Goal: Task Accomplishment & Management: Use online tool/utility

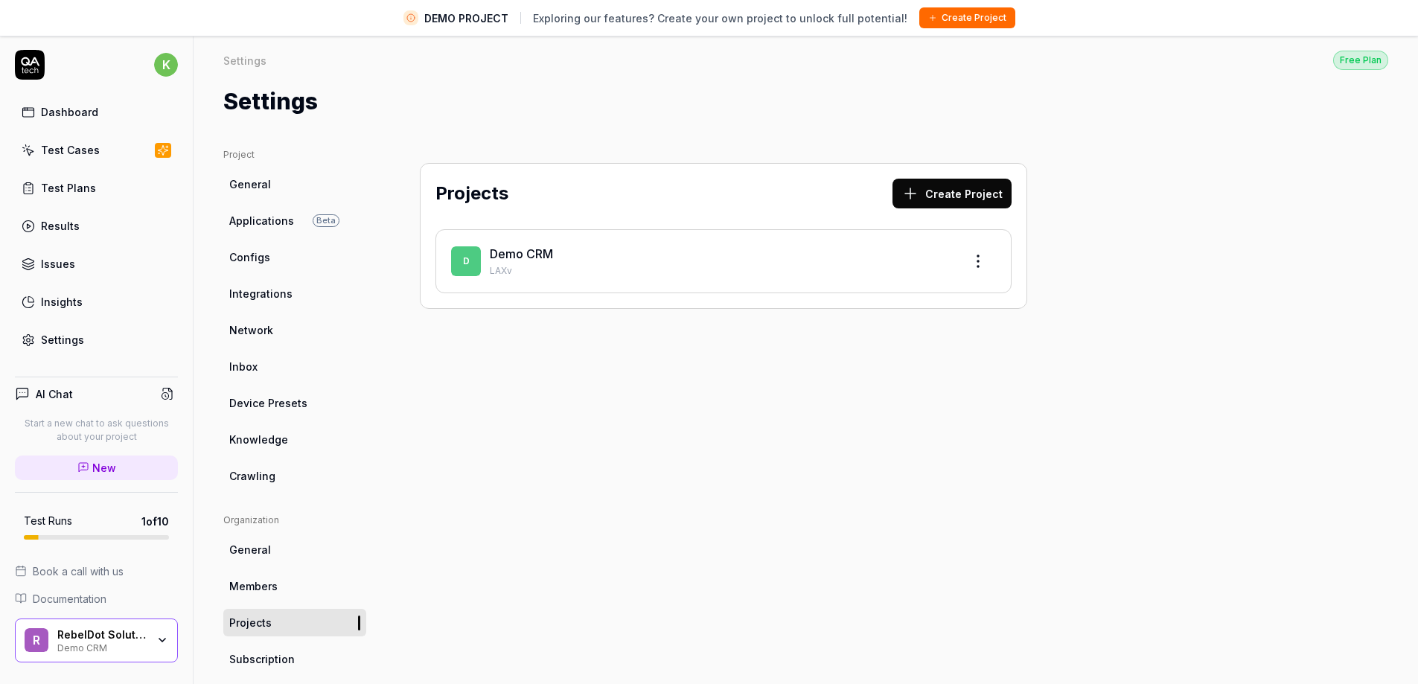
click at [959, 26] on button "Create Project" at bounding box center [967, 17] width 96 height 21
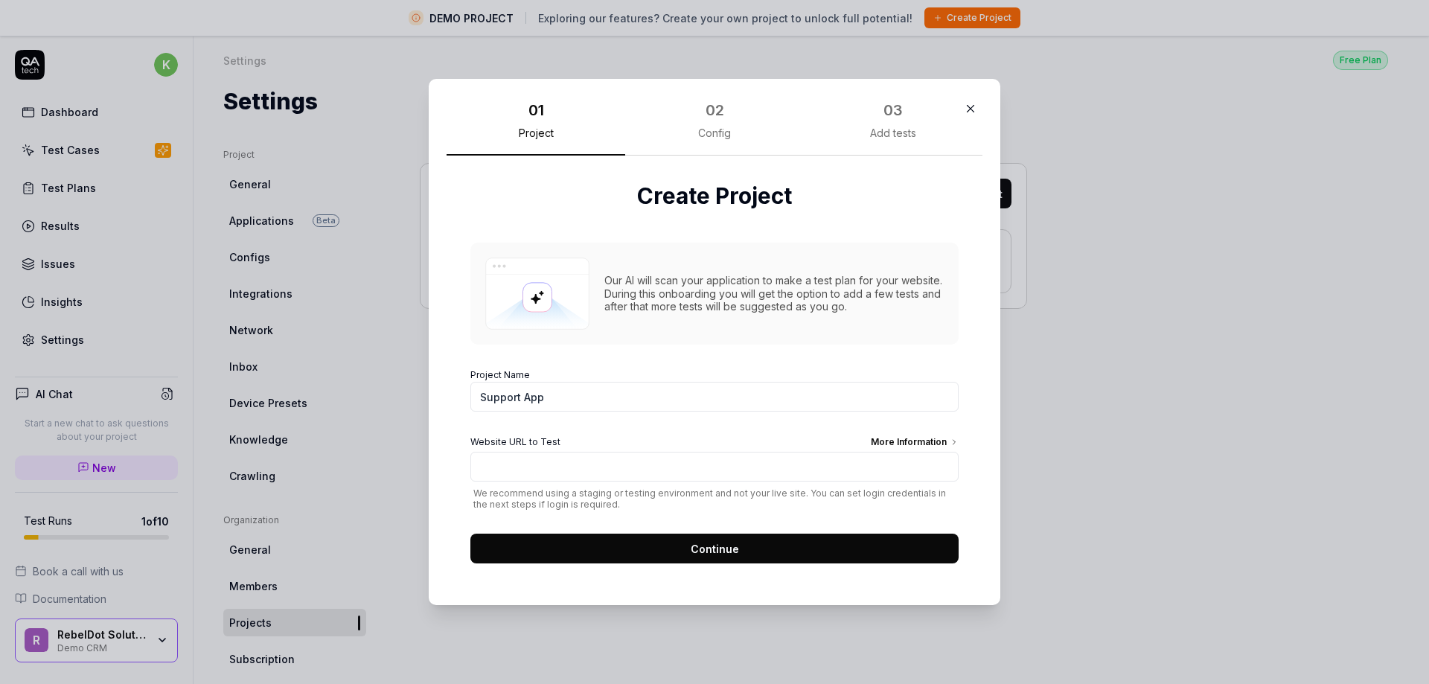
type input "Support App"
click at [595, 467] on input "Website URL to Test More Information" at bounding box center [714, 467] width 488 height 30
paste input "[URL][DOMAIN_NAME]"
click at [595, 465] on input "[URL][DOMAIN_NAME]" at bounding box center [714, 467] width 488 height 30
click at [711, 462] on input "[URL][DOMAIN_NAME]" at bounding box center [714, 467] width 488 height 30
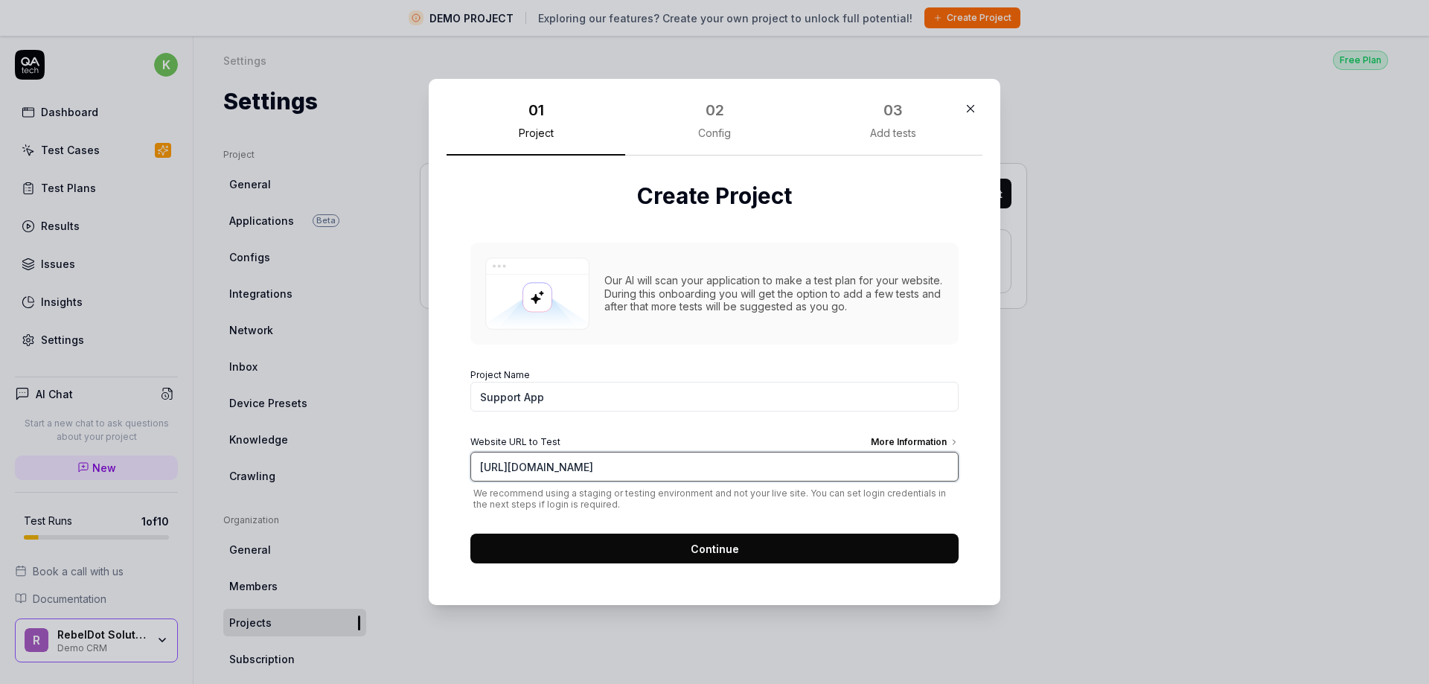
type input "[URL][DOMAIN_NAME]"
click at [725, 546] on span "Continue" at bounding box center [715, 549] width 48 height 16
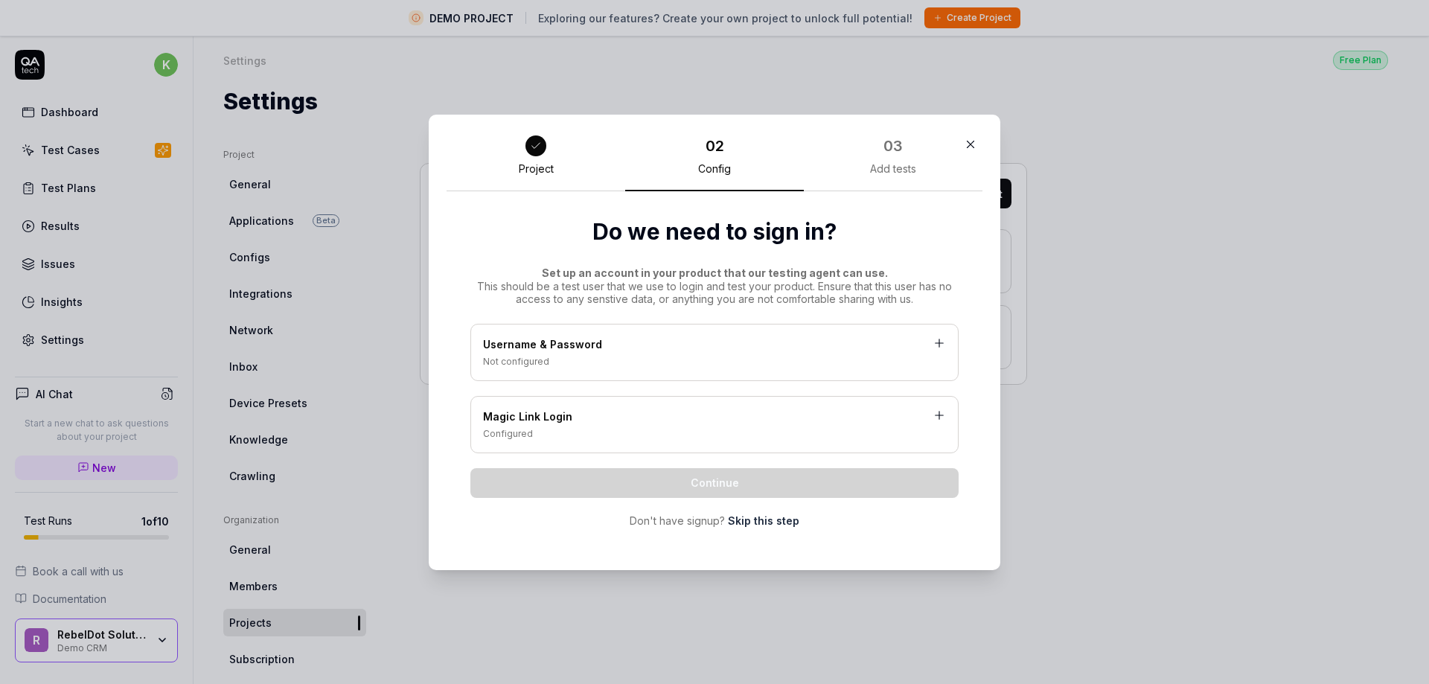
click at [514, 360] on div "Not configured" at bounding box center [714, 361] width 463 height 13
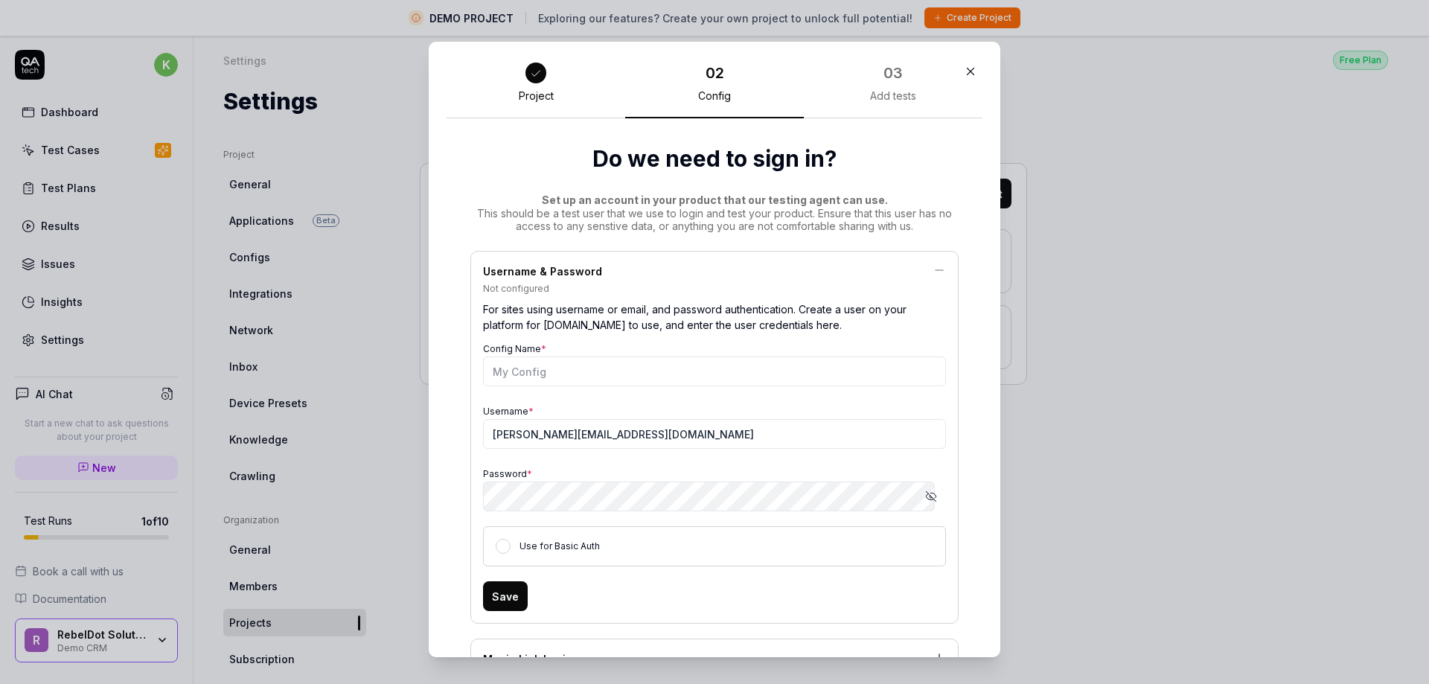
scroll to position [74, 0]
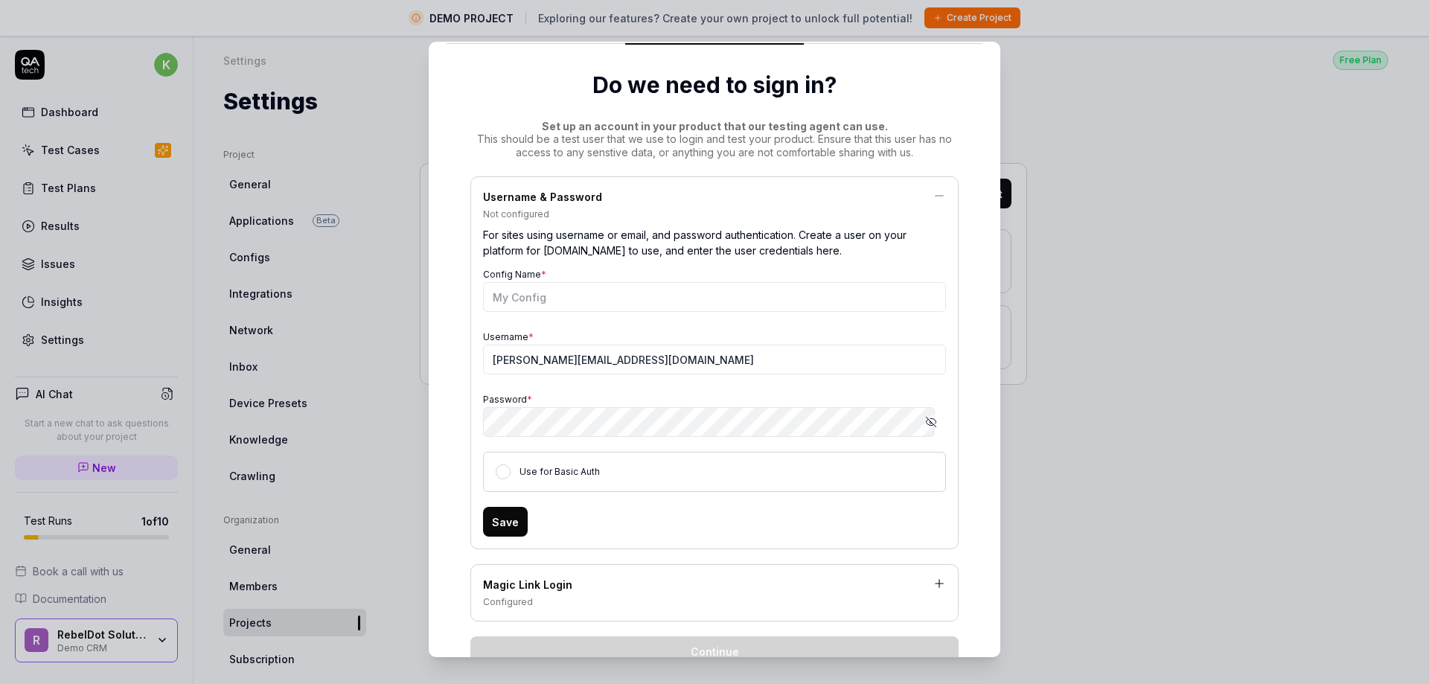
click at [925, 427] on icon "button" at bounding box center [931, 422] width 12 height 12
click at [698, 362] on input "[PERSON_NAME][EMAIL_ADDRESS][DOMAIN_NAME]" at bounding box center [714, 360] width 463 height 30
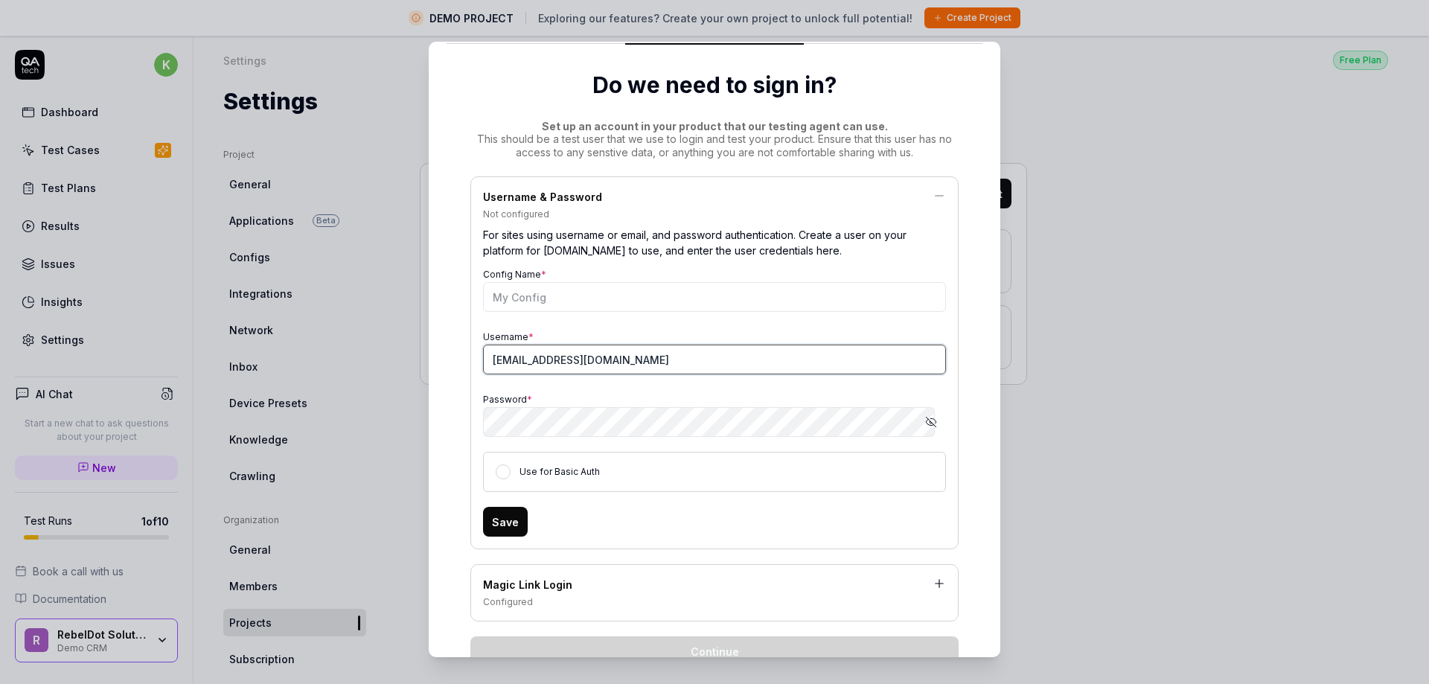
type input "[EMAIL_ADDRESS][DOMAIN_NAME]"
click at [925, 424] on icon "button" at bounding box center [931, 422] width 12 height 12
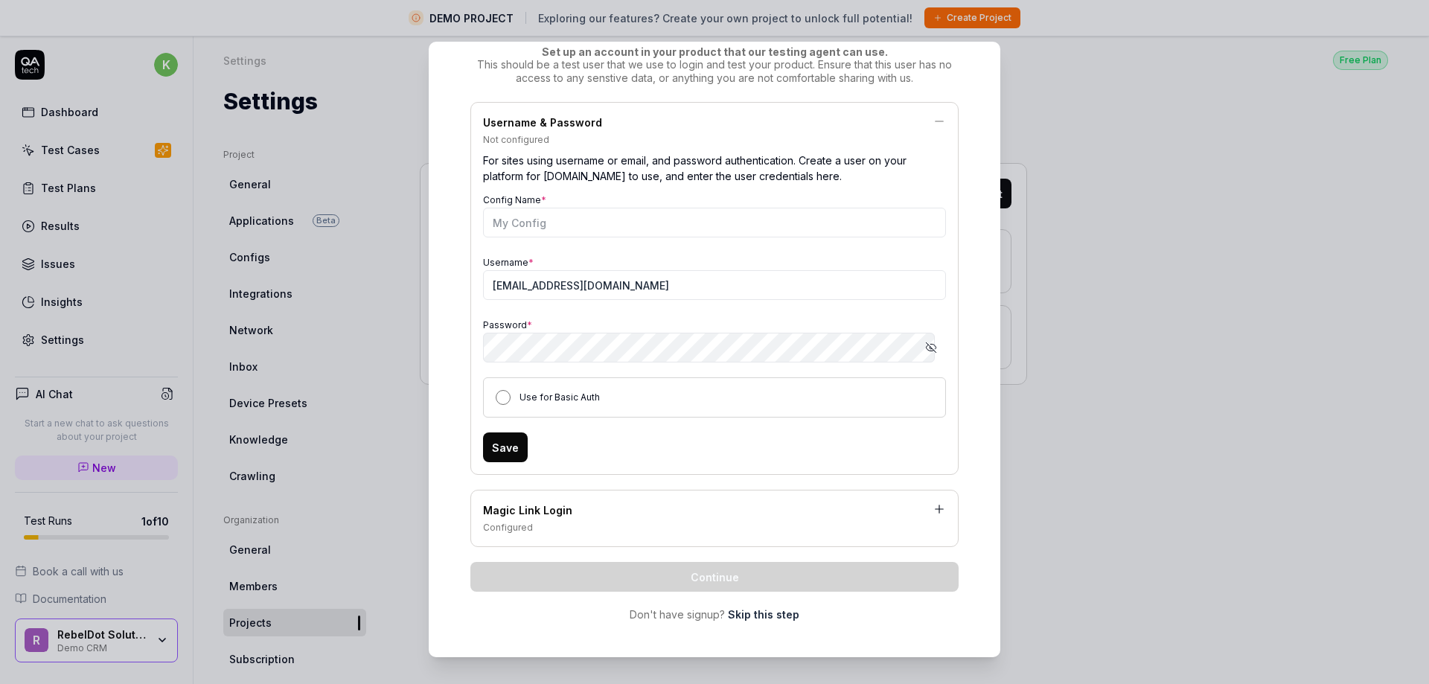
click at [496, 397] on button "Use for Basic Auth" at bounding box center [503, 397] width 15 height 15
click at [496, 394] on button "Use for Basic Auth" at bounding box center [503, 397] width 15 height 15
click at [488, 447] on button "Save" at bounding box center [505, 447] width 45 height 30
click at [533, 223] on input "Config Name *" at bounding box center [714, 223] width 463 height 30
type input "Karina personal"
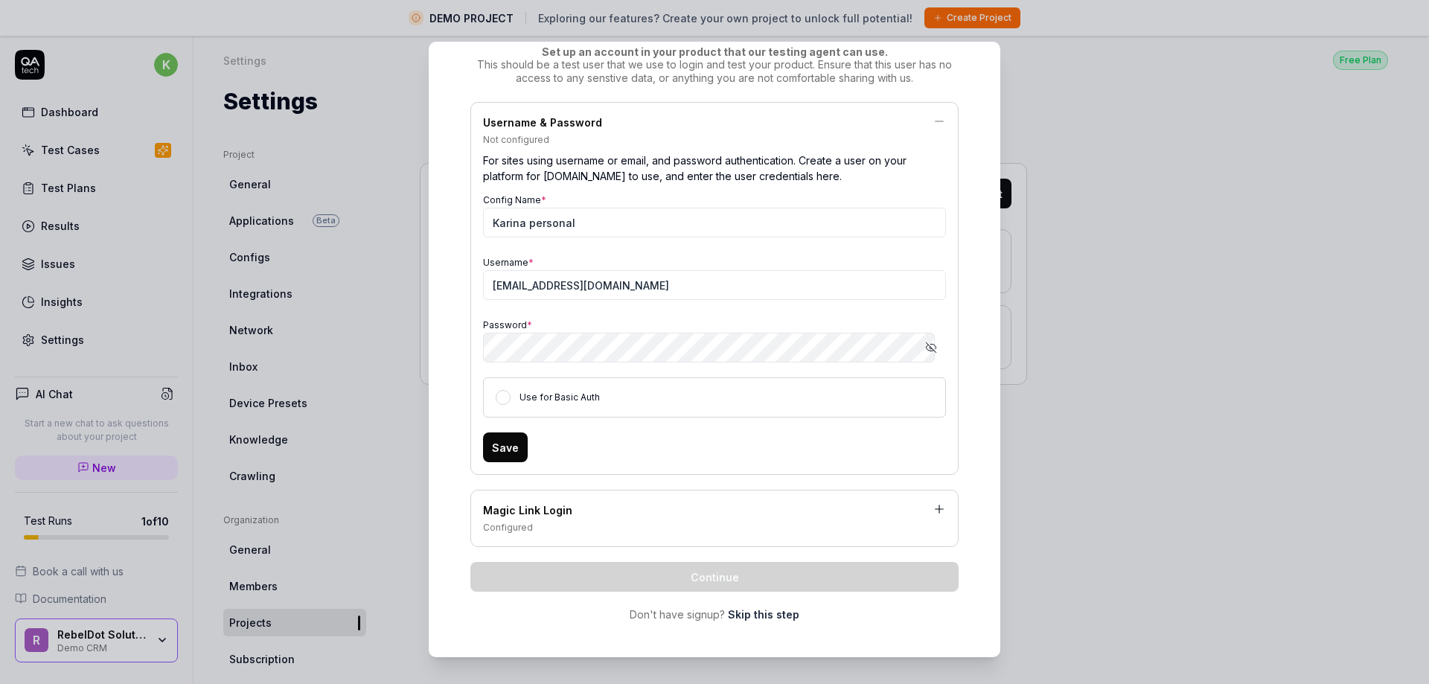
click at [491, 455] on button "Save" at bounding box center [505, 447] width 45 height 30
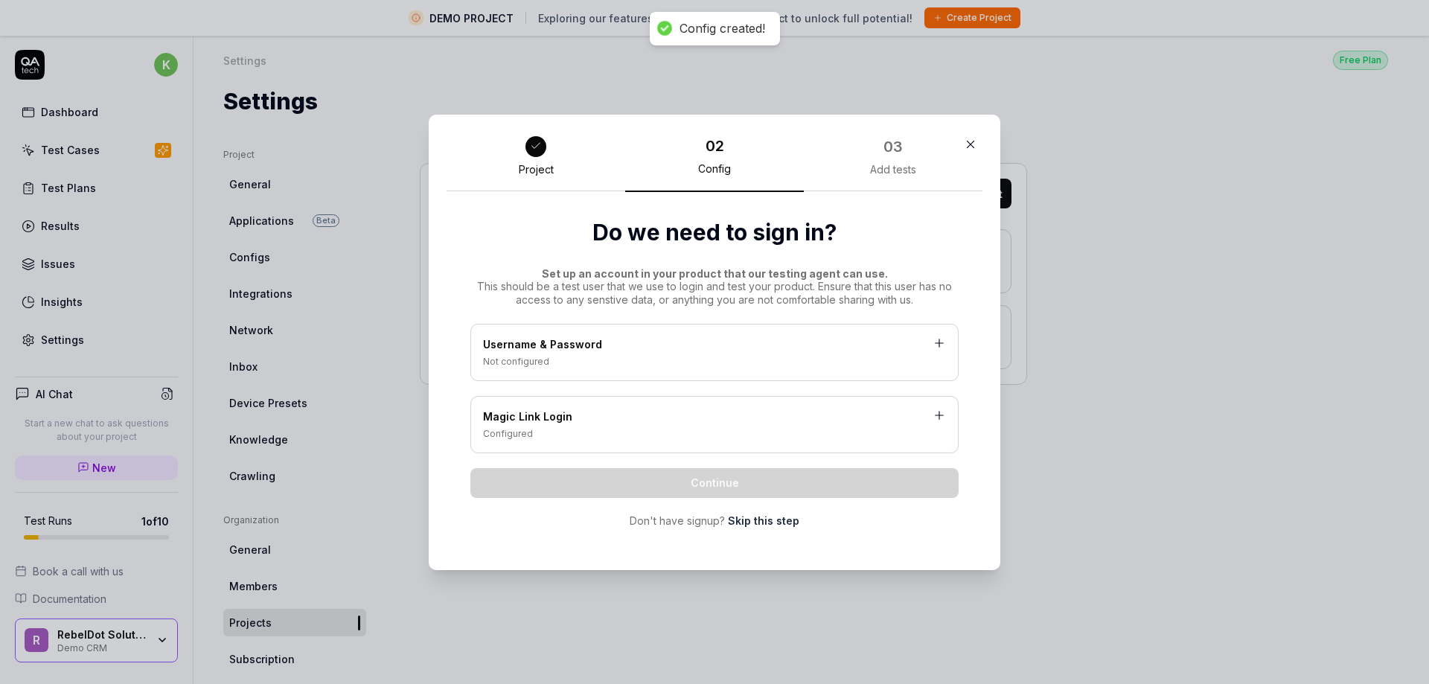
scroll to position [0, 0]
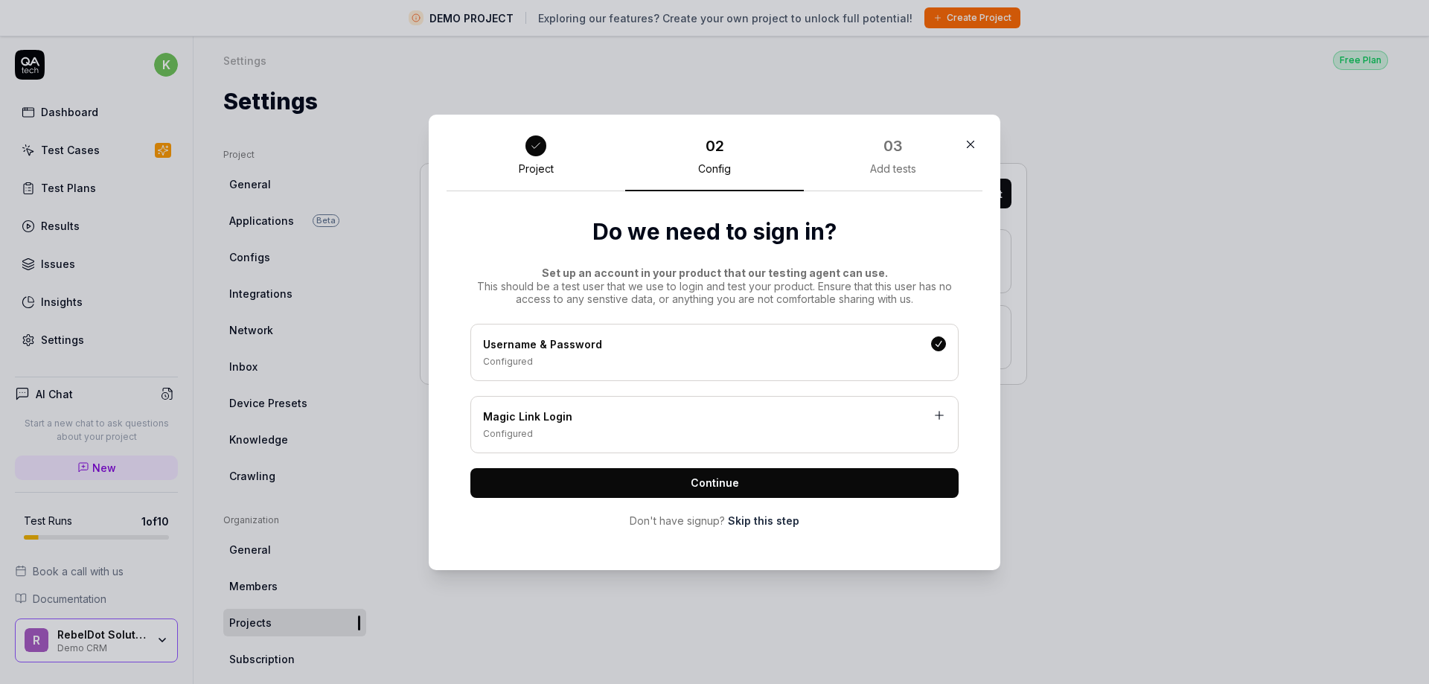
click at [676, 473] on button "Continue" at bounding box center [714, 483] width 488 height 30
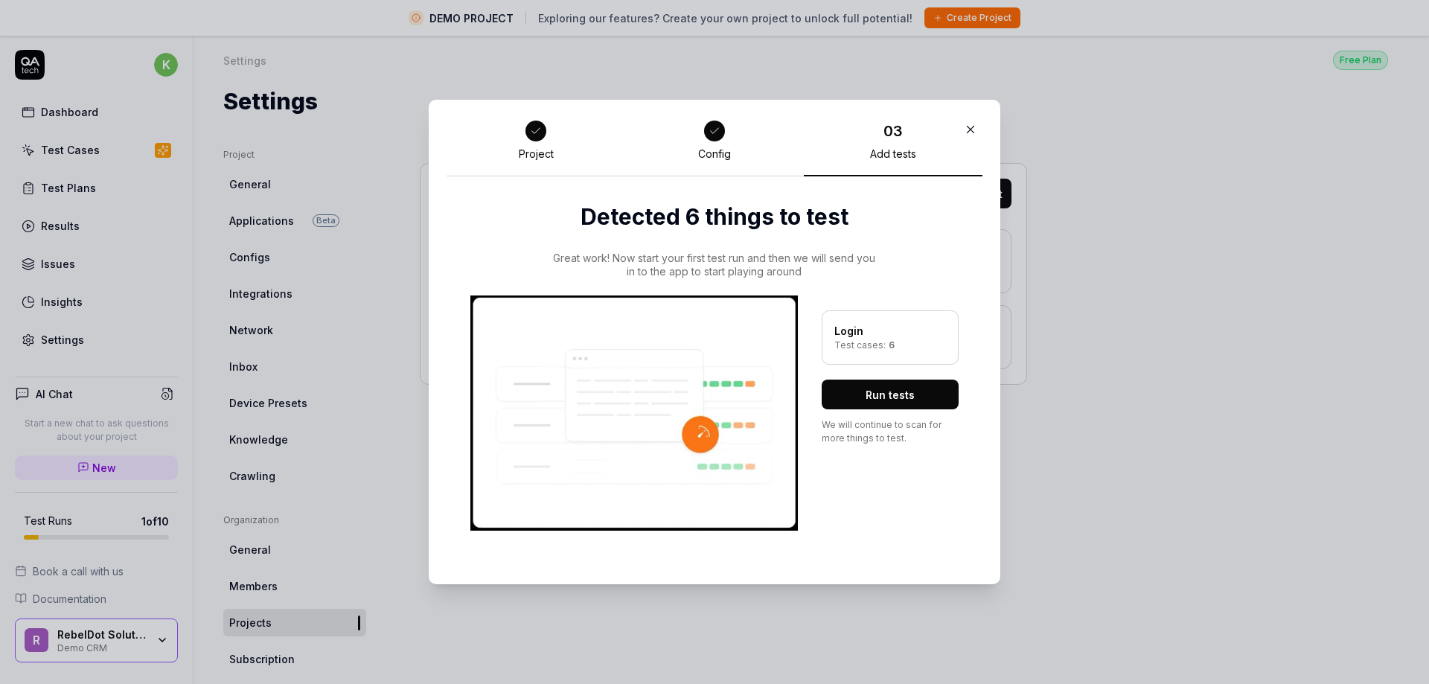
click at [910, 395] on button "Run tests" at bounding box center [890, 395] width 137 height 30
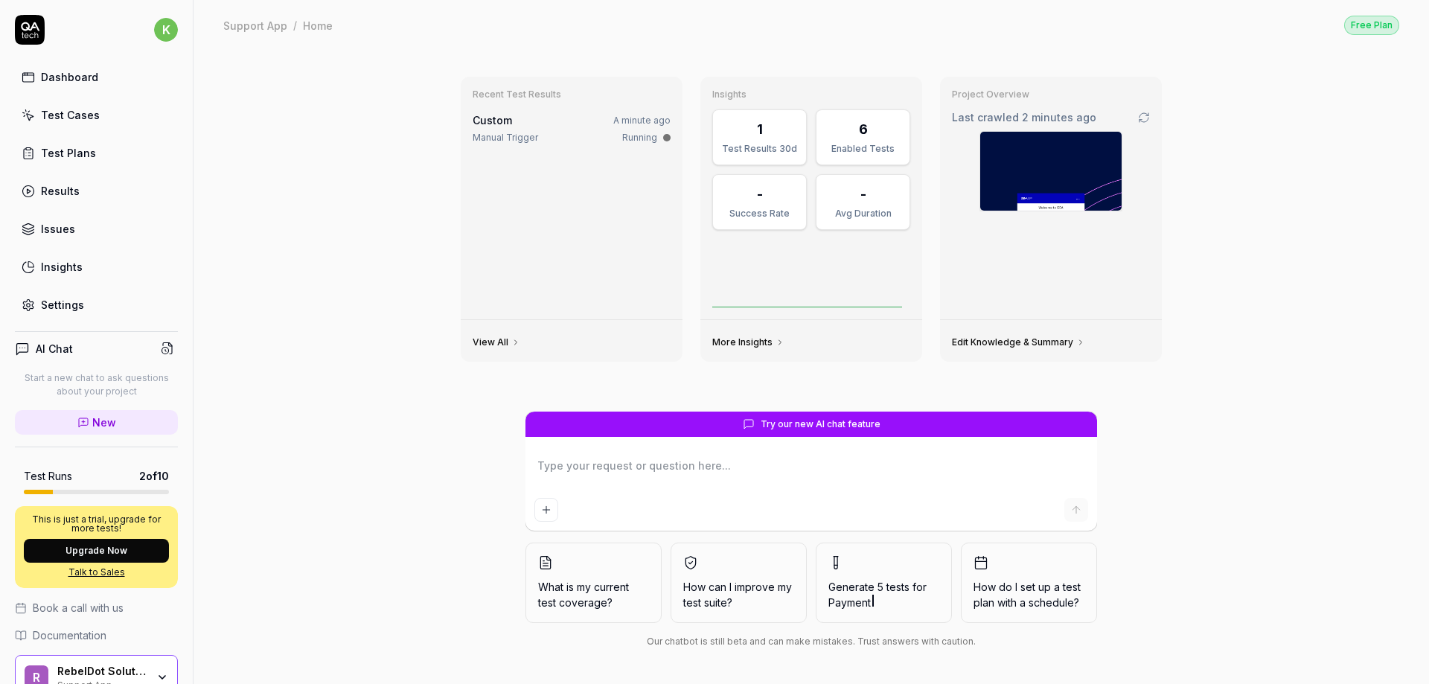
click at [96, 112] on link "Test Cases" at bounding box center [96, 114] width 163 height 29
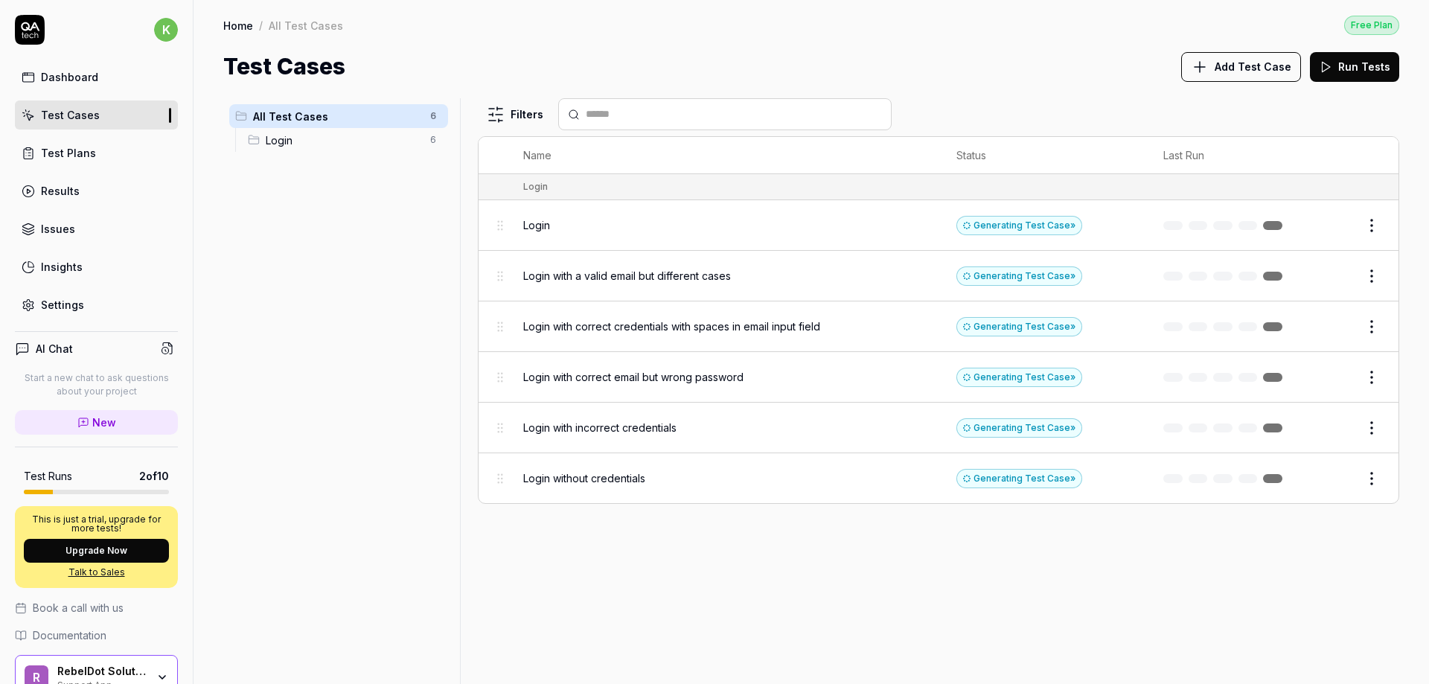
click at [601, 226] on div "Login" at bounding box center [725, 225] width 404 height 16
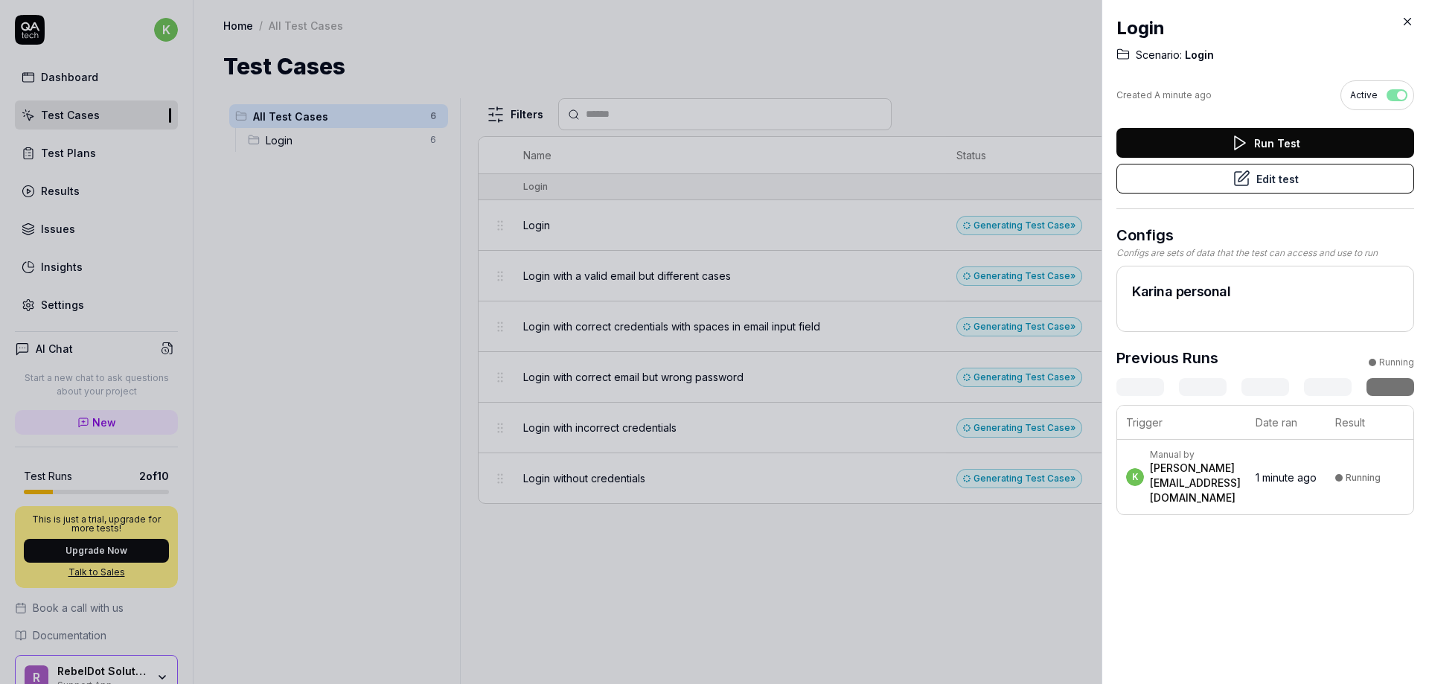
click at [1407, 21] on icon at bounding box center [1408, 22] width 7 height 7
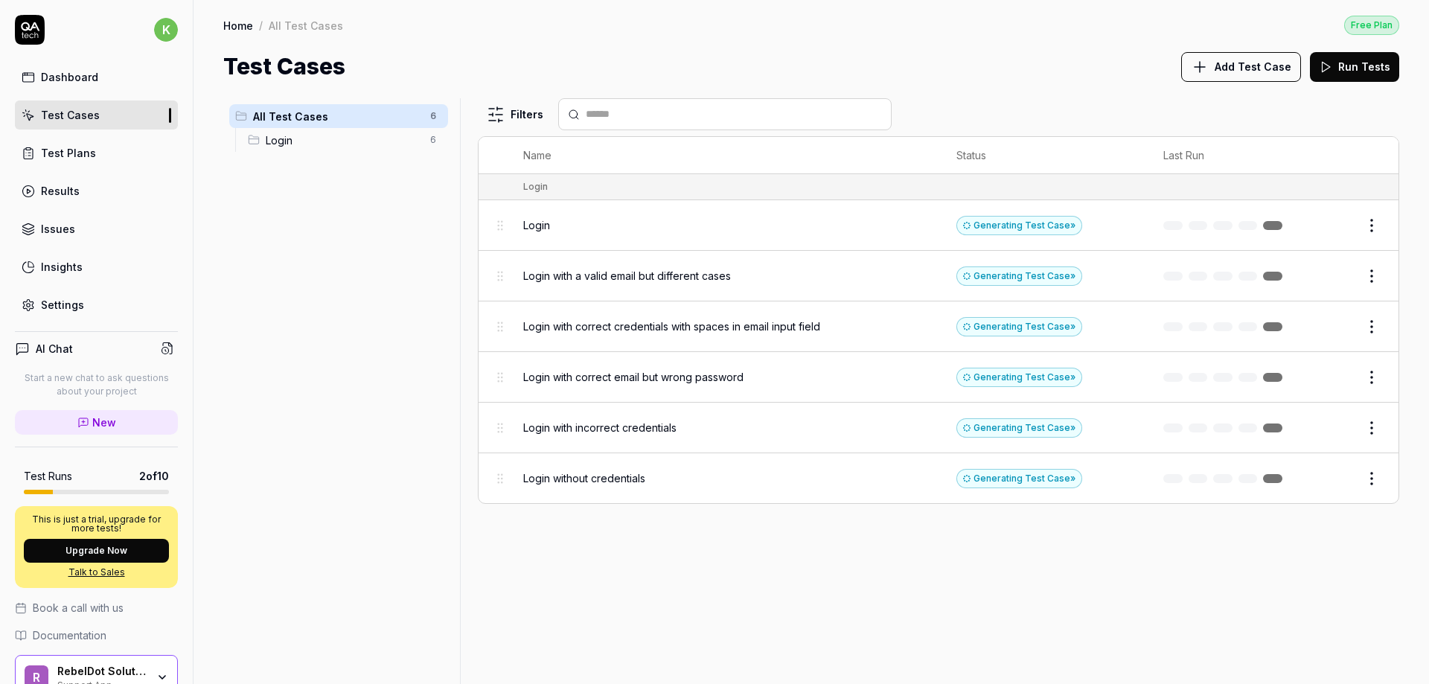
click at [1054, 223] on div "Generating Test Case »" at bounding box center [1019, 225] width 126 height 19
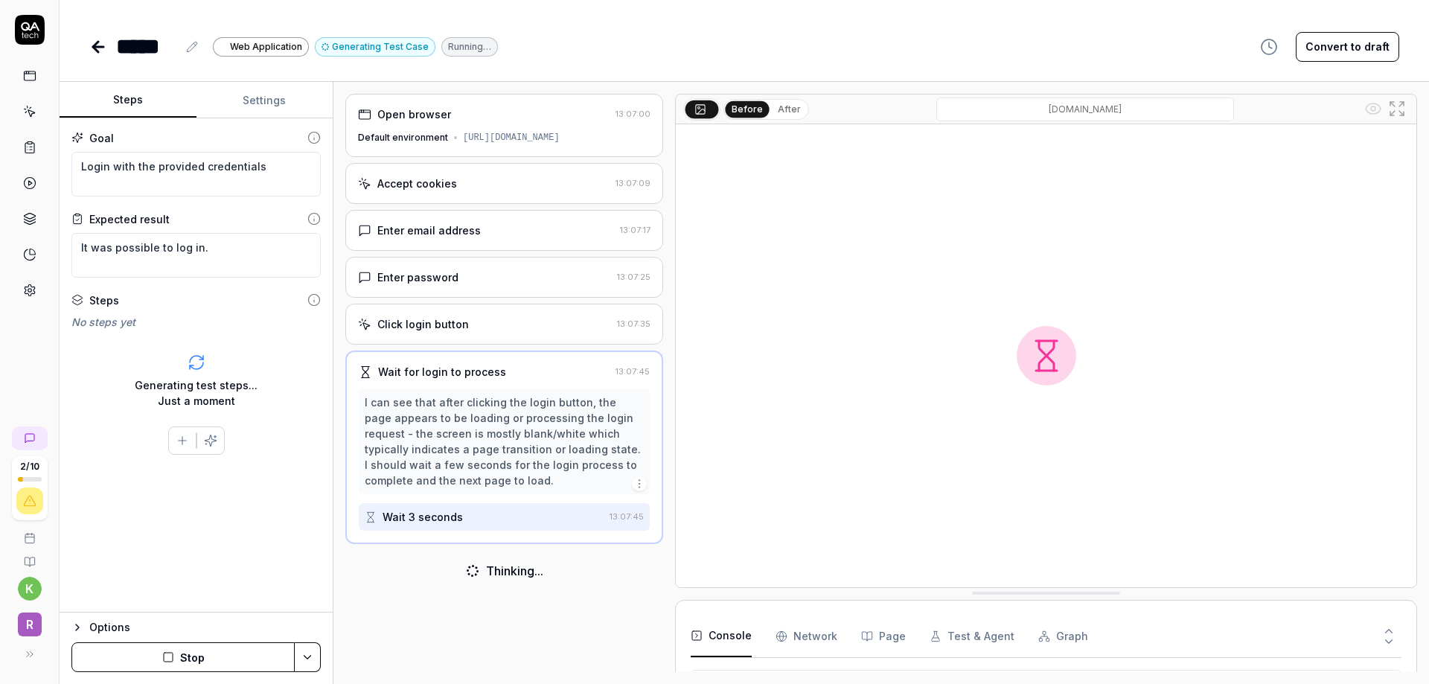
scroll to position [194, 0]
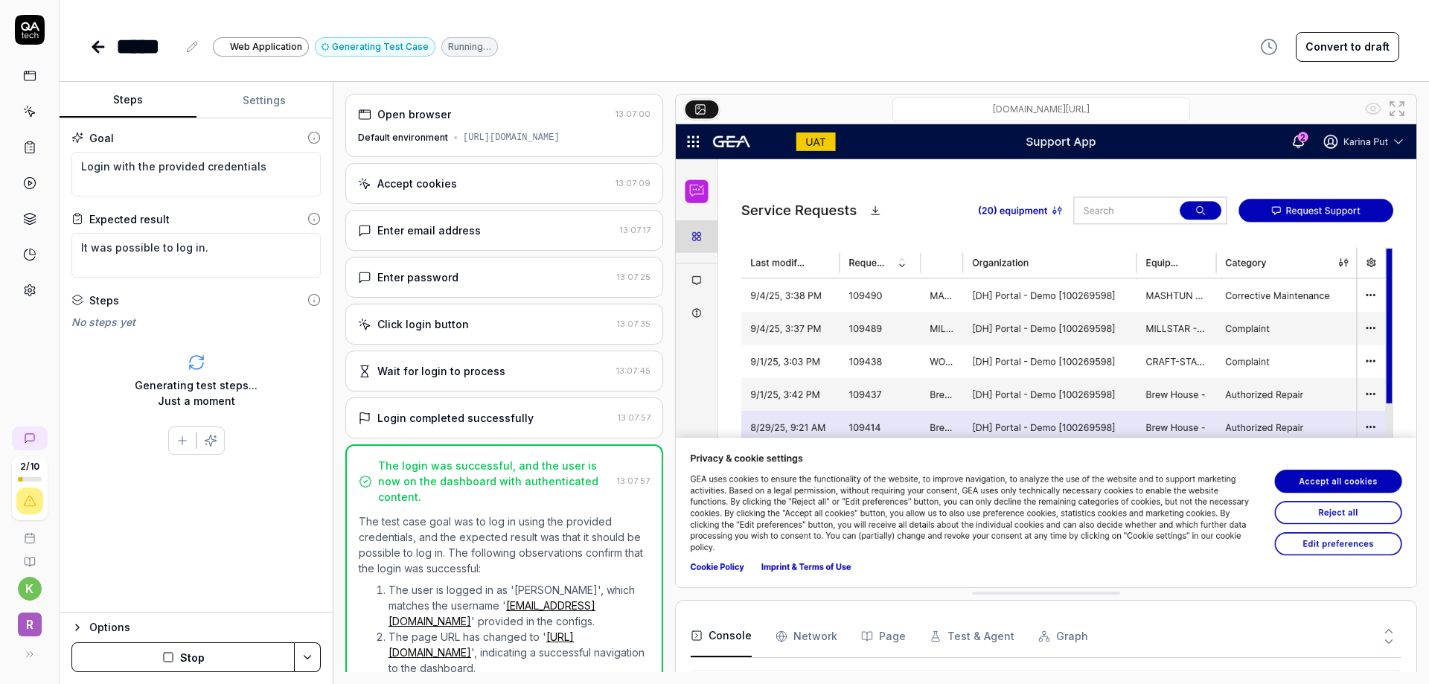
type textarea "*"
click at [96, 43] on icon at bounding box center [95, 47] width 5 height 10
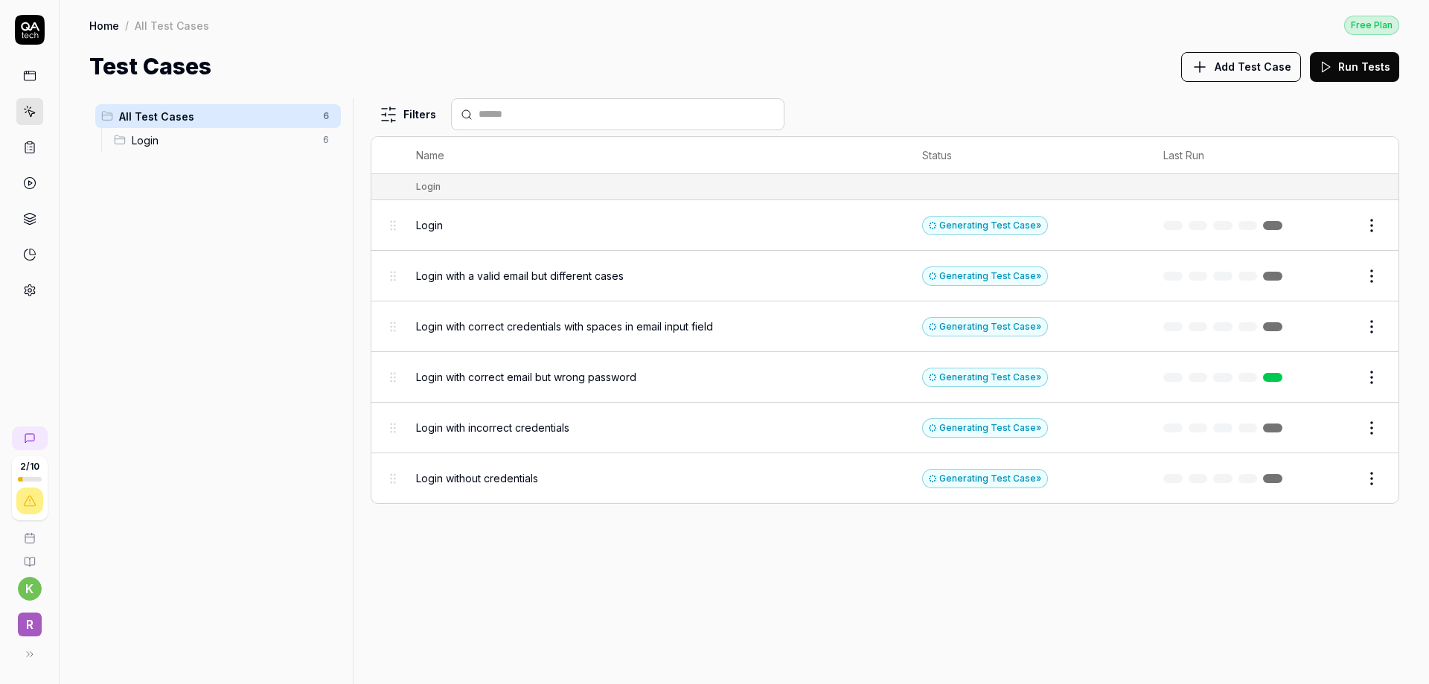
click at [1237, 76] on button "Add Test Case" at bounding box center [1241, 67] width 120 height 30
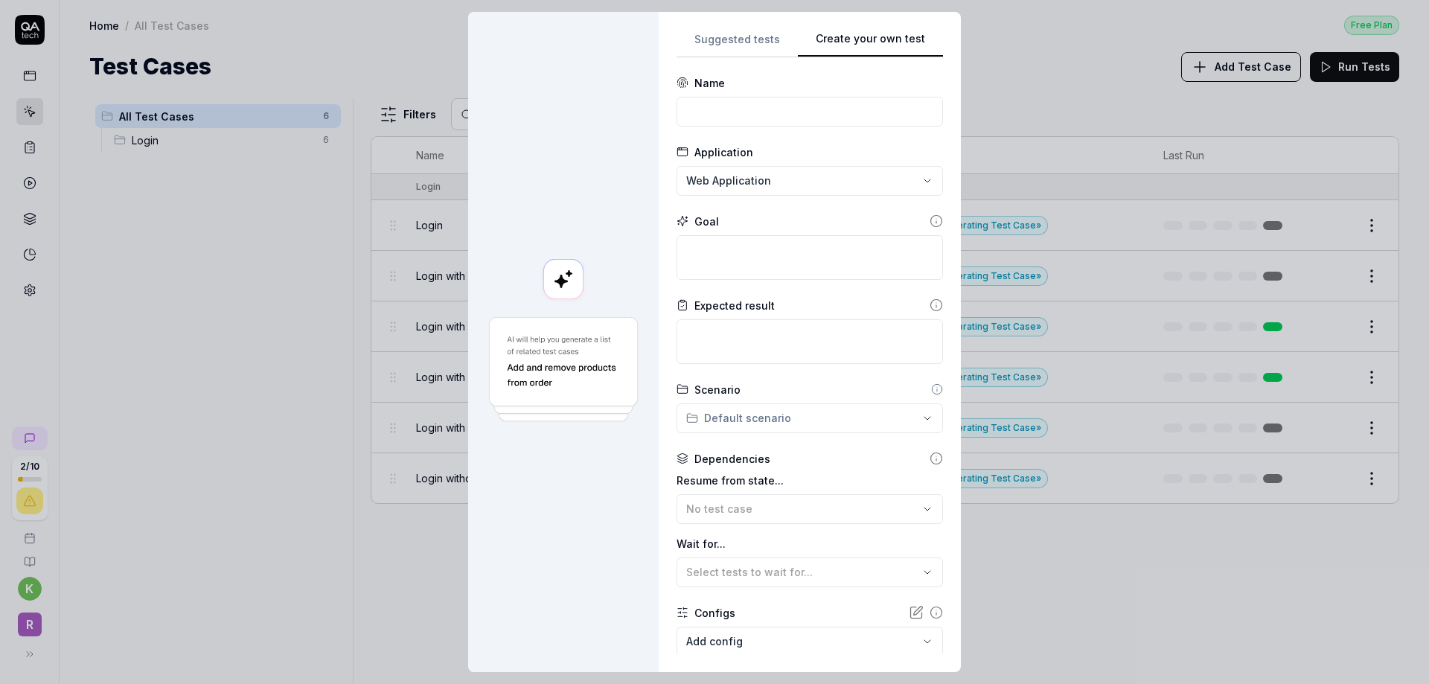
click at [904, 186] on div "**********" at bounding box center [810, 342] width 266 height 624
click at [746, 114] on input at bounding box center [810, 112] width 266 height 30
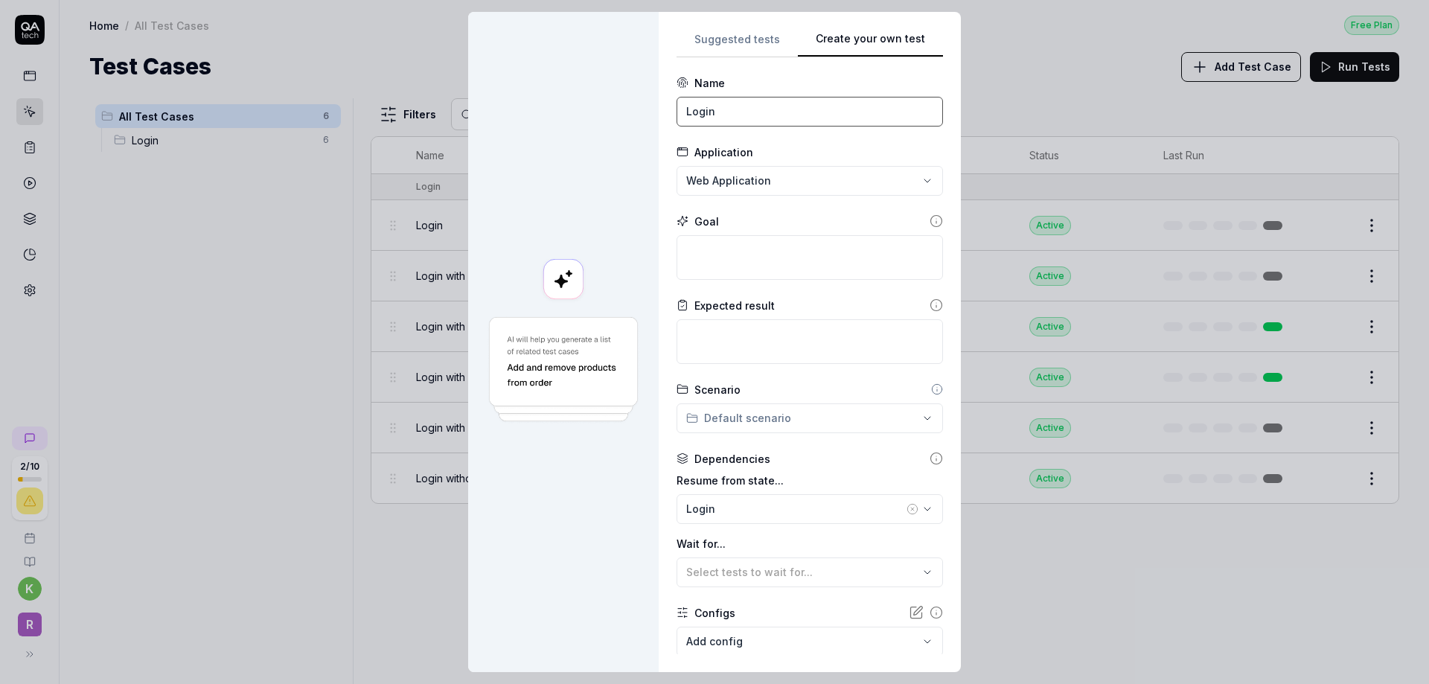
type input "Login"
click at [770, 266] on textarea at bounding box center [810, 257] width 266 height 45
click at [770, 342] on textarea at bounding box center [810, 341] width 266 height 45
click at [743, 242] on textarea at bounding box center [810, 257] width 266 height 45
click at [740, 352] on textarea at bounding box center [810, 341] width 266 height 45
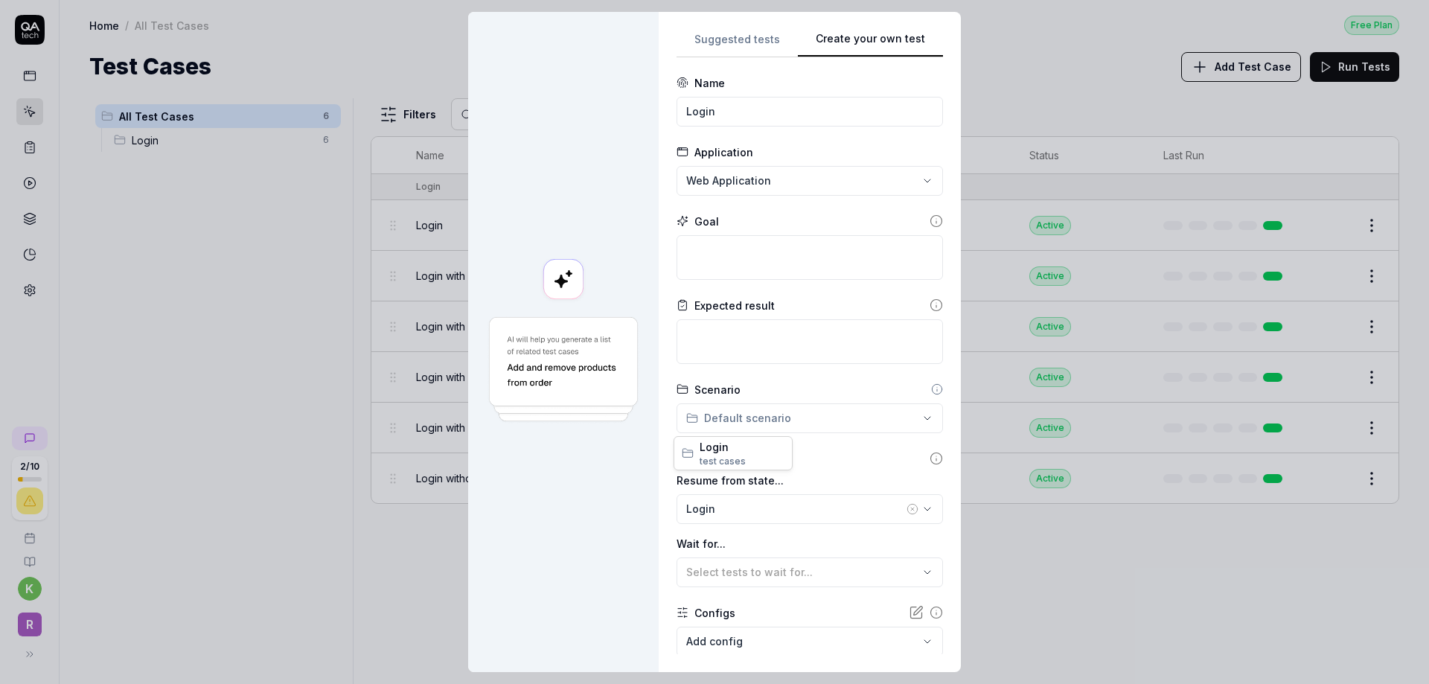
click at [726, 432] on div "**********" at bounding box center [714, 342] width 1429 height 684
click at [726, 429] on div "**********" at bounding box center [714, 342] width 1429 height 684
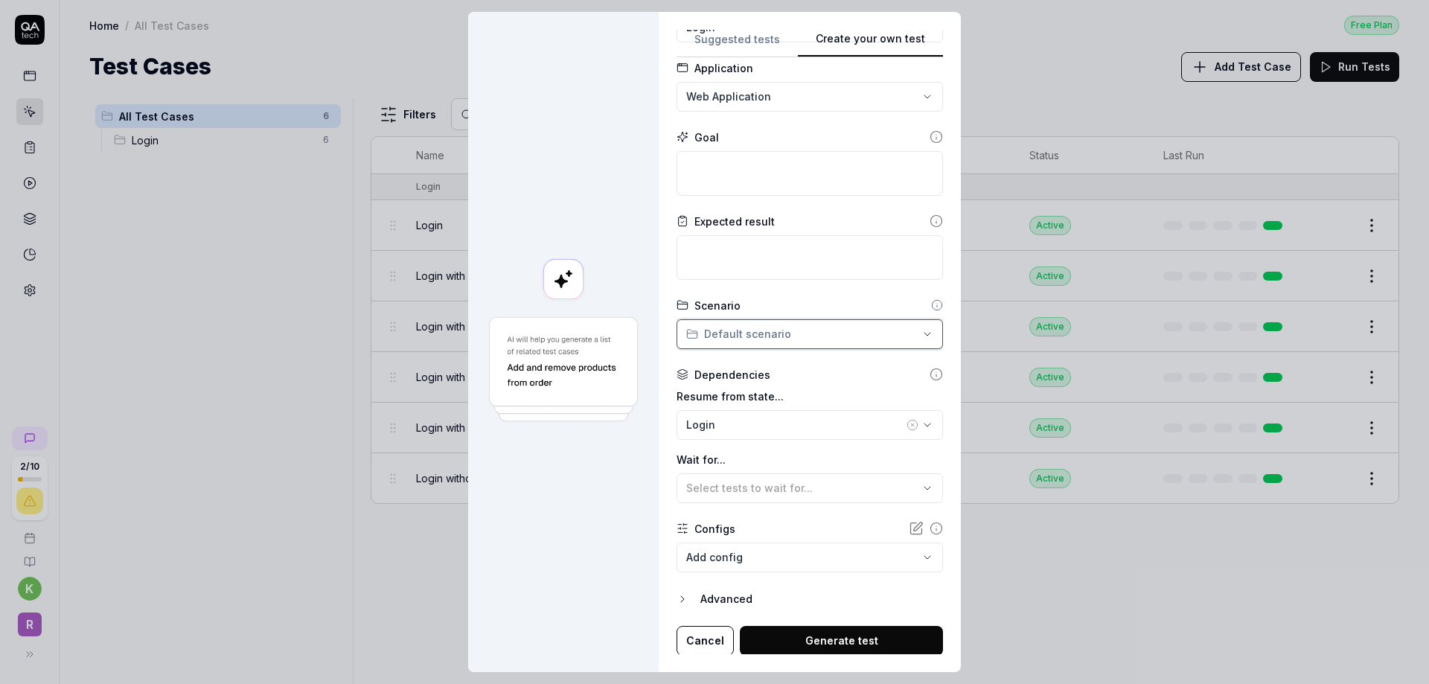
scroll to position [86, 0]
click at [907, 421] on icon "button" at bounding box center [913, 424] width 12 height 12
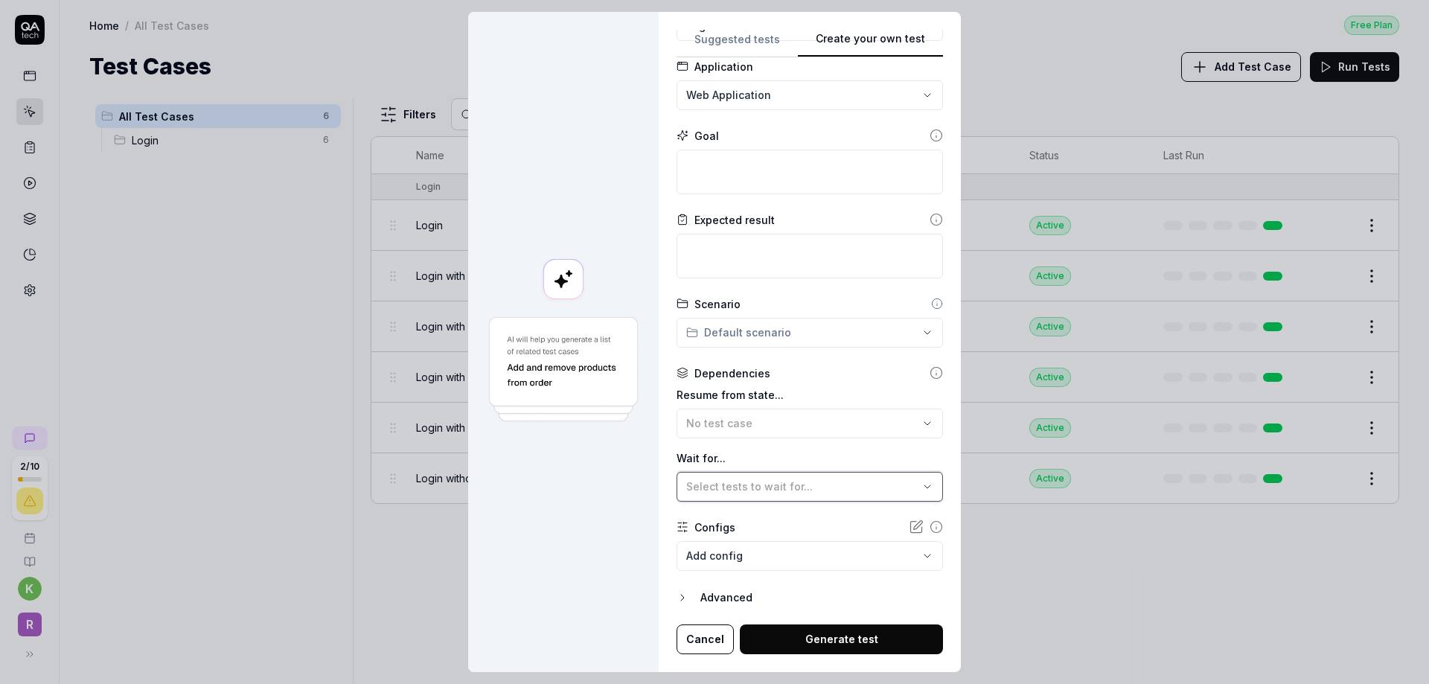
click at [755, 495] on button "Select tests to wait for..." at bounding box center [810, 487] width 266 height 30
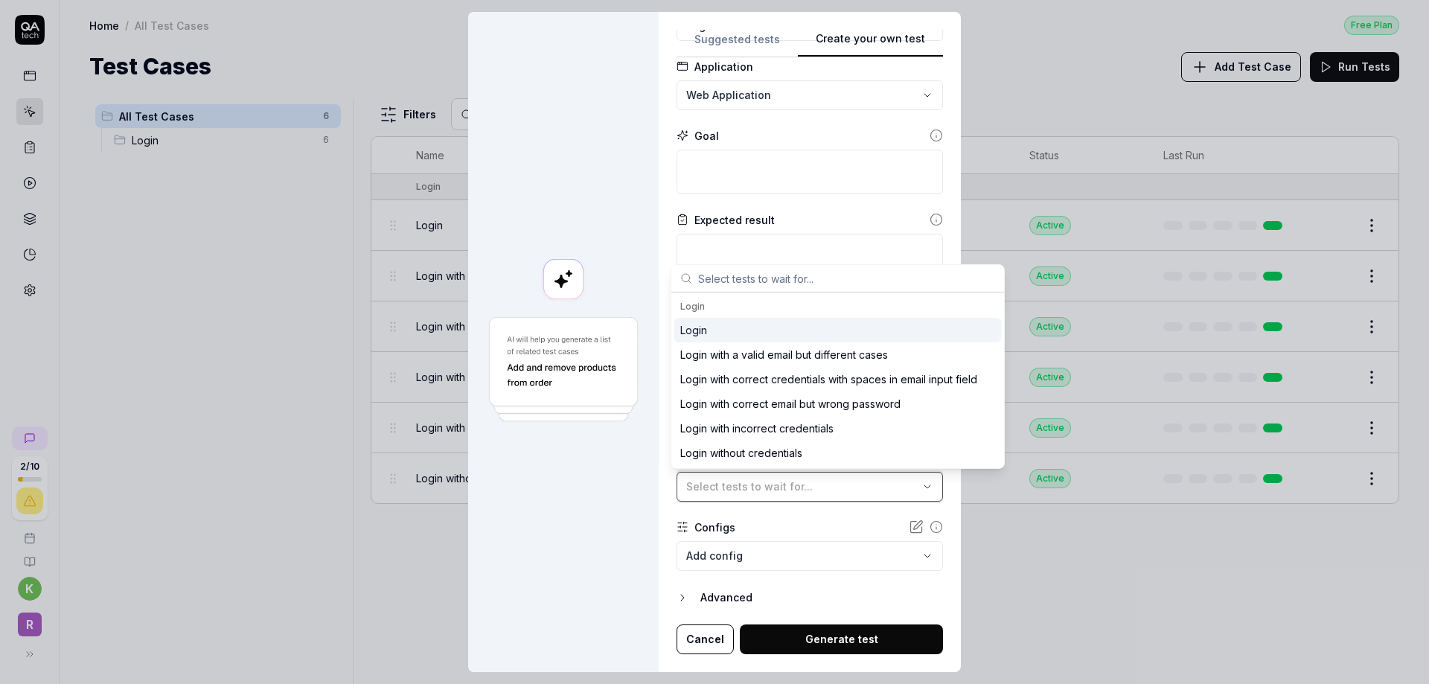
click at [755, 495] on button "Select tests to wait for..." at bounding box center [810, 487] width 266 height 30
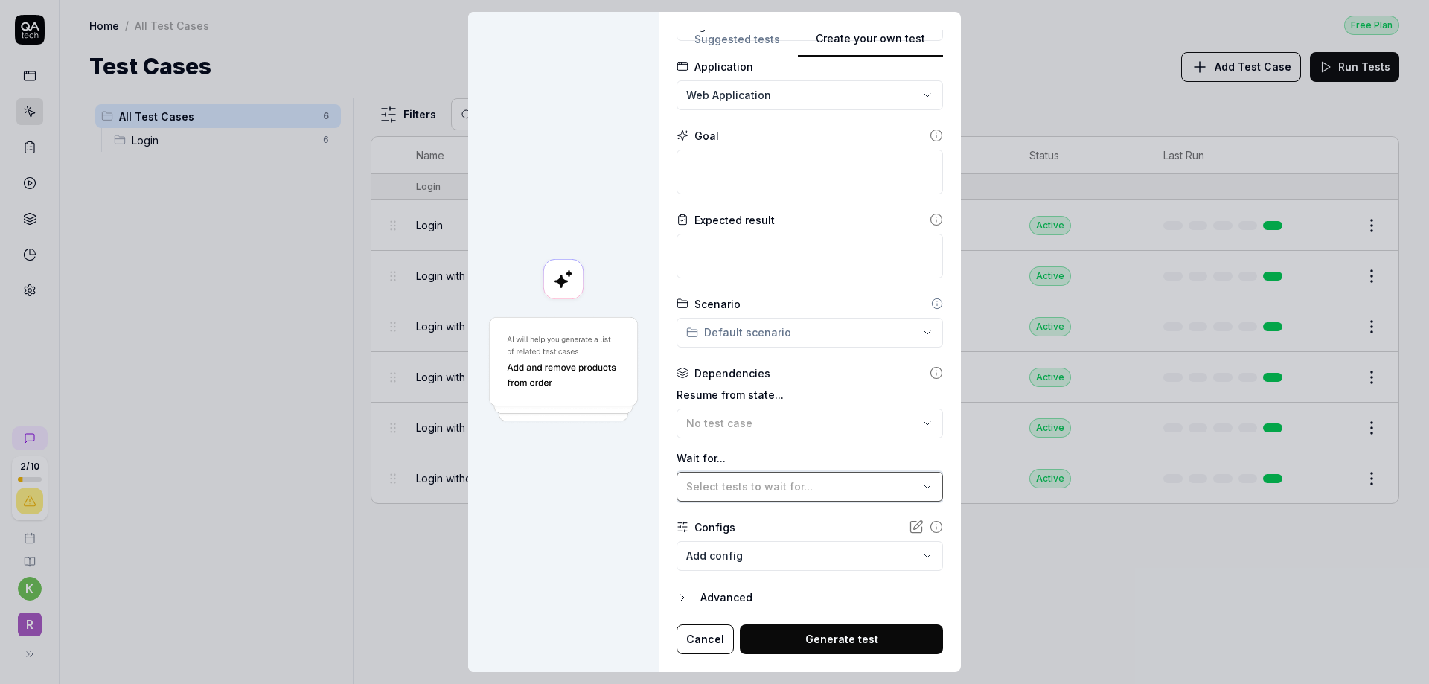
scroll to position [11, 0]
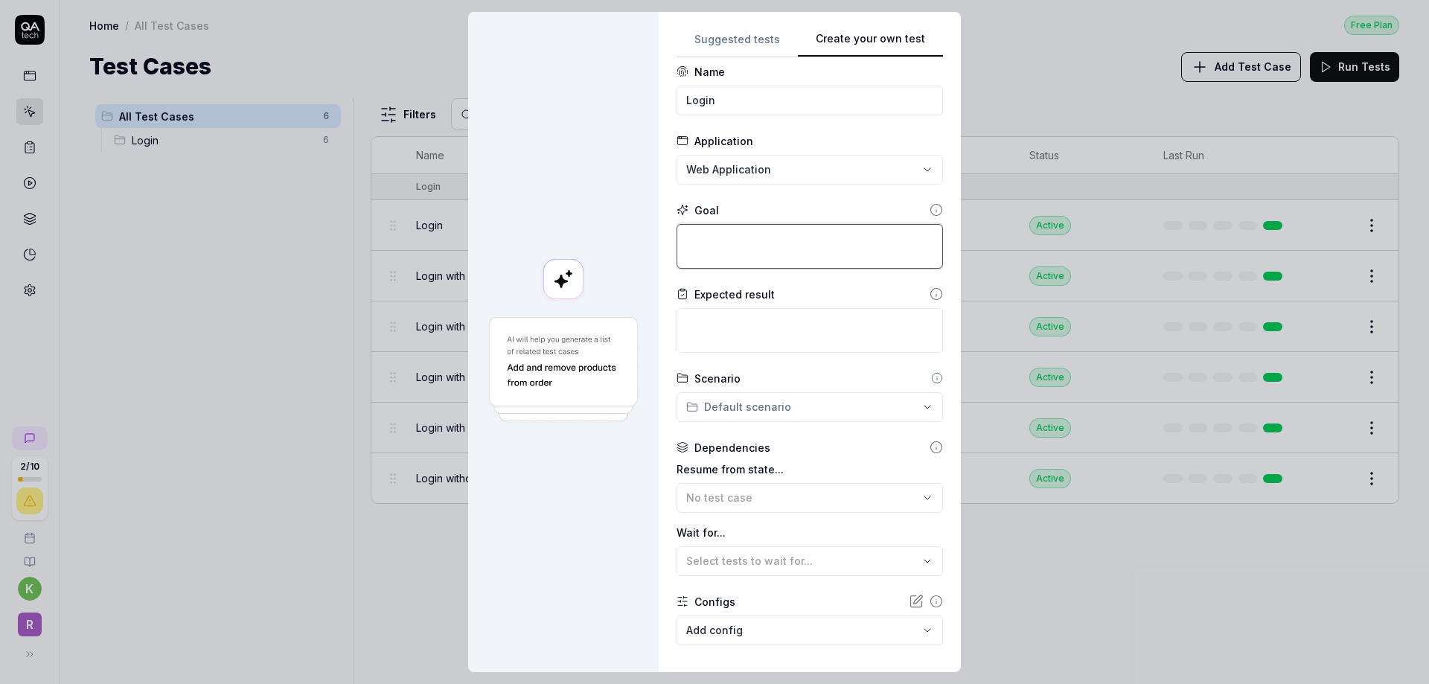
click at [728, 244] on textarea at bounding box center [810, 246] width 266 height 45
type textarea "*"
type textarea "U"
type textarea "*"
type textarea "Us"
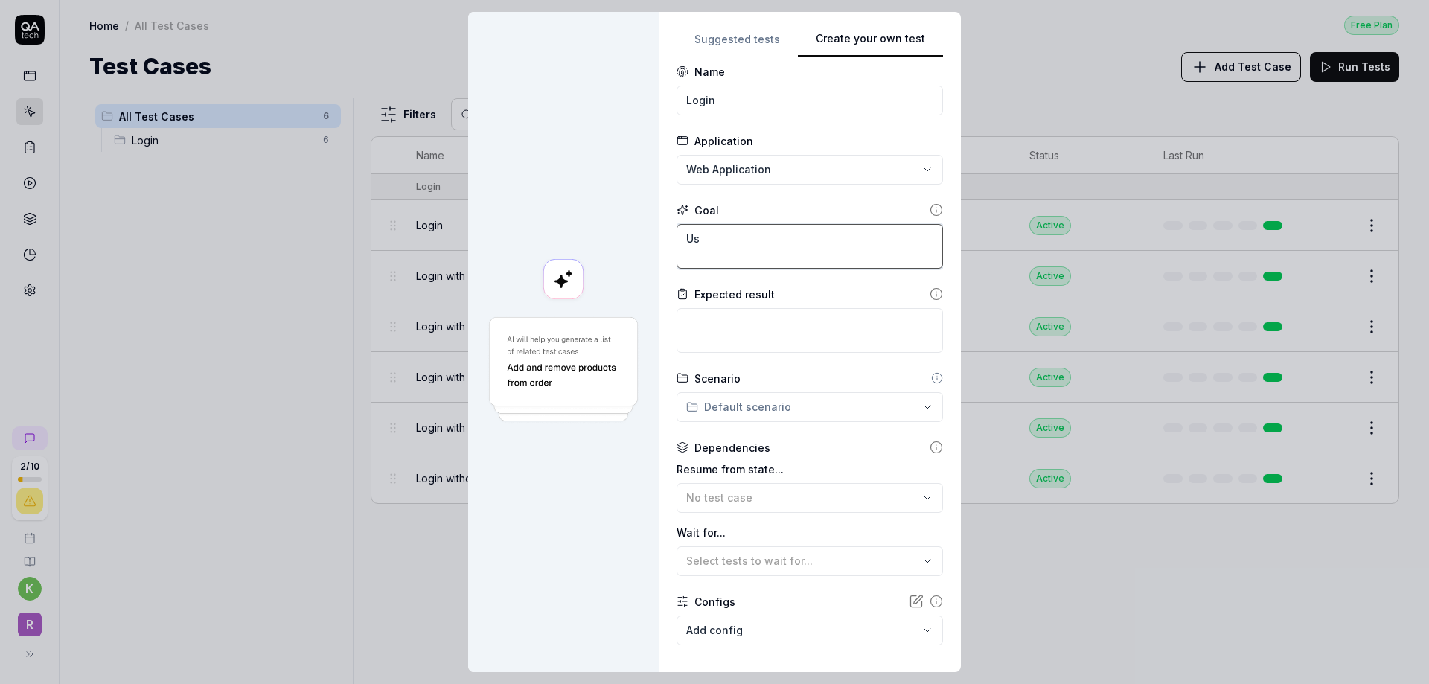
type textarea "*"
type textarea "Use"
type textarea "*"
type textarea "Use"
type textarea "*"
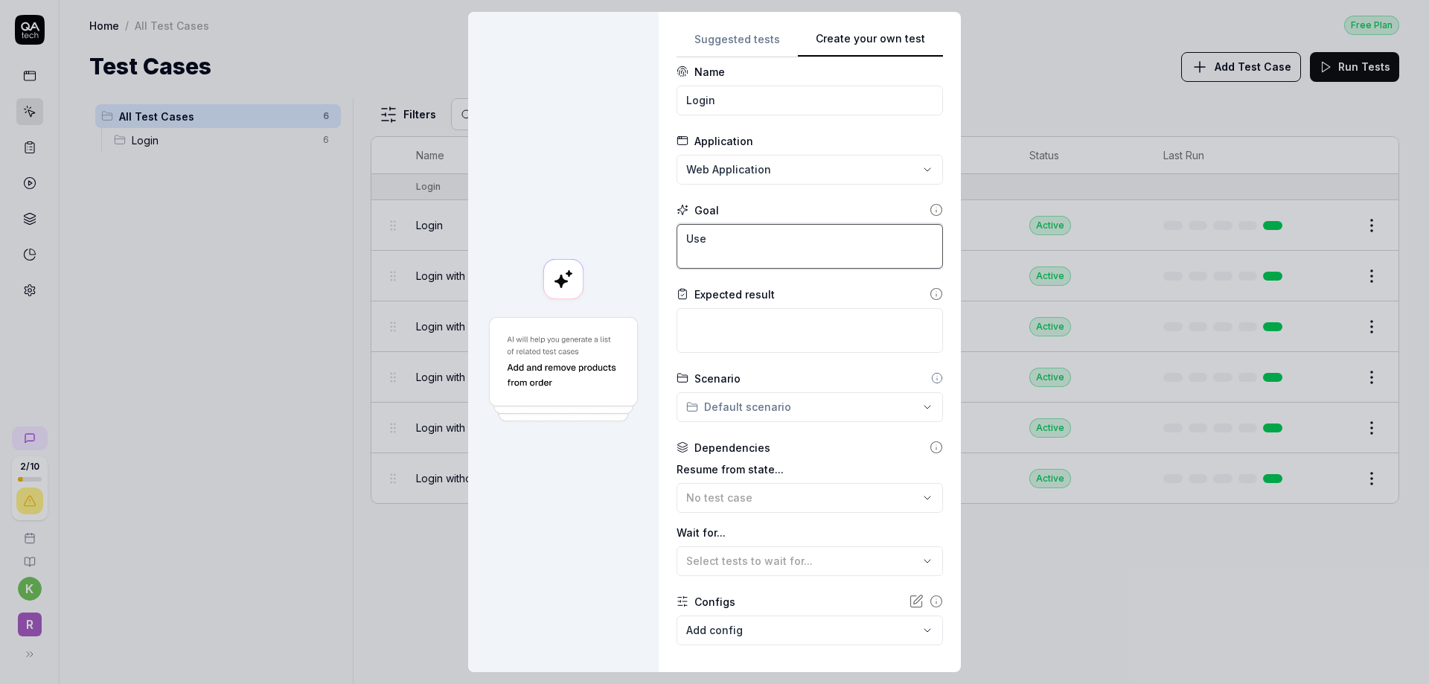
type textarea "Use m"
type textarea "*"
type textarea "Use my"
type textarea "*"
type textarea "Use my"
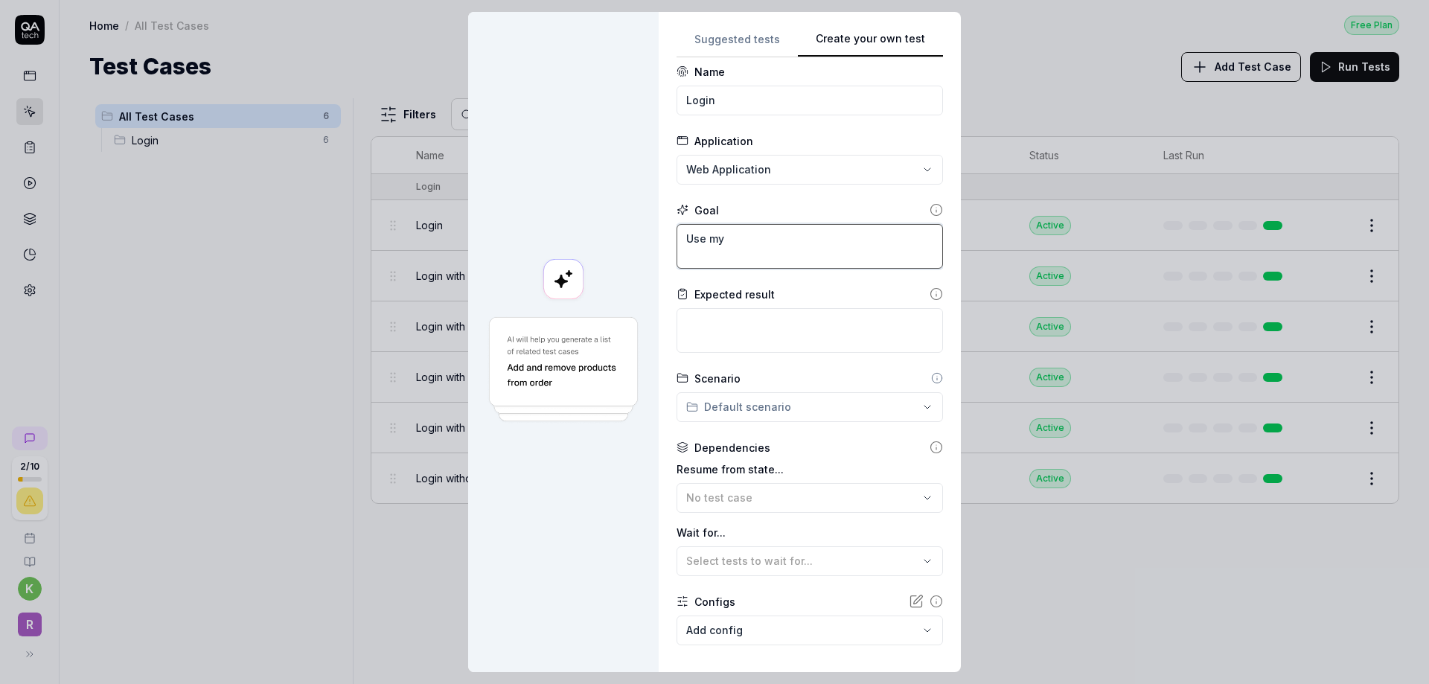
type textarea "*"
type textarea "Use my c"
type textarea "*"
type textarea "Use my cr"
type textarea "*"
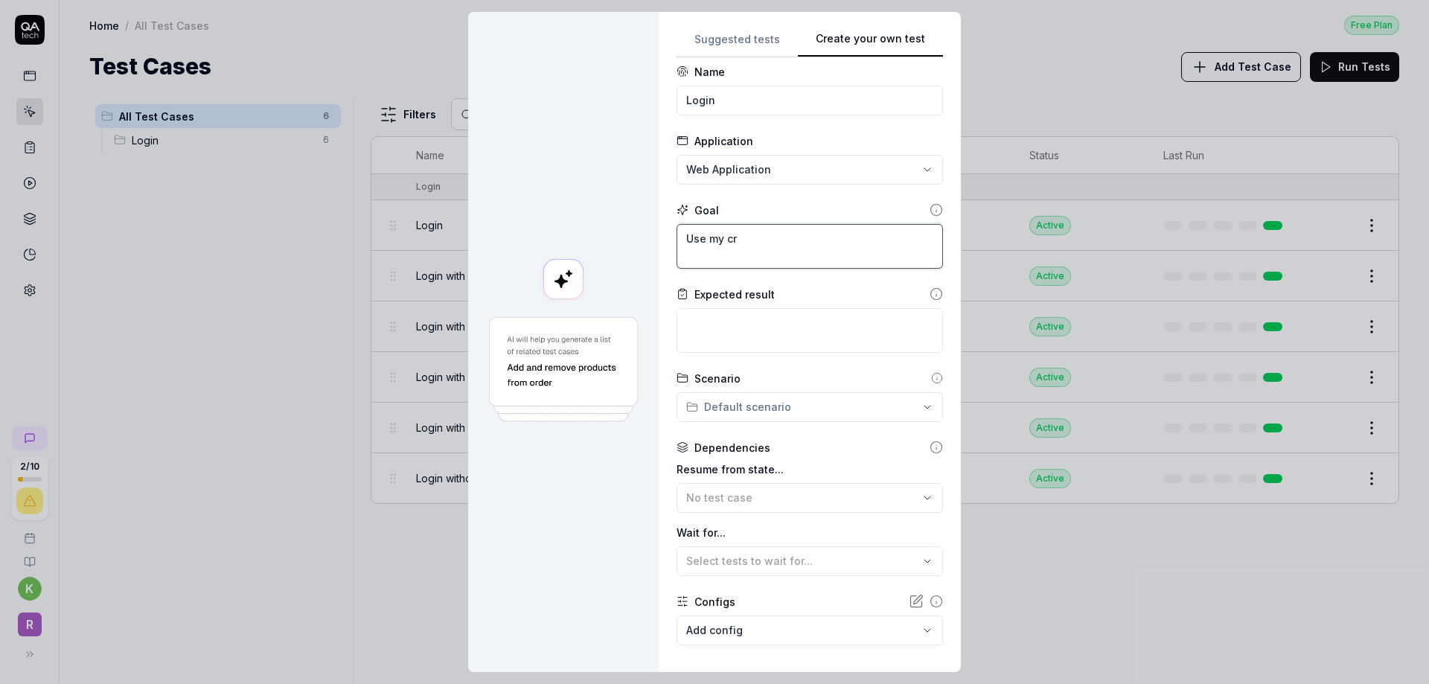
type textarea "Use my cre"
type textarea "*"
type textarea "Use my cred"
type textarea "*"
type textarea "Use my crede"
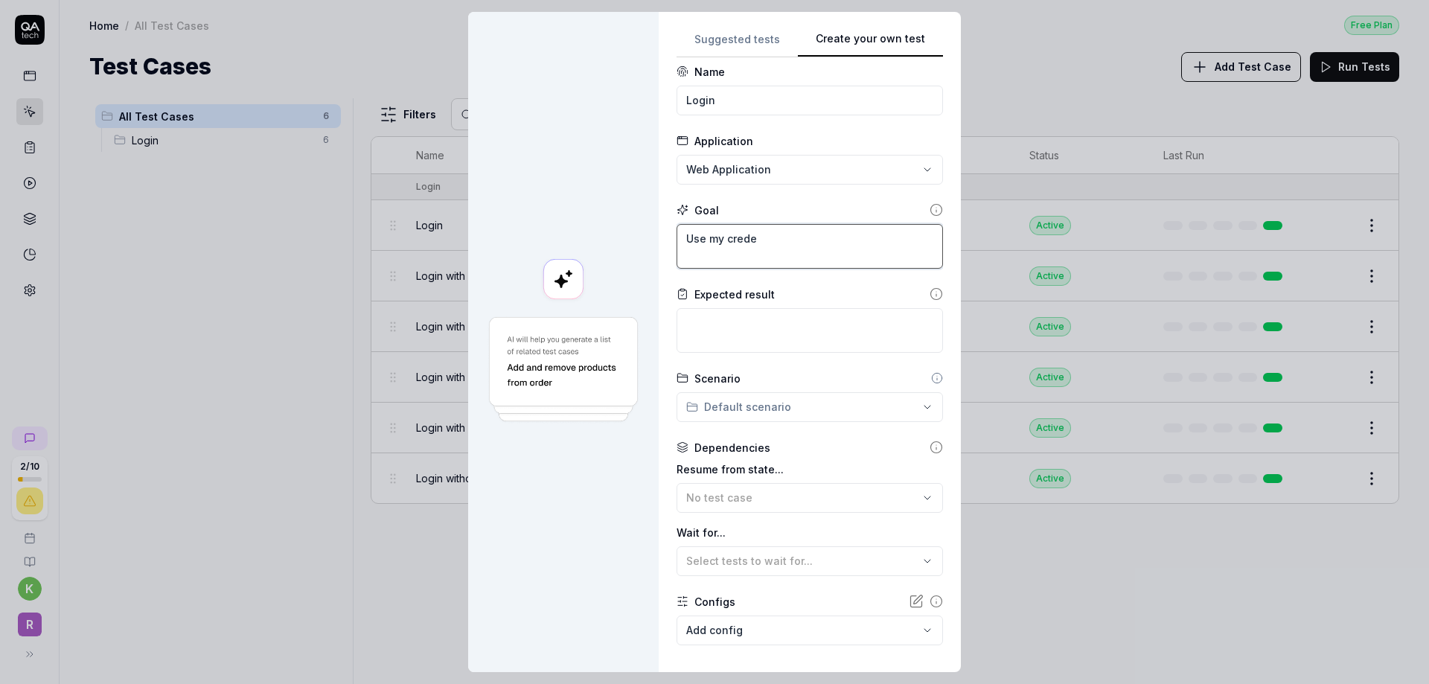
type textarea "*"
type textarea "Use my credet"
type textarea "*"
type textarea "Use my credeti"
type textarea "*"
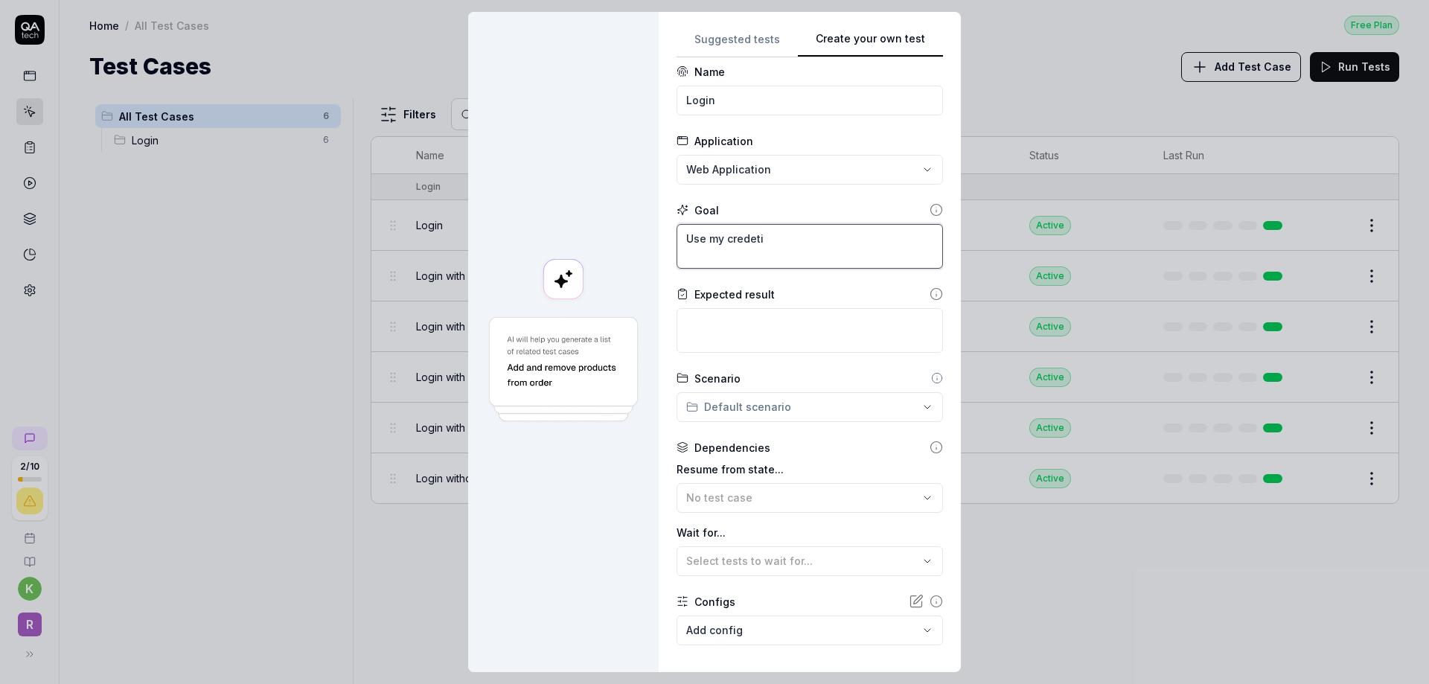
type textarea "Use my credet"
type textarea "*"
type textarea "Use my crede"
type textarea "*"
type textarea "Use my creden"
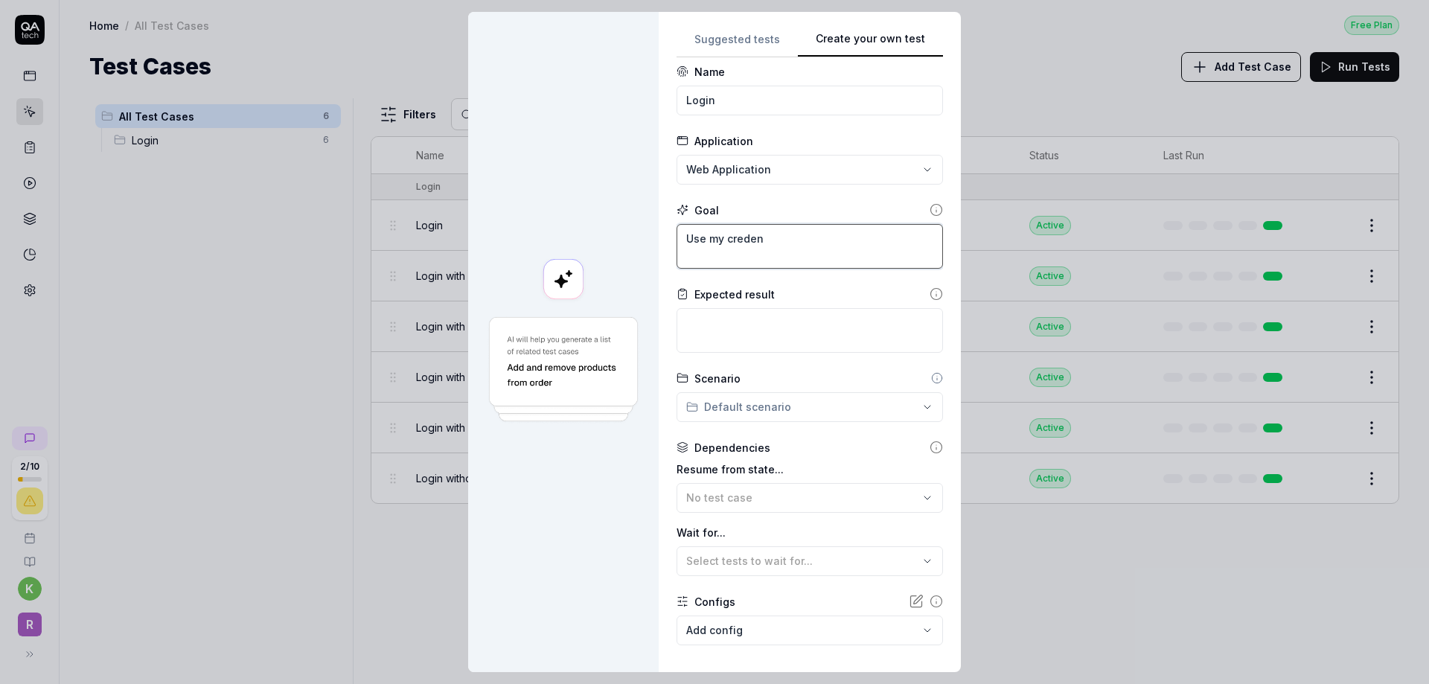
type textarea "*"
type textarea "Use my credent"
type textarea "*"
type textarea "Use my credenti"
type textarea "*"
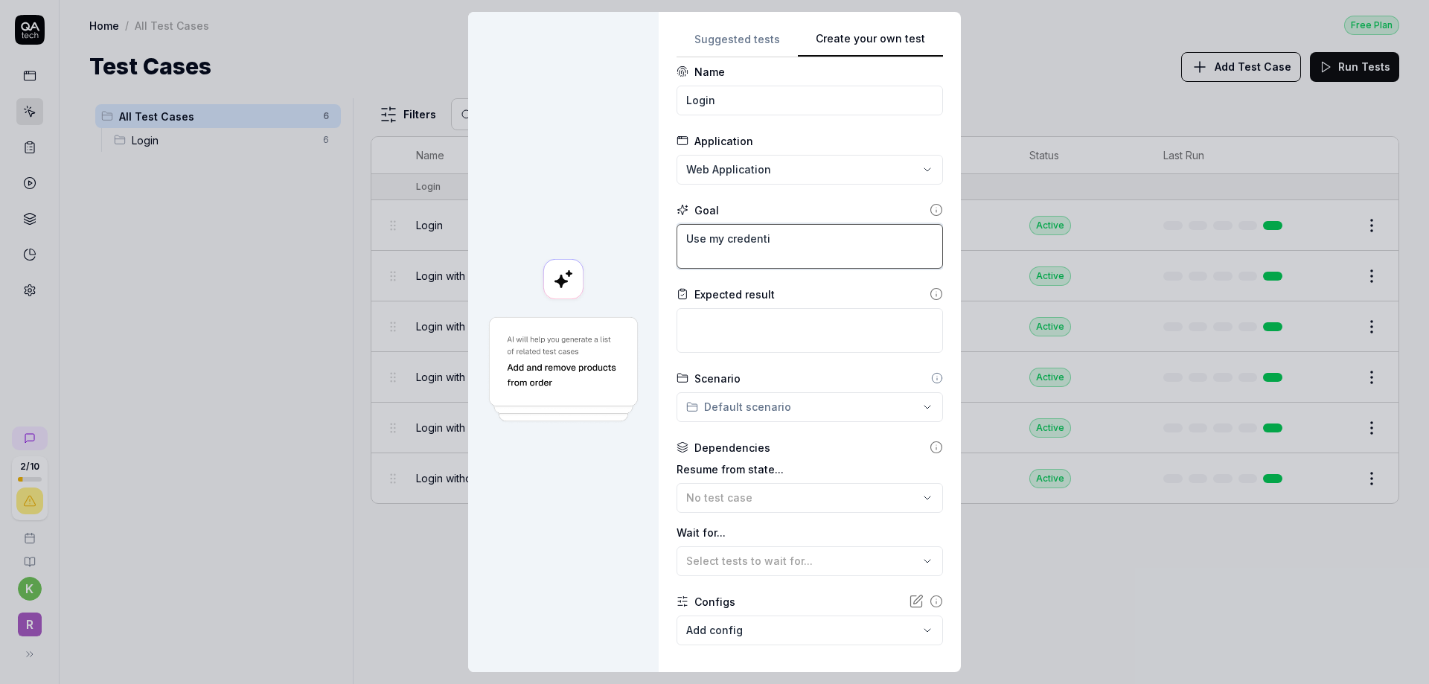
type textarea "Use my credentia"
type textarea "*"
type textarea "Use my credential"
type textarea "*"
type textarea "Use my credentials"
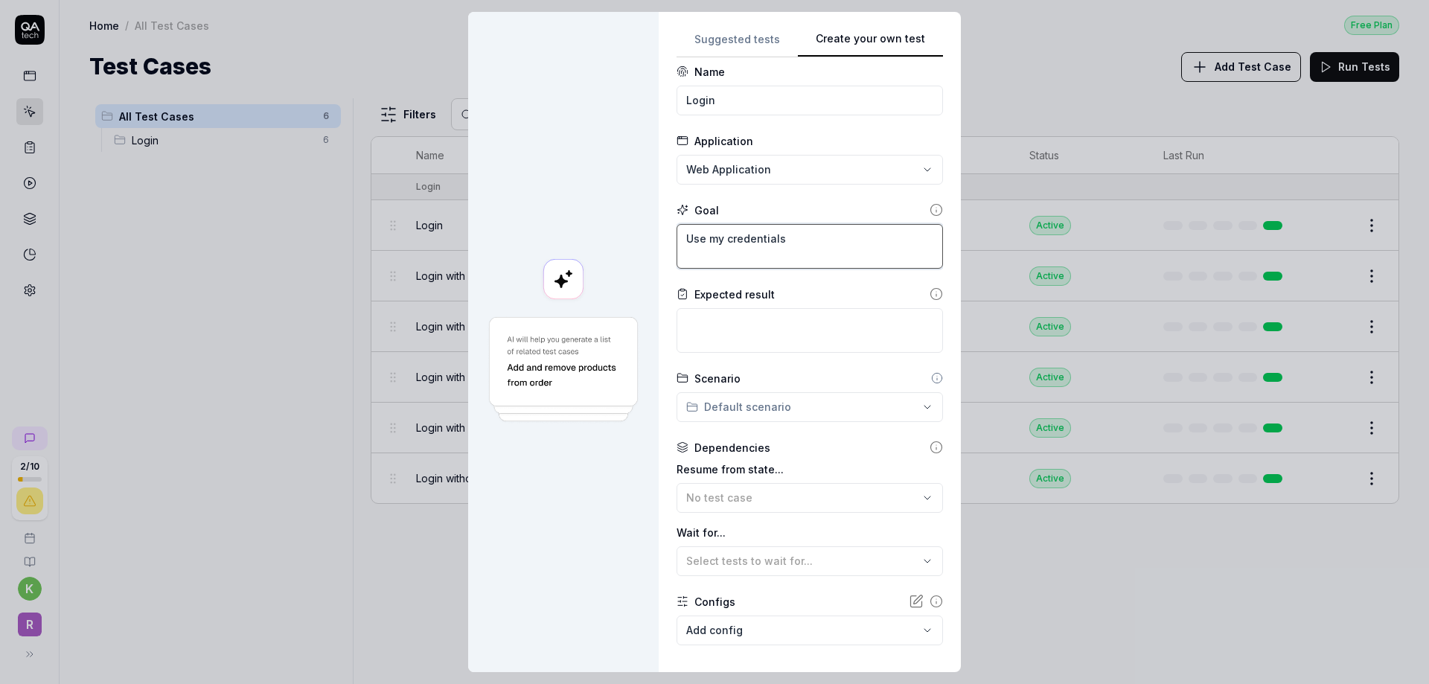
type textarea "*"
type textarea "Use my credentials"
type textarea "*"
type textarea "Use my credentials a"
type textarea "*"
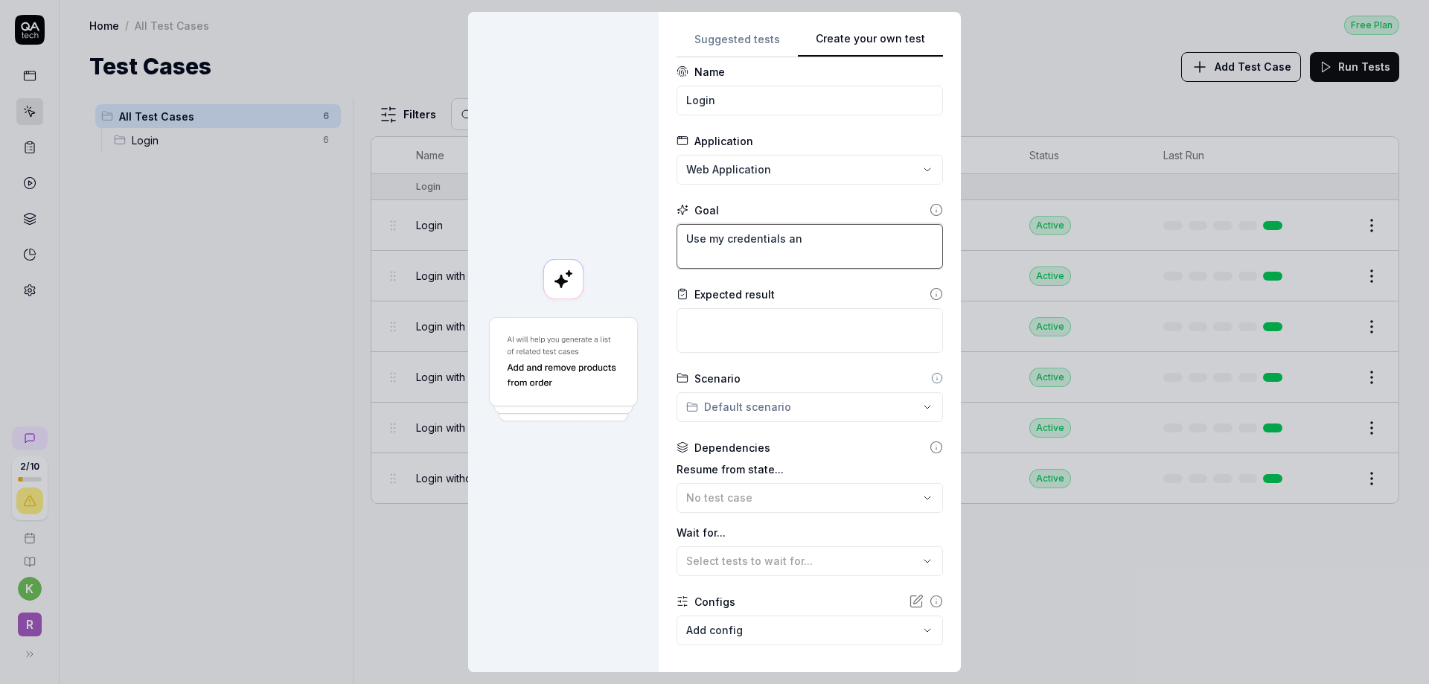
type textarea "Use my credentials and"
type textarea "*"
type textarea "Use my credentials and"
type textarea "*"
type textarea "Use my credentials and d"
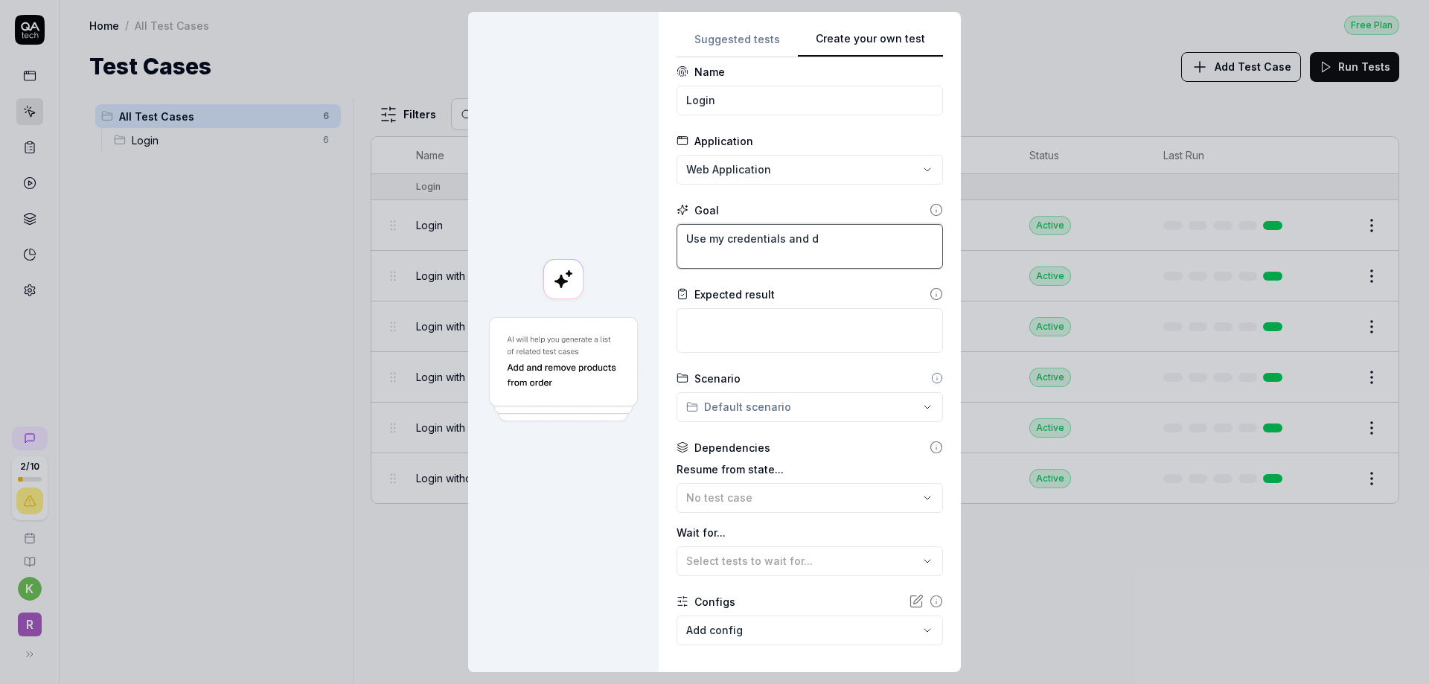
type textarea "*"
type textarea "Use my credentials and do"
type textarea "*"
type textarea "Use my credentials and do"
type textarea "*"
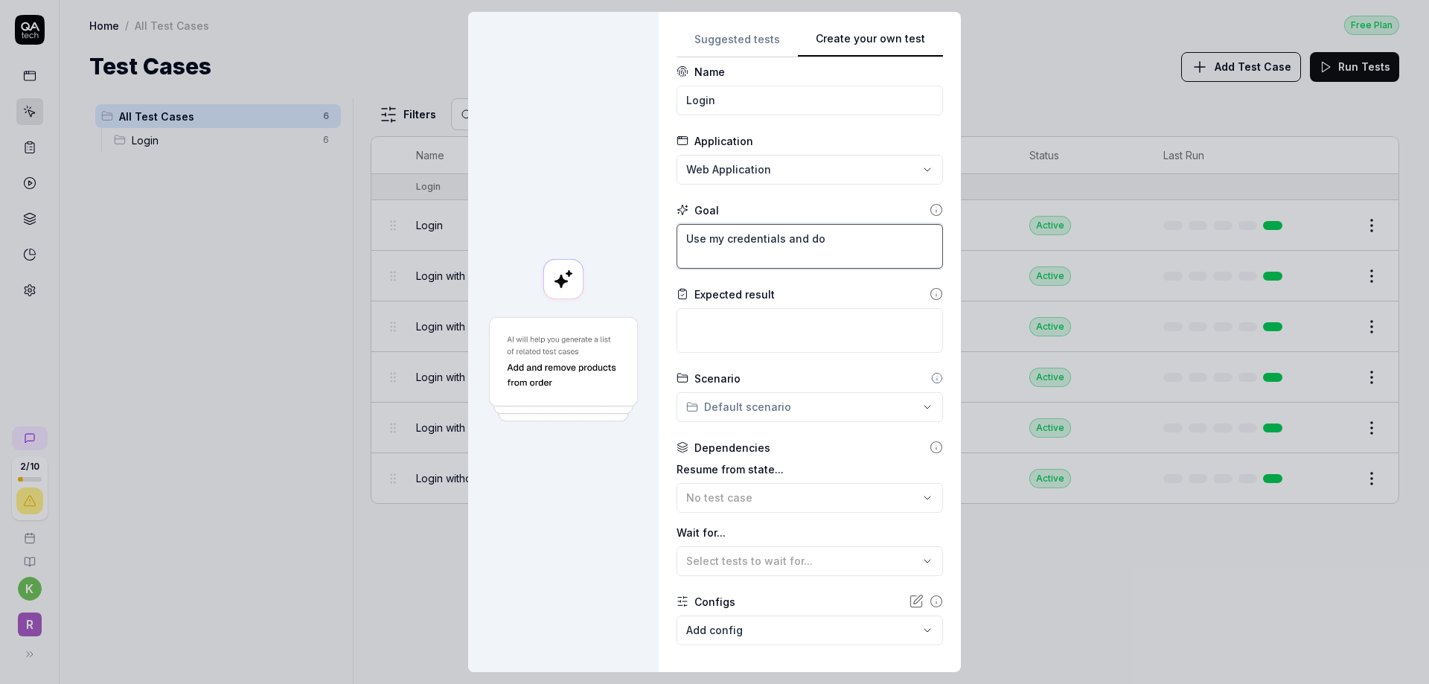
type textarea "Use my credentials and do a"
type textarea "*"
type textarea "Use my credentials and do a"
type textarea "*"
type textarea "Use my credentials and do a s"
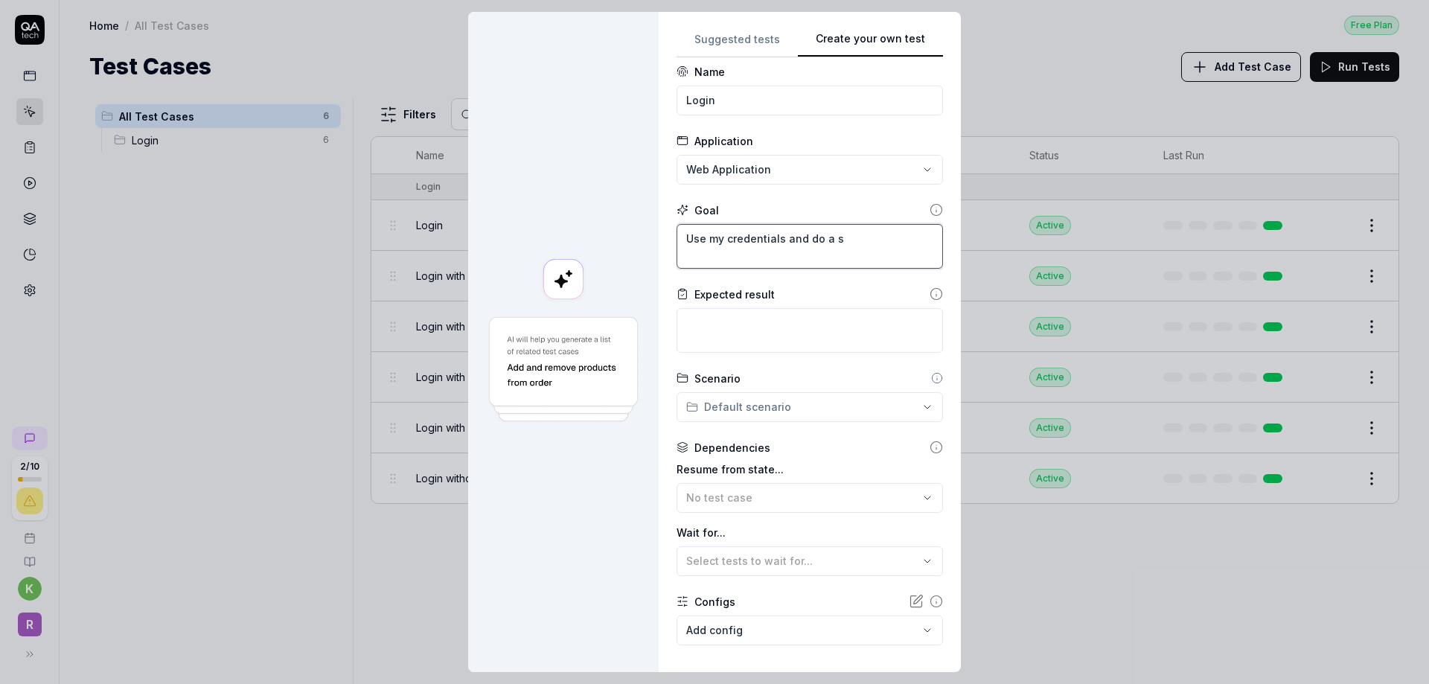
type textarea "*"
type textarea "Use my credentials and do a si"
type textarea "*"
type textarea "Use my credentials and do a sim"
type textarea "*"
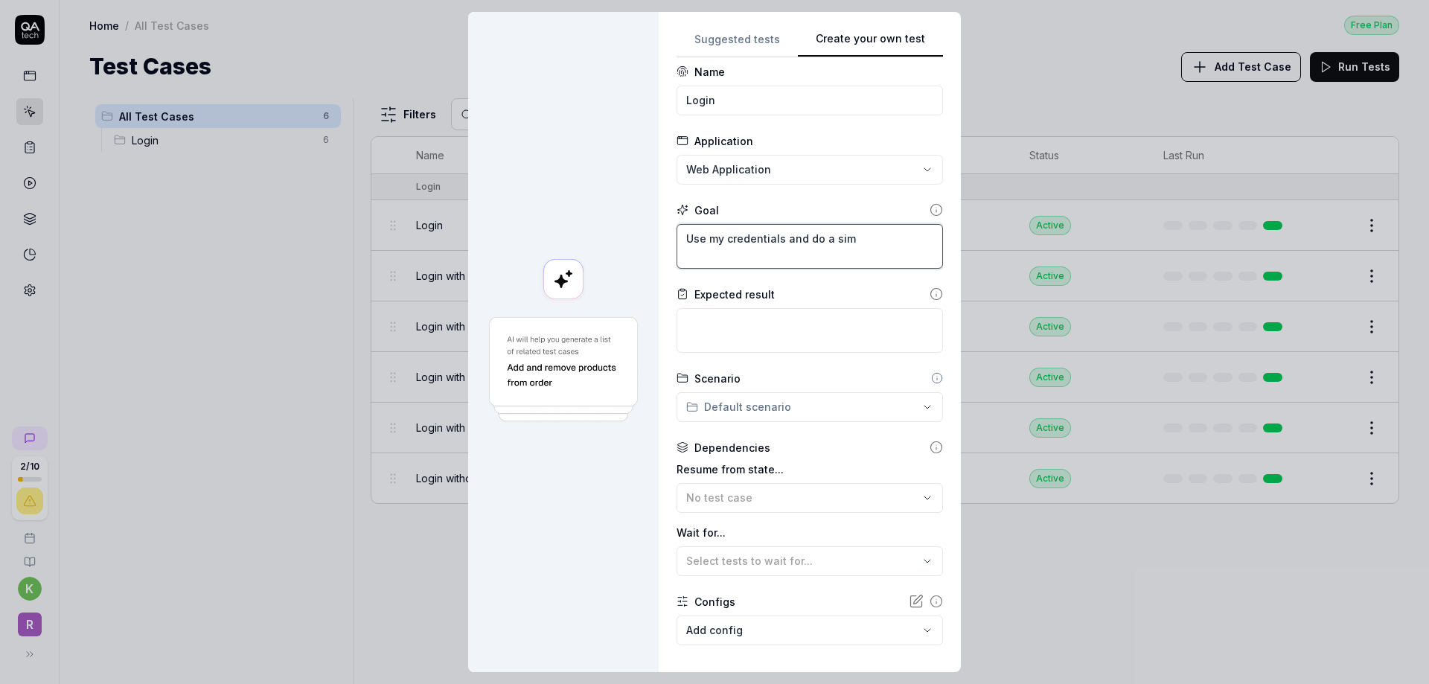
type textarea "Use my credentials and do a simp"
type textarea "*"
type textarea "Use my credentials and do a simpl"
type textarea "*"
type textarea "Use my credentials and do a simple"
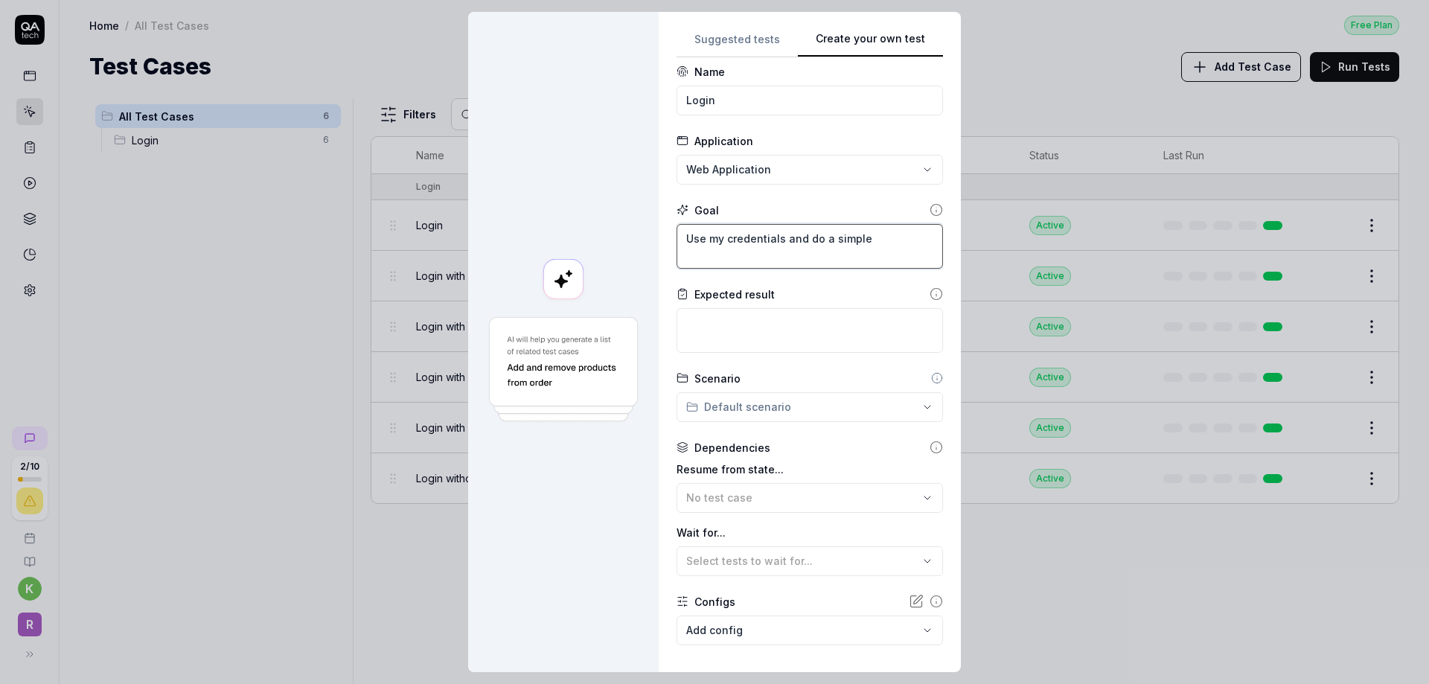
type textarea "*"
type textarea "Use my credentials and do a simple"
type textarea "*"
type textarea "Use my credentials and do a simple l"
type textarea "*"
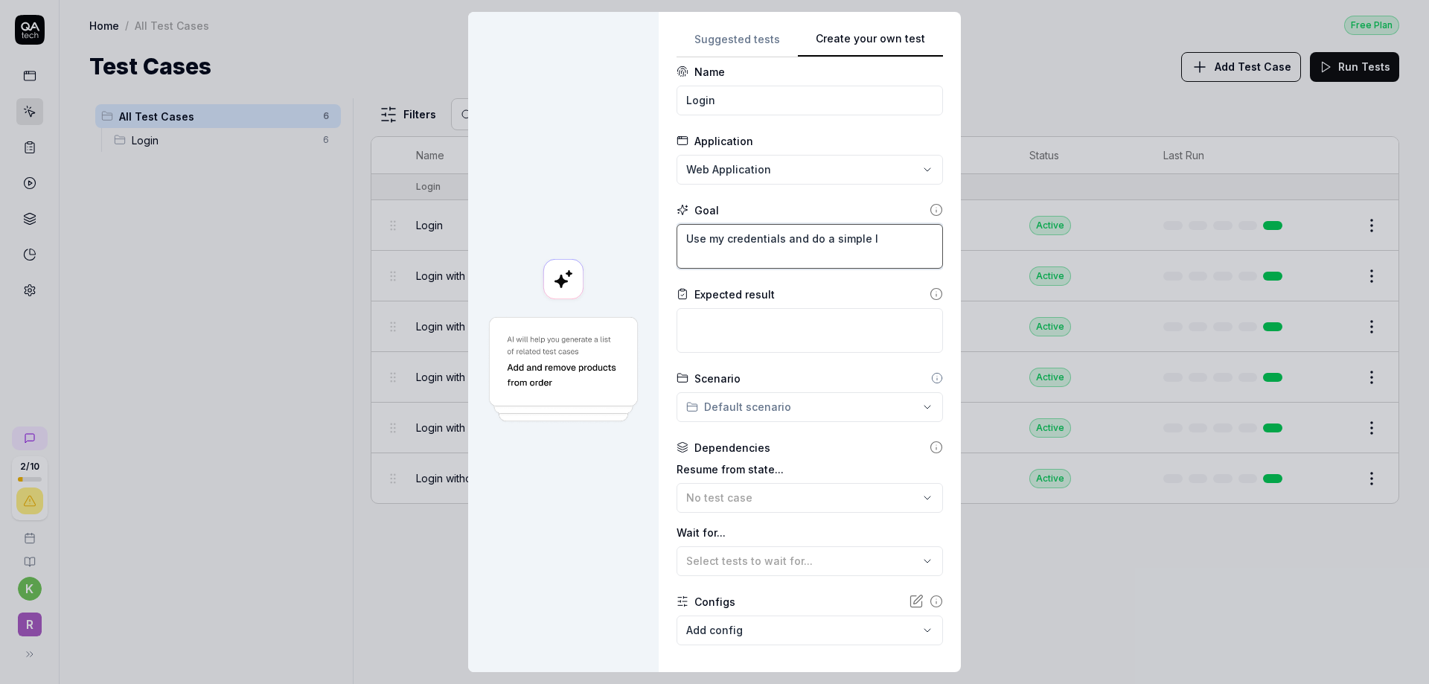
type textarea "Use my credentials and do a simple lo"
type textarea "*"
type textarea "Use my credentials and do a simple log"
type textarea "*"
type textarea "Use my credentials and do a simple logi"
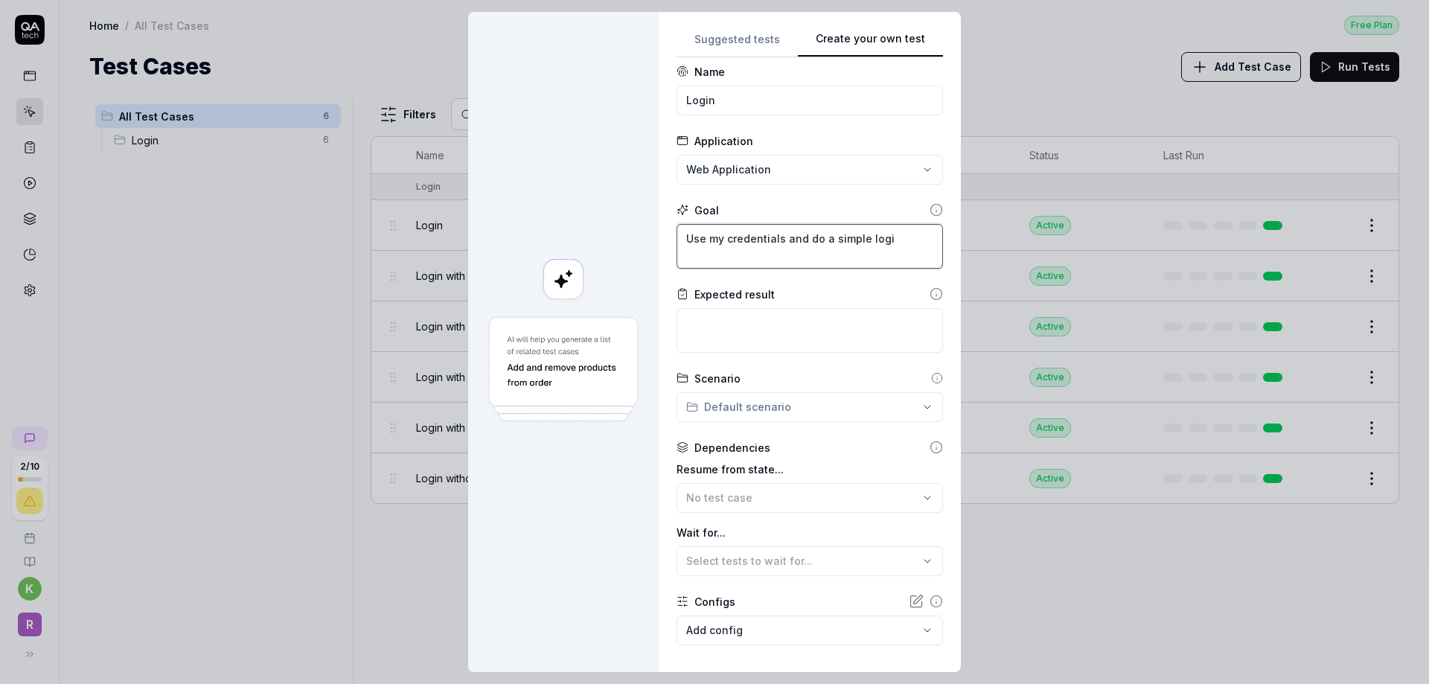
type textarea "*"
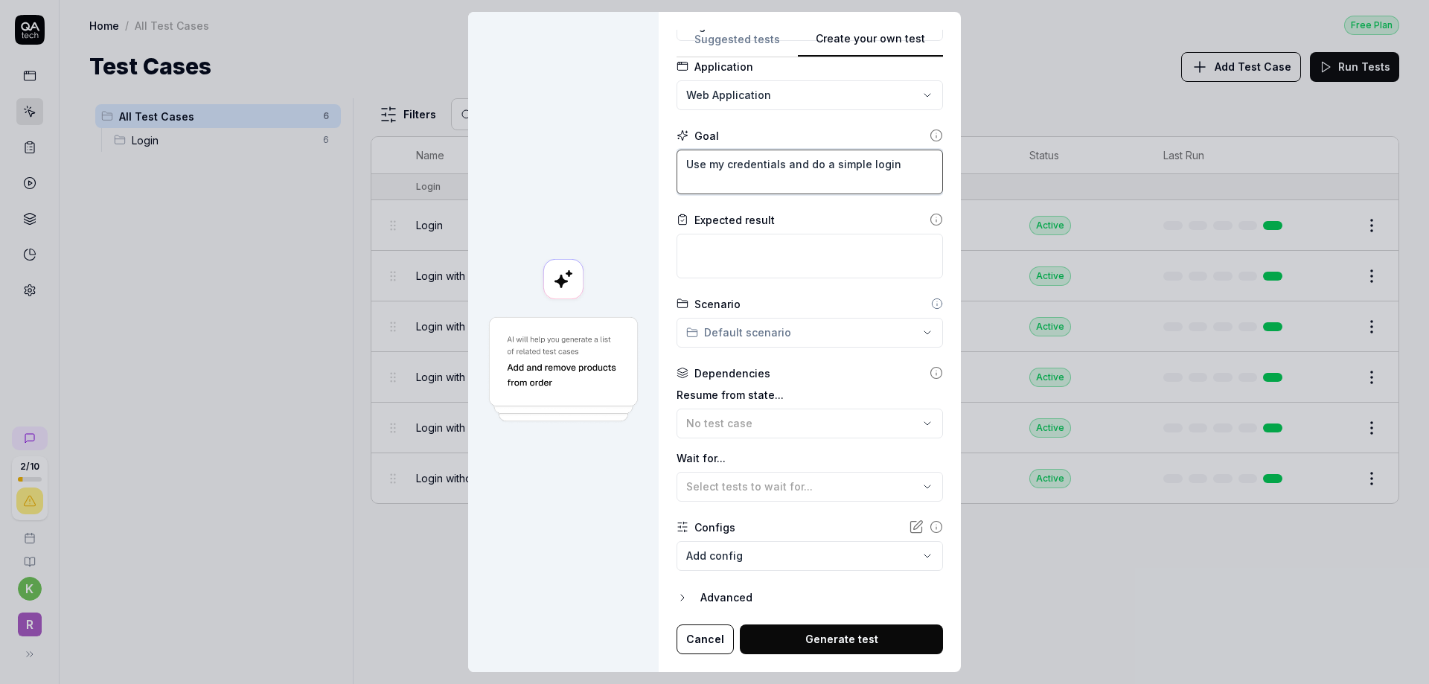
type textarea "Use my credentials and do a simple login"
click at [823, 633] on button "Generate test" at bounding box center [841, 639] width 203 height 30
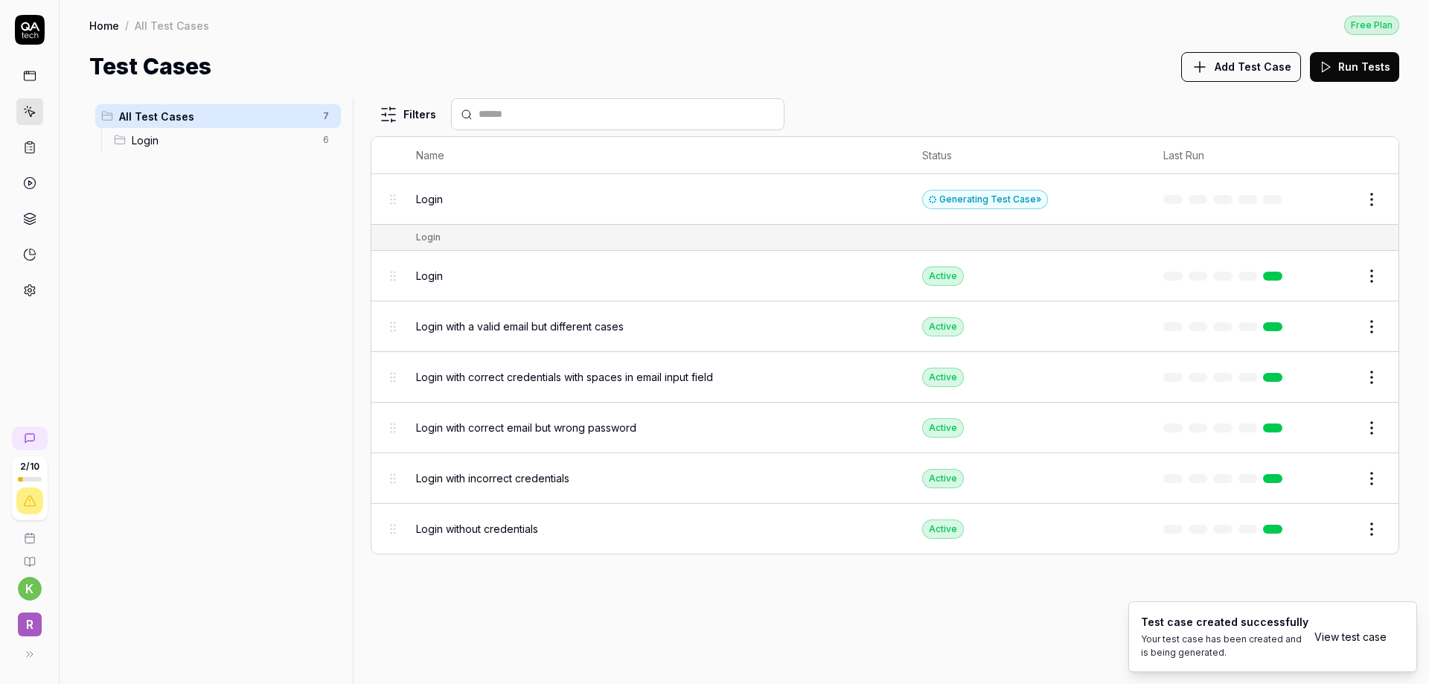
click at [991, 202] on div "Generating Test Case »" at bounding box center [985, 199] width 126 height 19
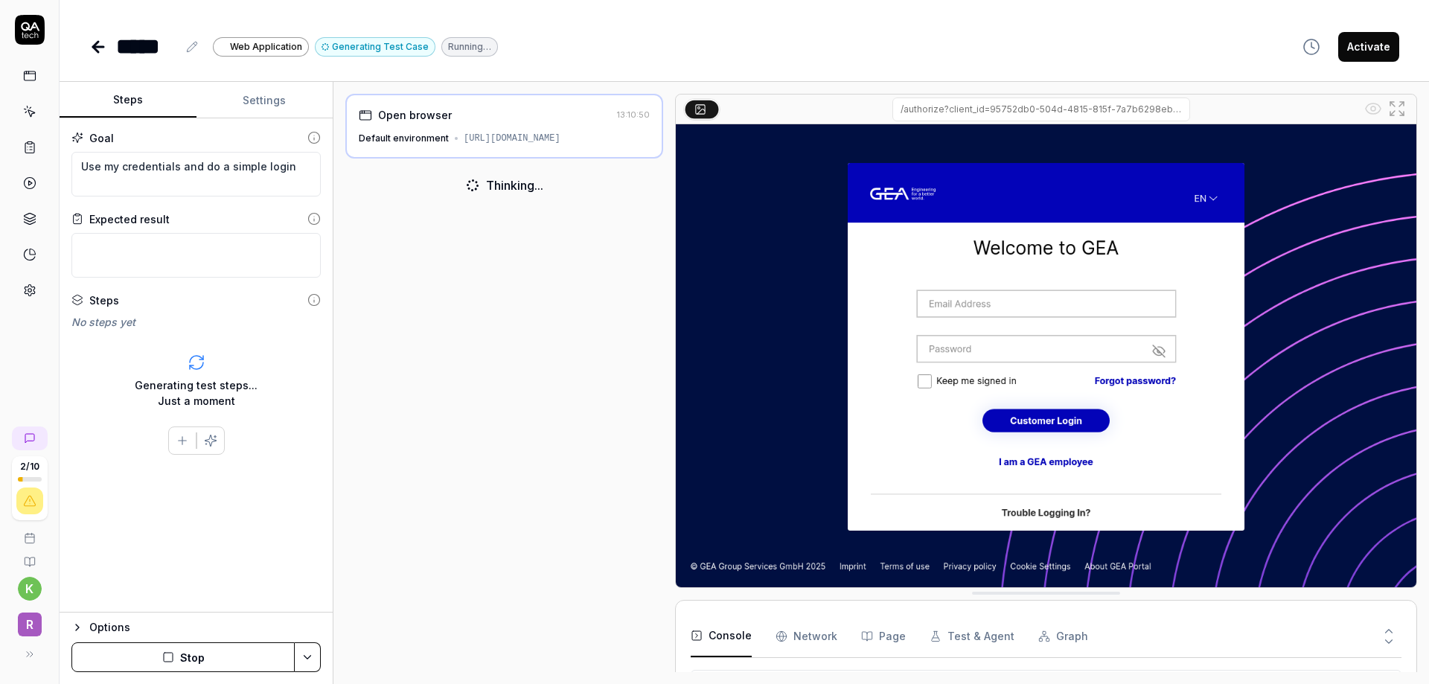
scroll to position [103, 0]
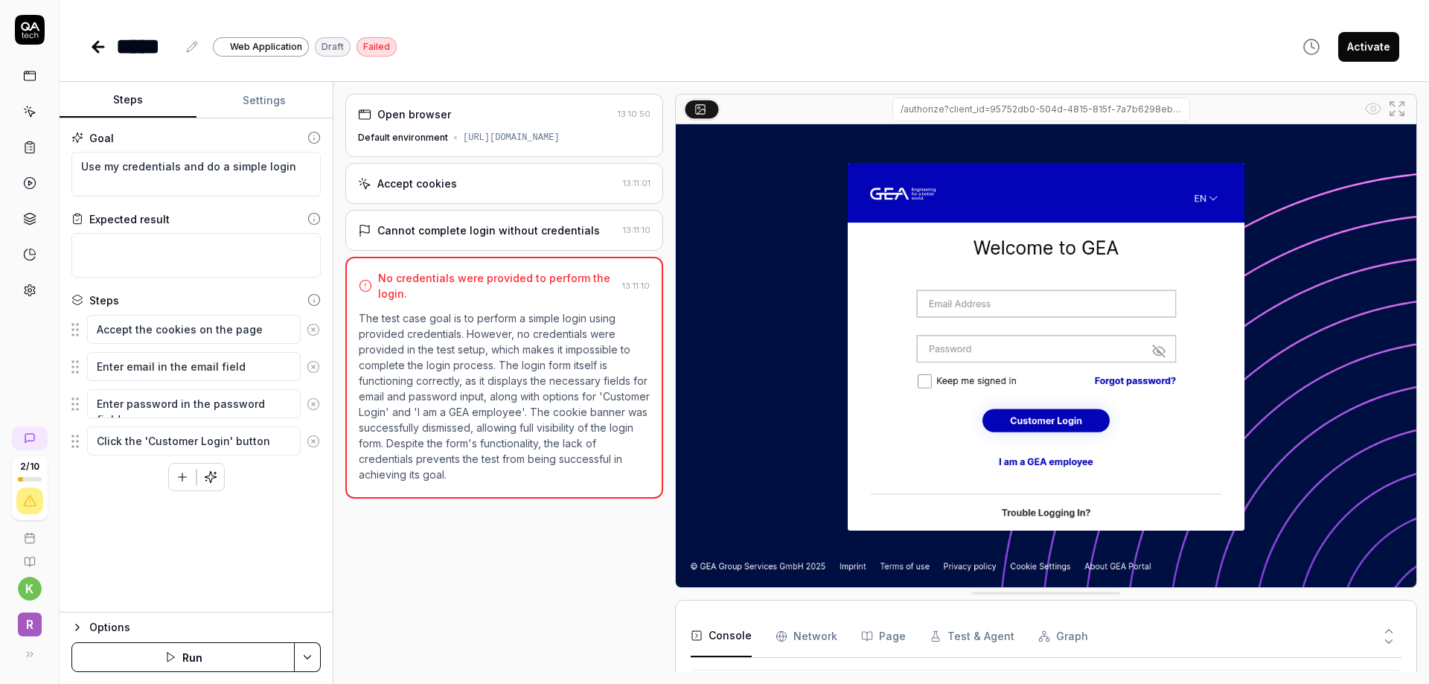
click at [95, 47] on icon at bounding box center [98, 47] width 10 height 0
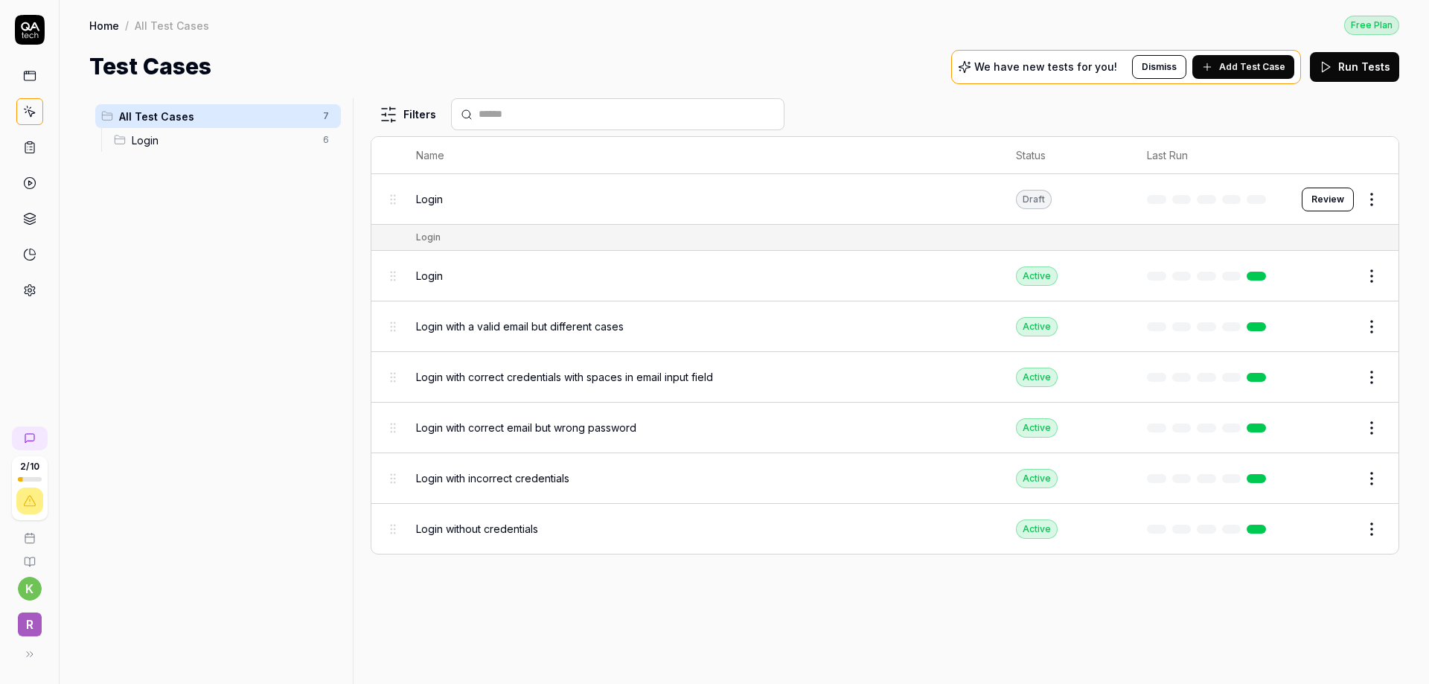
click at [31, 32] on icon at bounding box center [30, 30] width 30 height 30
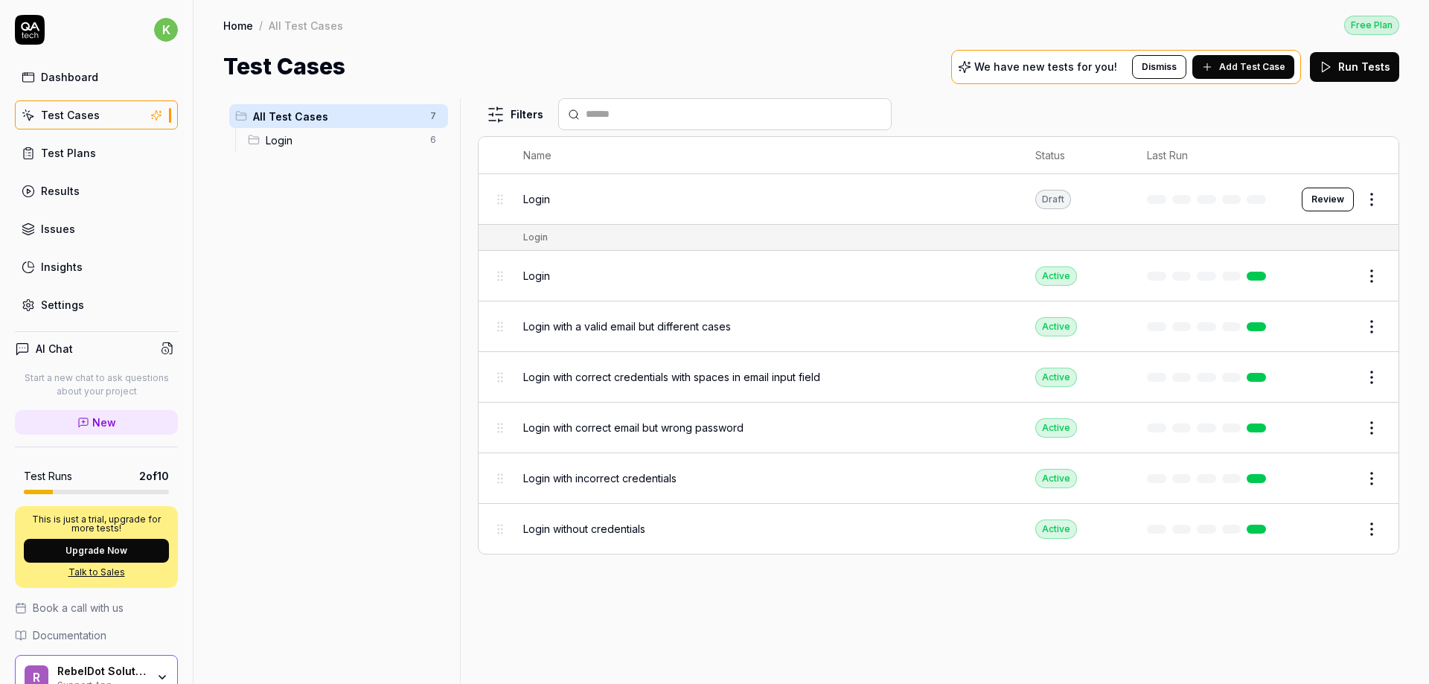
click at [1367, 199] on html "k Dashboard Test Cases Test Plans Results Issues Insights Settings AI Chat Star…" at bounding box center [714, 342] width 1429 height 684
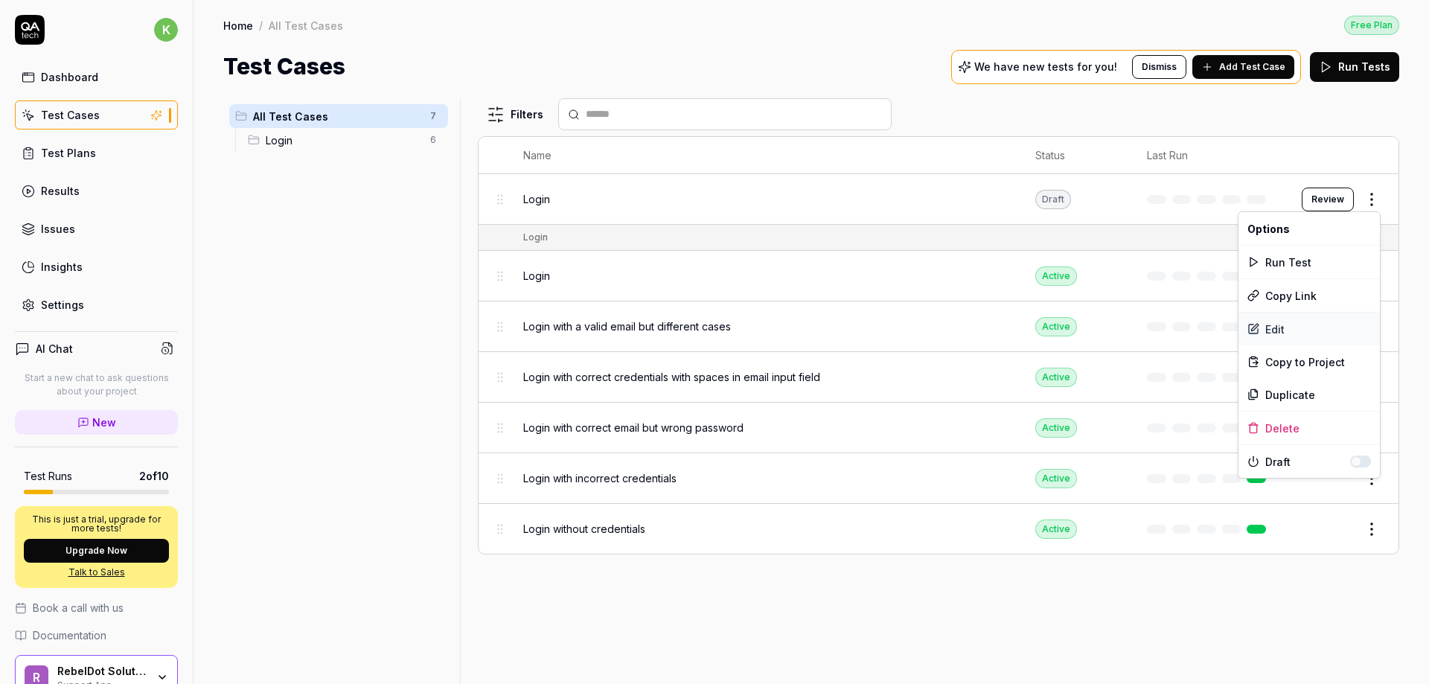
click at [1313, 329] on div "Edit" at bounding box center [1309, 329] width 141 height 33
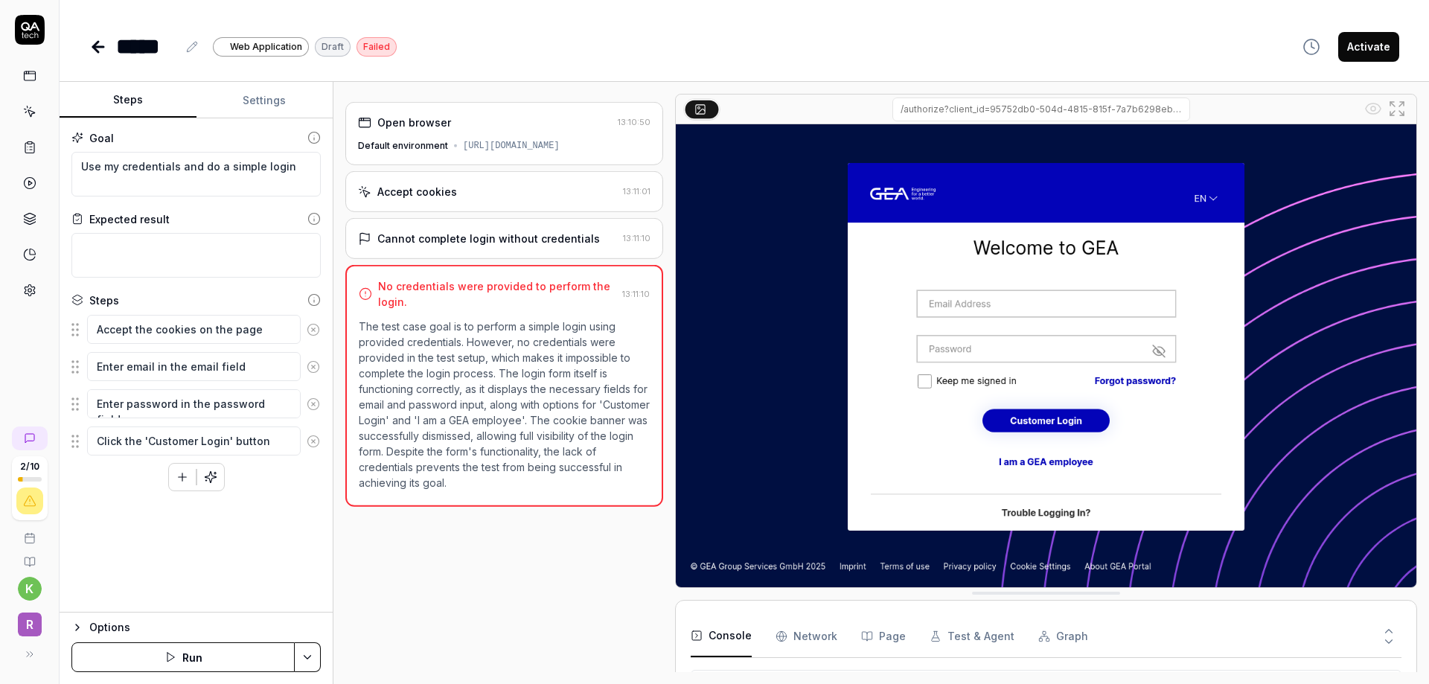
scroll to position [103, 0]
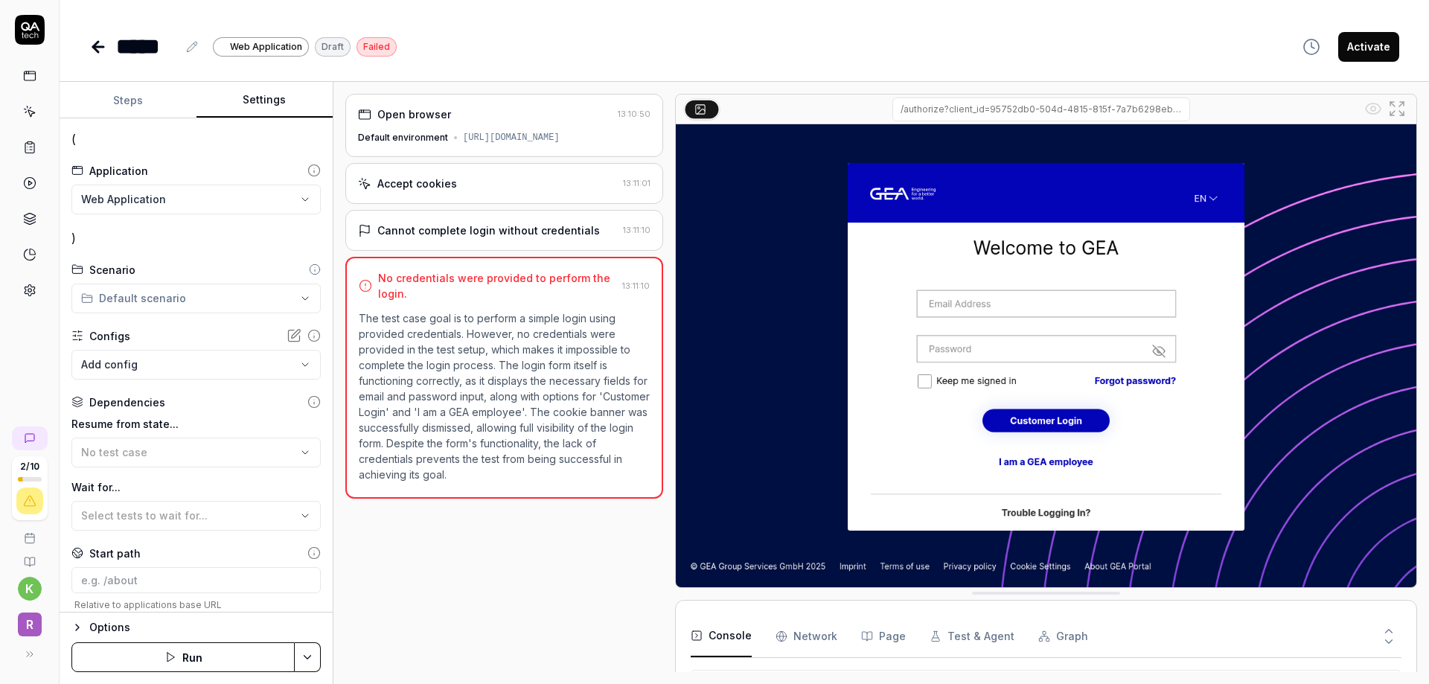
click at [258, 103] on button "Settings" at bounding box center [265, 101] width 137 height 36
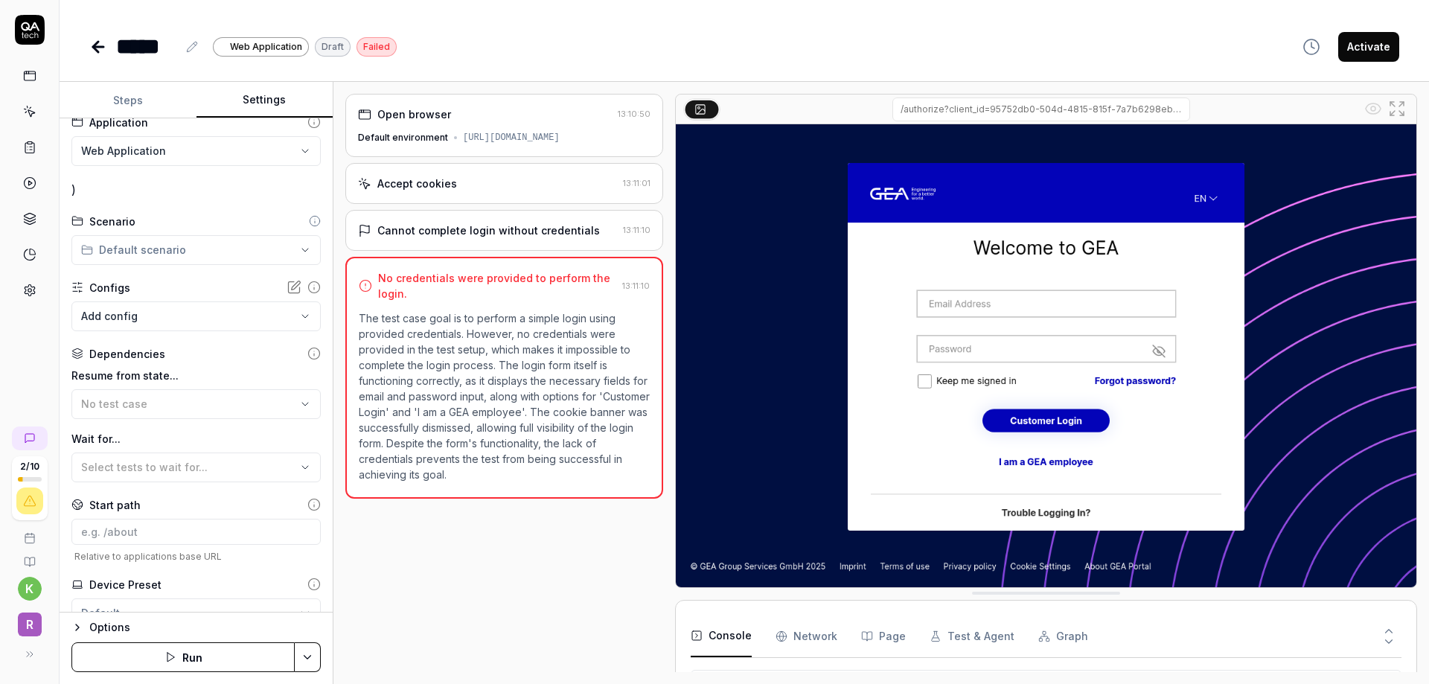
scroll to position [74, 0]
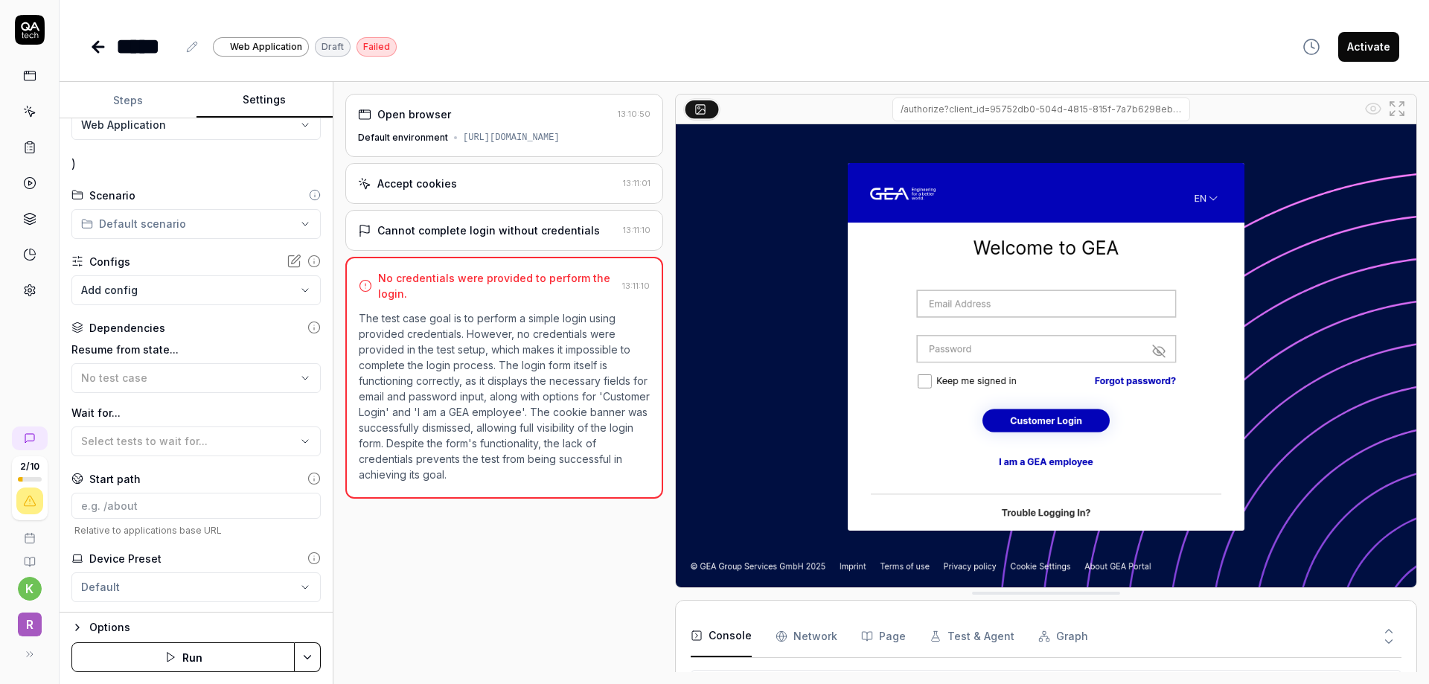
click at [227, 284] on body "**********" at bounding box center [714, 342] width 1429 height 684
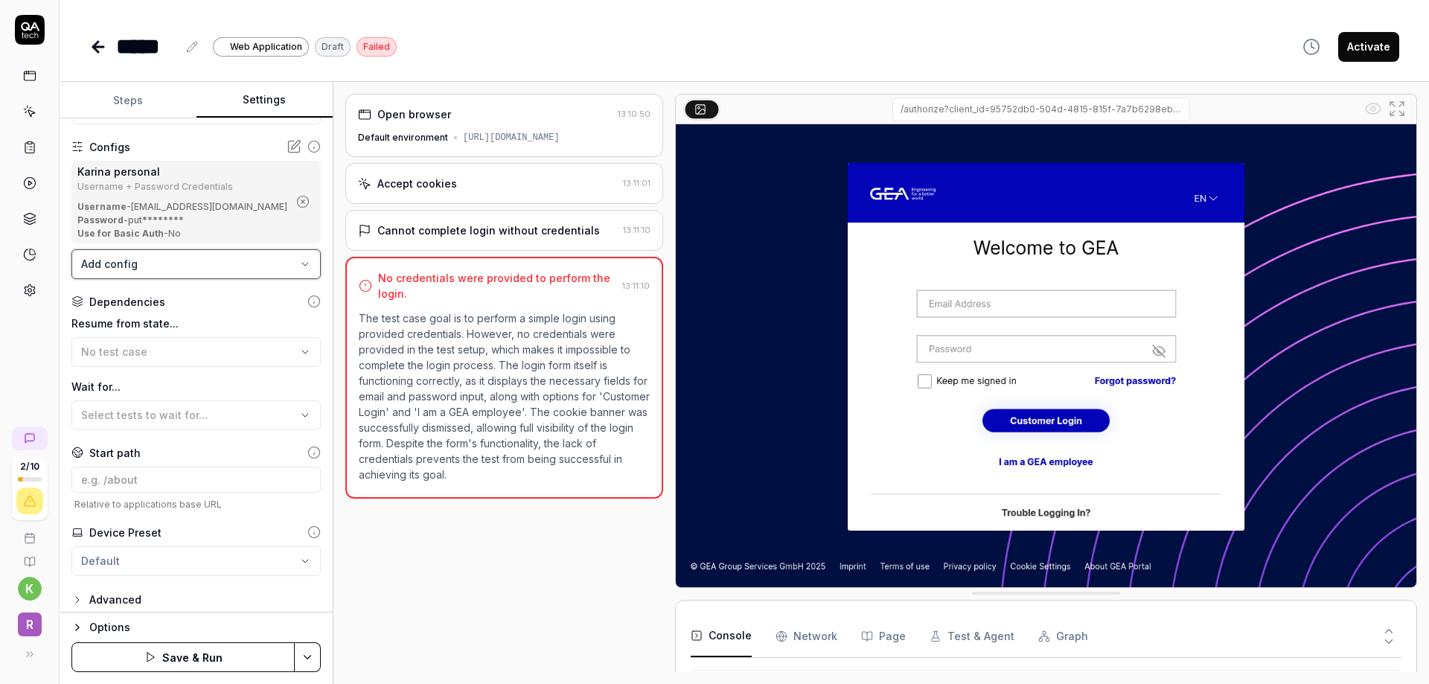
scroll to position [197, 0]
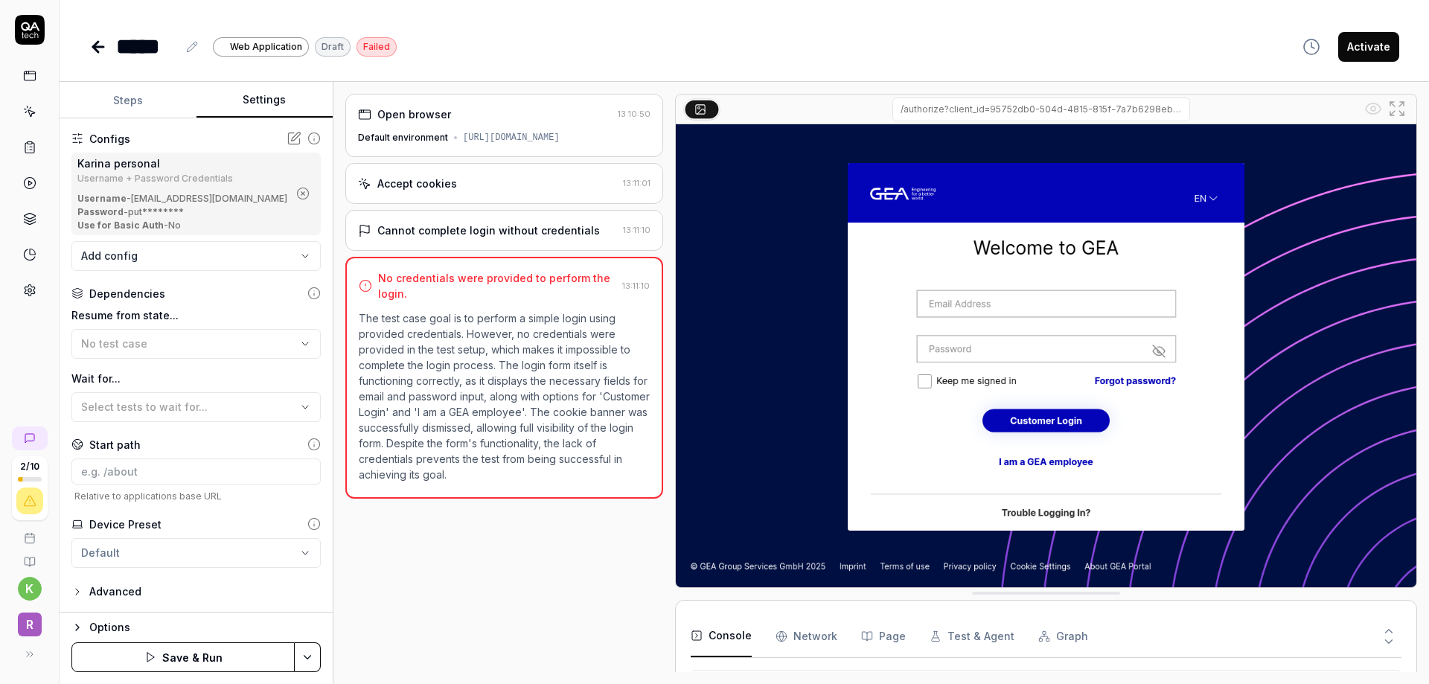
click at [192, 654] on button "Save & Run" at bounding box center [182, 657] width 223 height 30
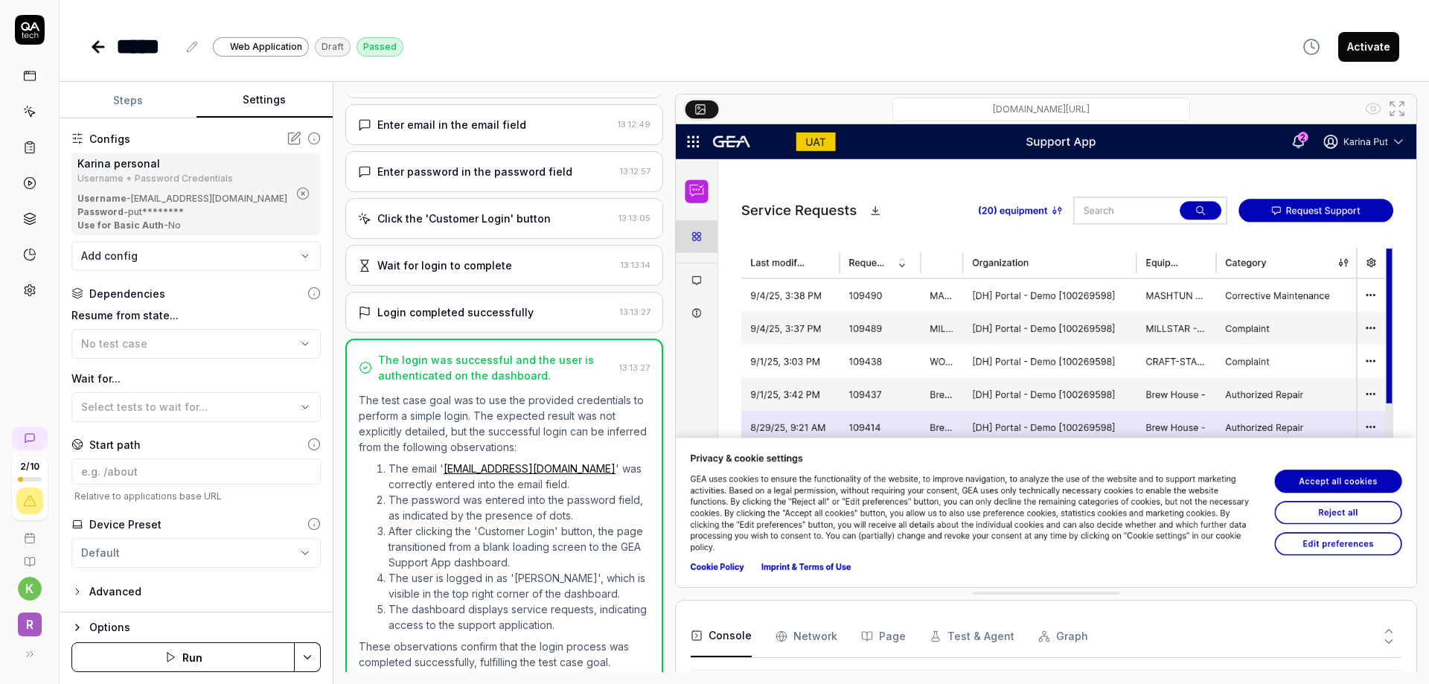
scroll to position [133, 0]
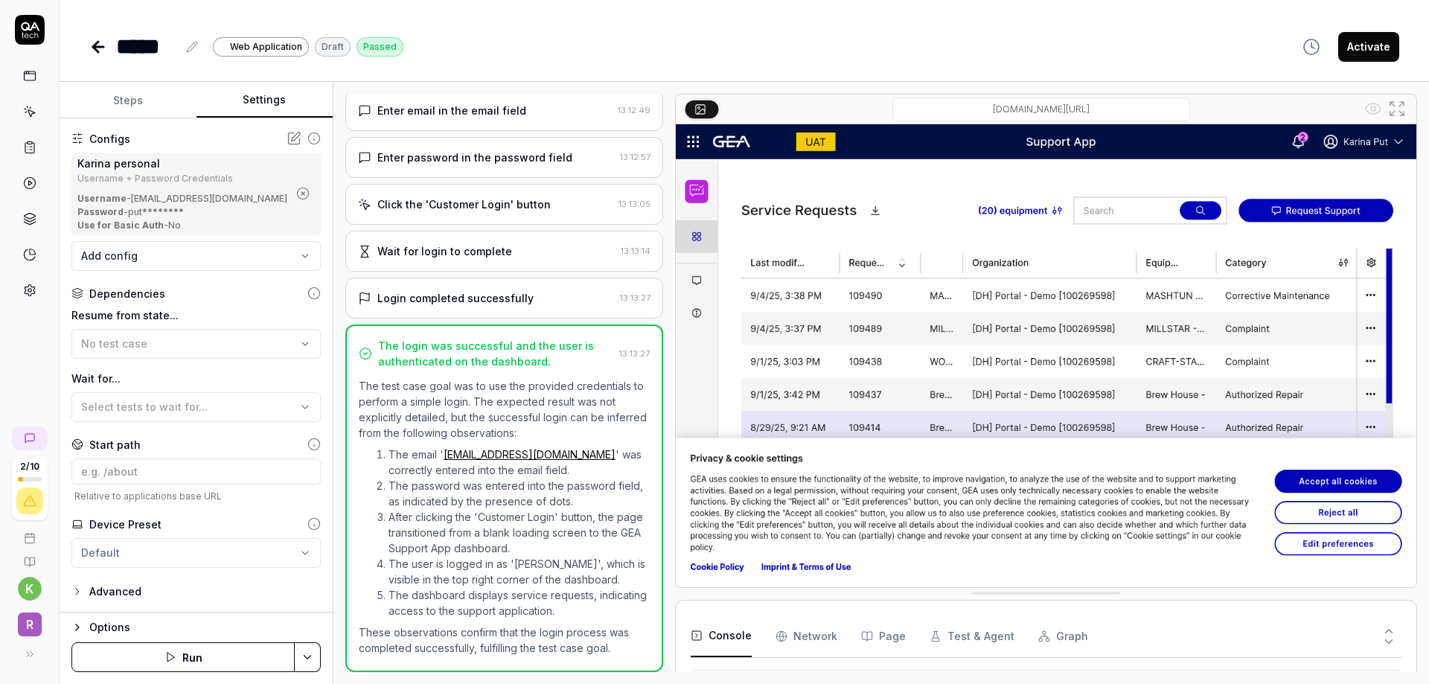
click at [1359, 48] on button "Activate" at bounding box center [1368, 47] width 61 height 30
click at [140, 104] on button "Steps" at bounding box center [128, 101] width 137 height 36
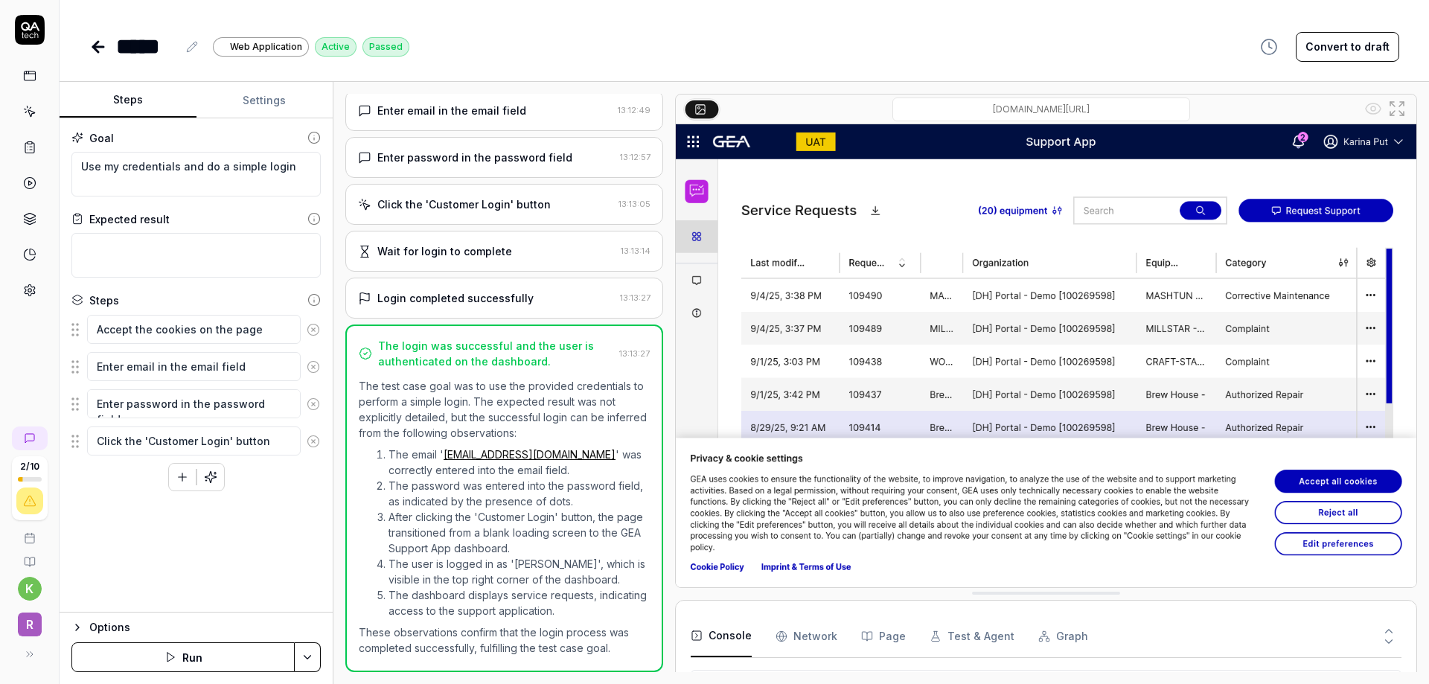
click at [179, 479] on icon "button" at bounding box center [182, 476] width 13 height 13
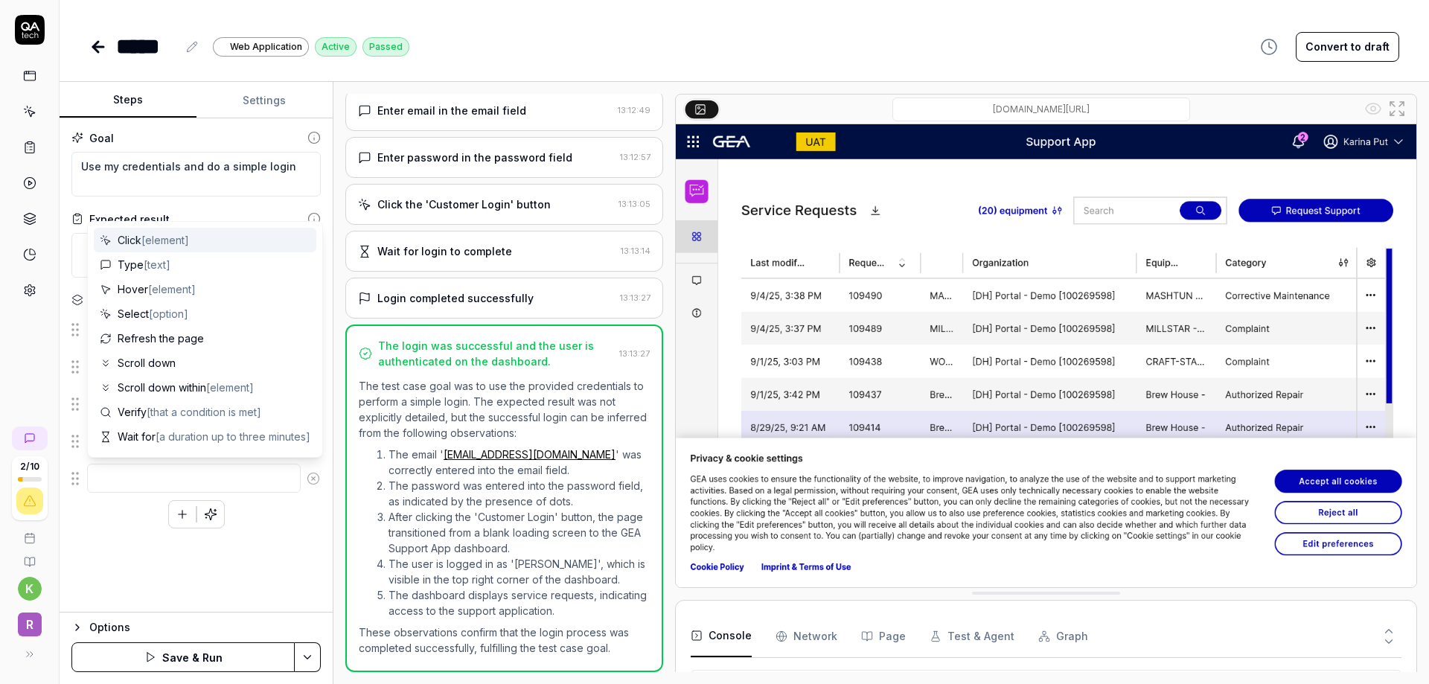
type textarea "*"
type textarea "A"
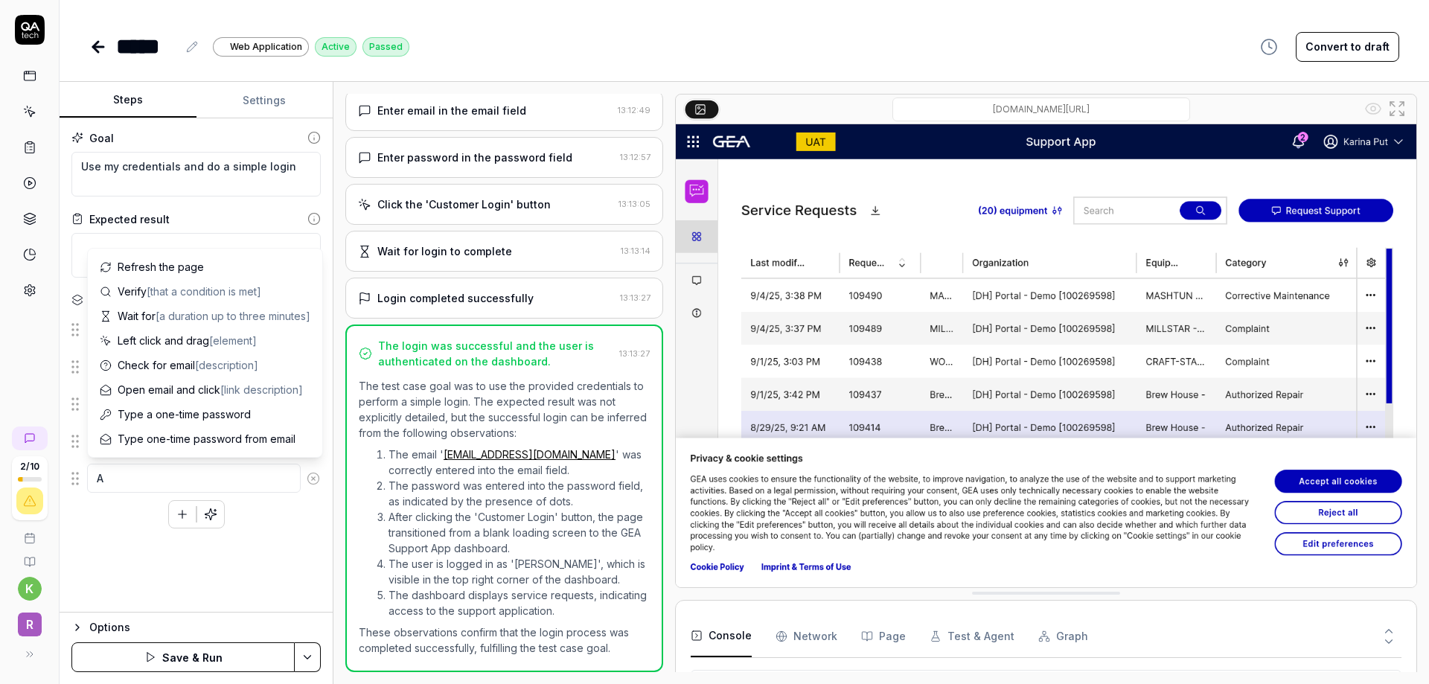
type textarea "*"
type textarea "Ac"
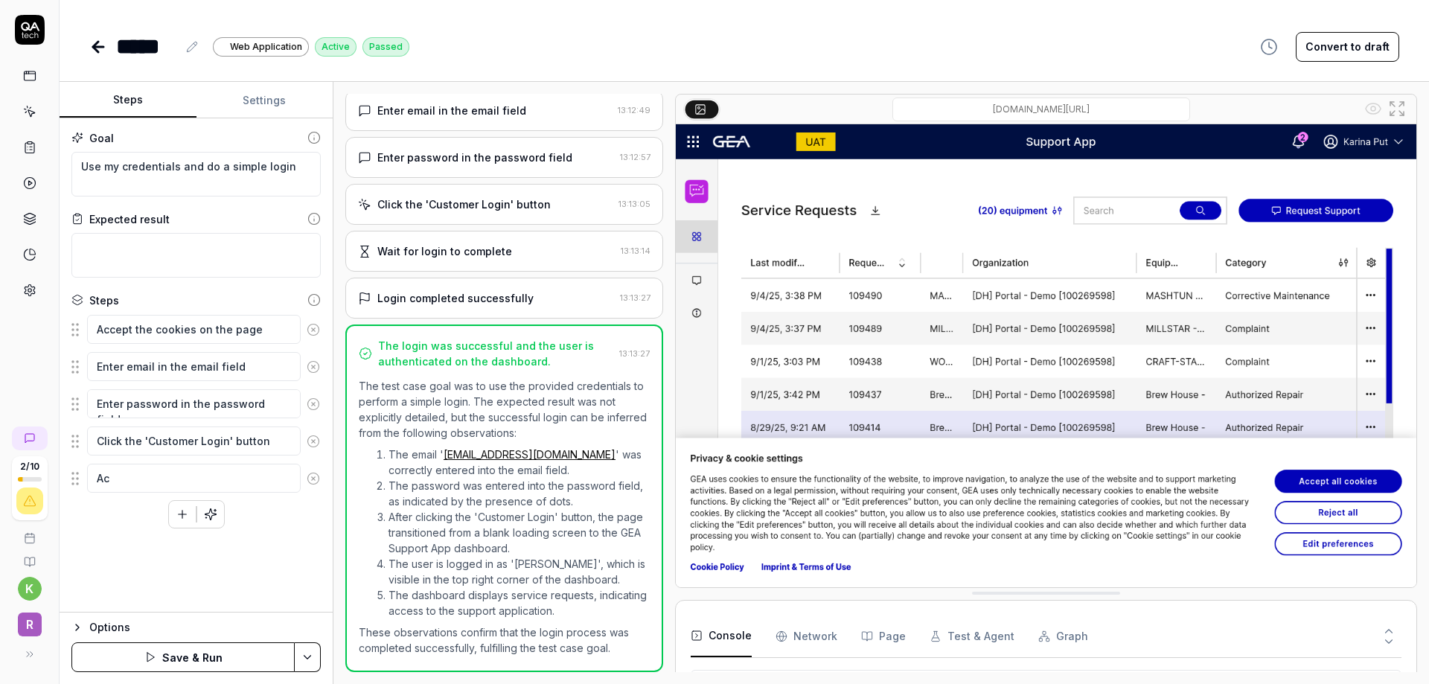
type textarea "*"
type textarea "Acc"
type textarea "*"
type textarea "Accep"
type textarea "*"
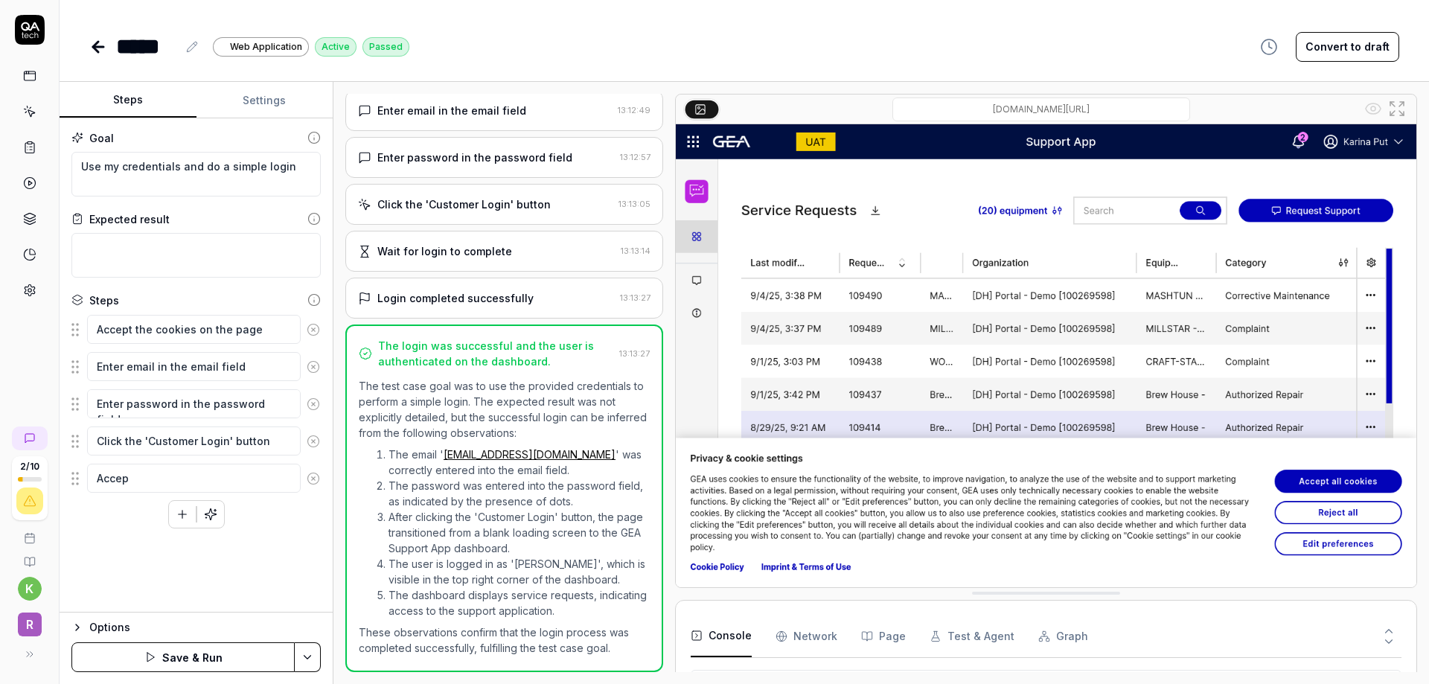
type textarea "Accept"
type textarea "*"
type textarea "Accept"
type textarea "*"
type textarea "Accept a"
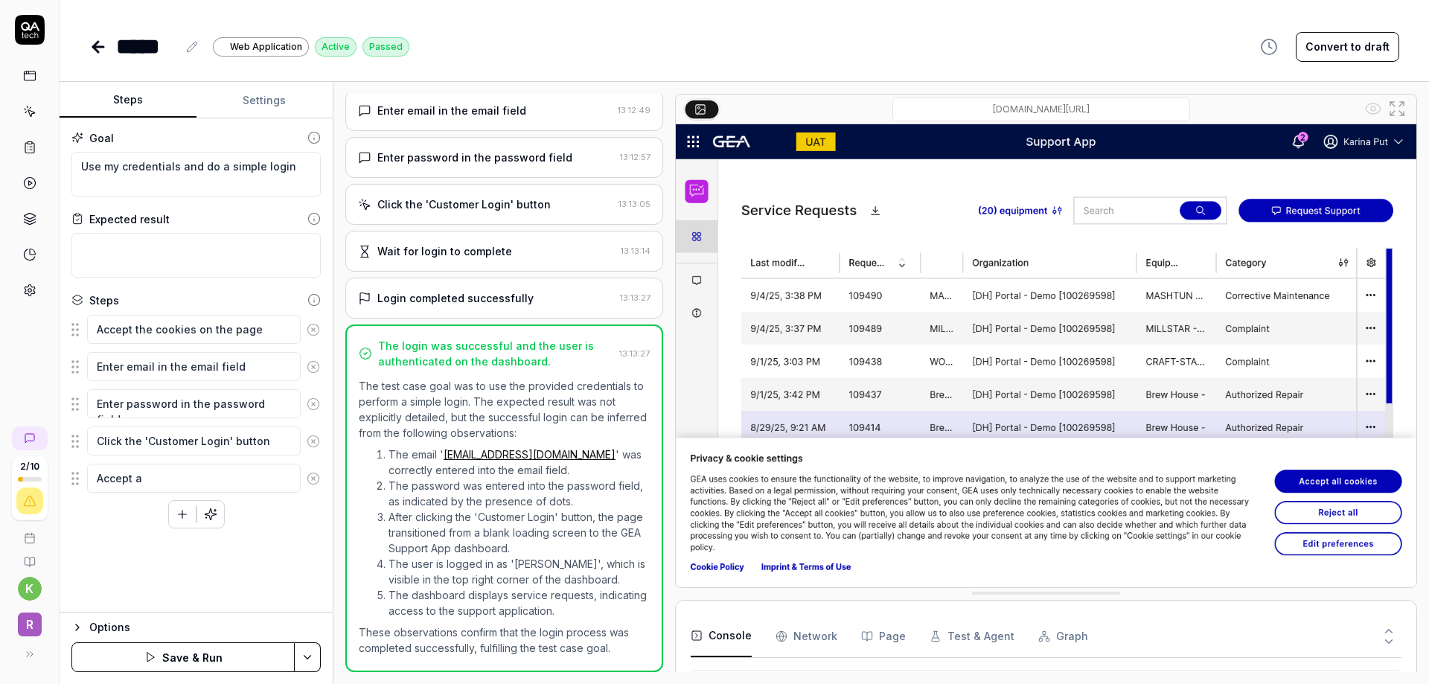
type textarea "*"
type textarea "Accept al"
type textarea "*"
type textarea "Accept all"
type textarea "*"
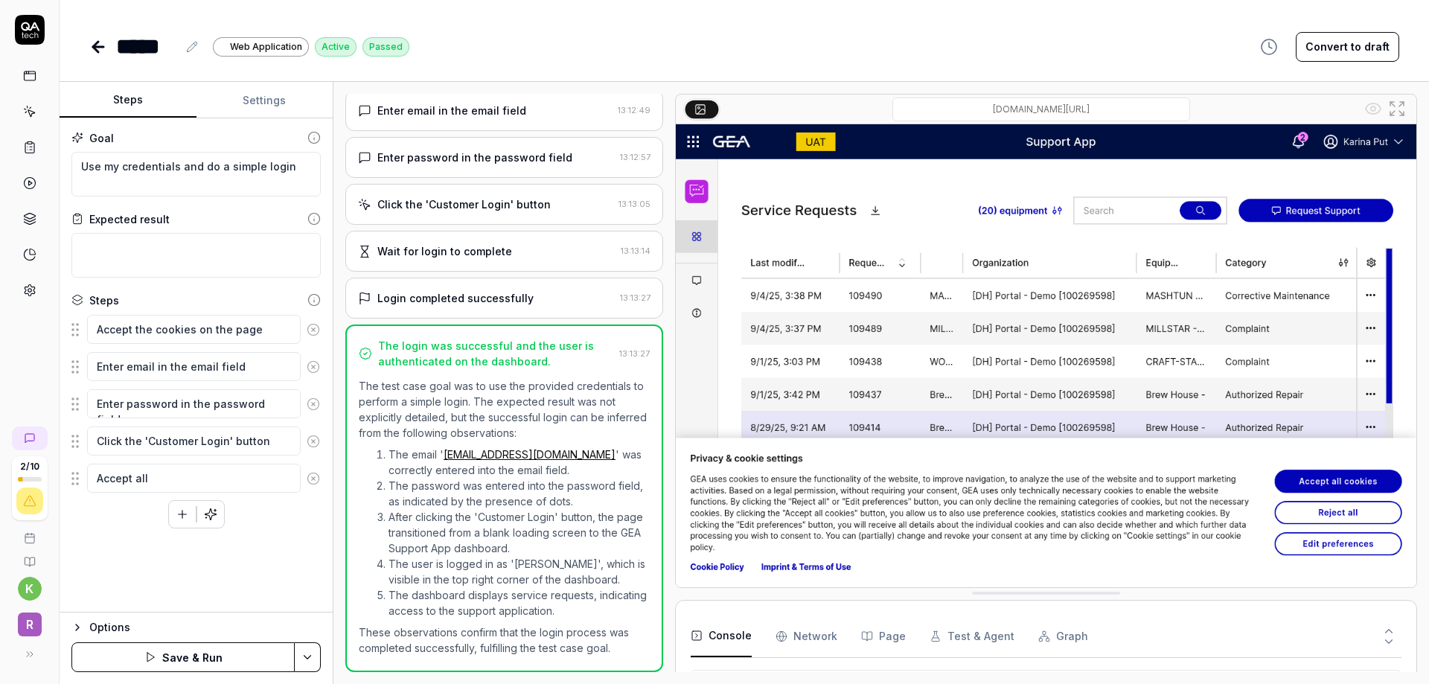
type textarea "Accept all"
type textarea "*"
type textarea "Accept all c"
type textarea "*"
type textarea "Accept all co"
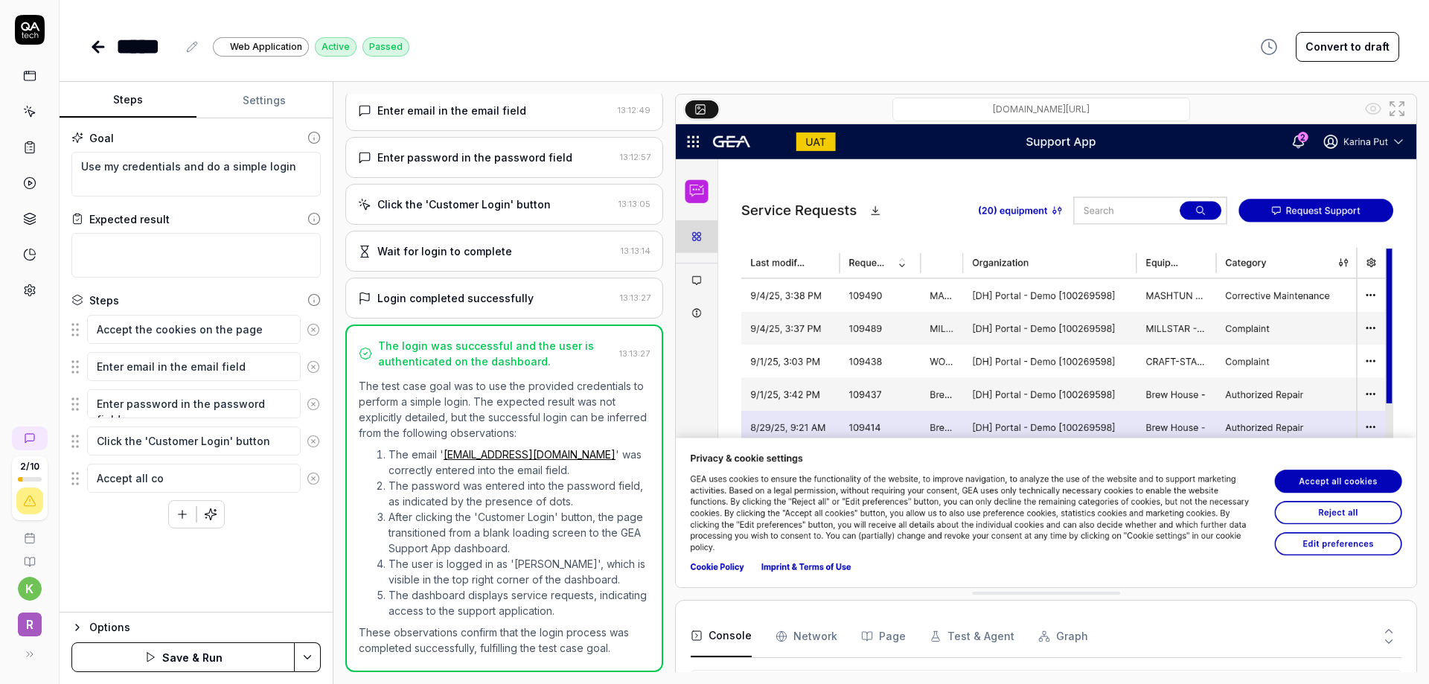
type textarea "*"
type textarea "Accept all coo"
type textarea "*"
type textarea "Accept all cook"
type textarea "*"
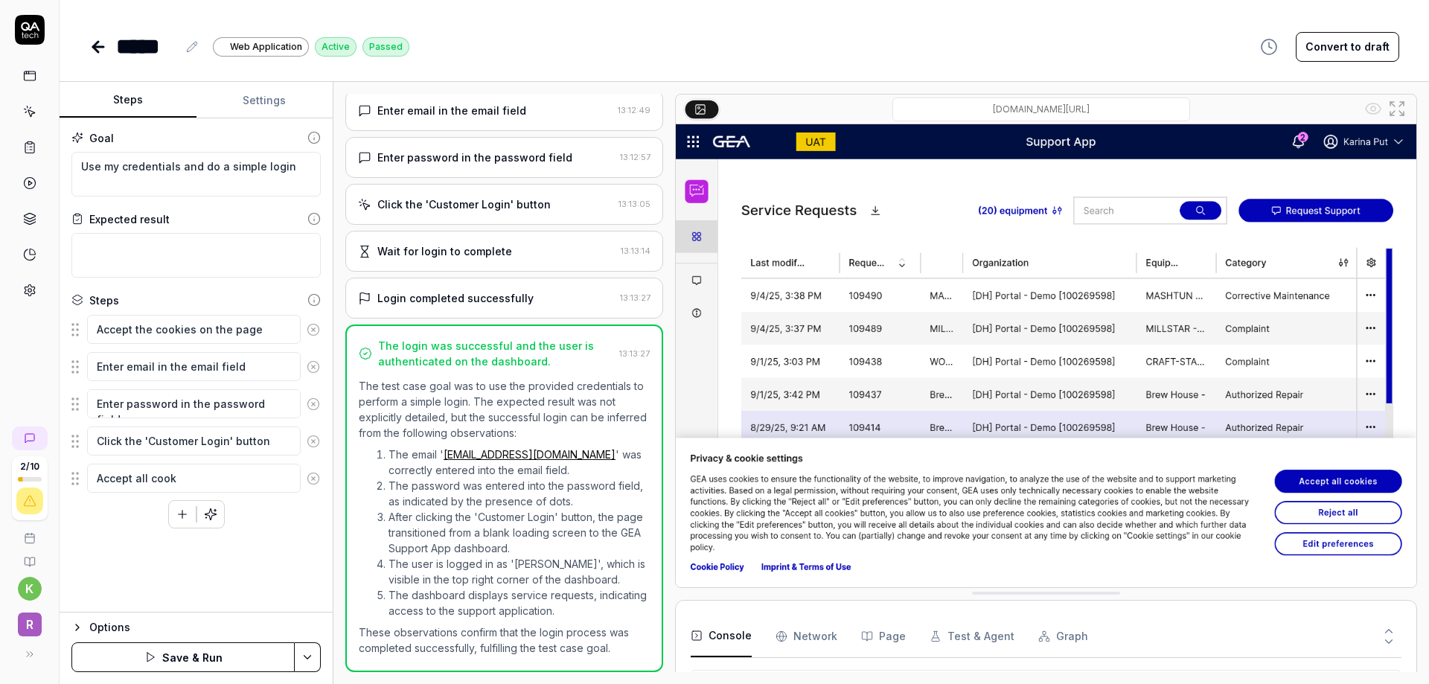
type textarea "Accept all cooki"
type textarea "*"
type textarea "Accept all cookie"
type textarea "*"
type textarea "Accept all cookies"
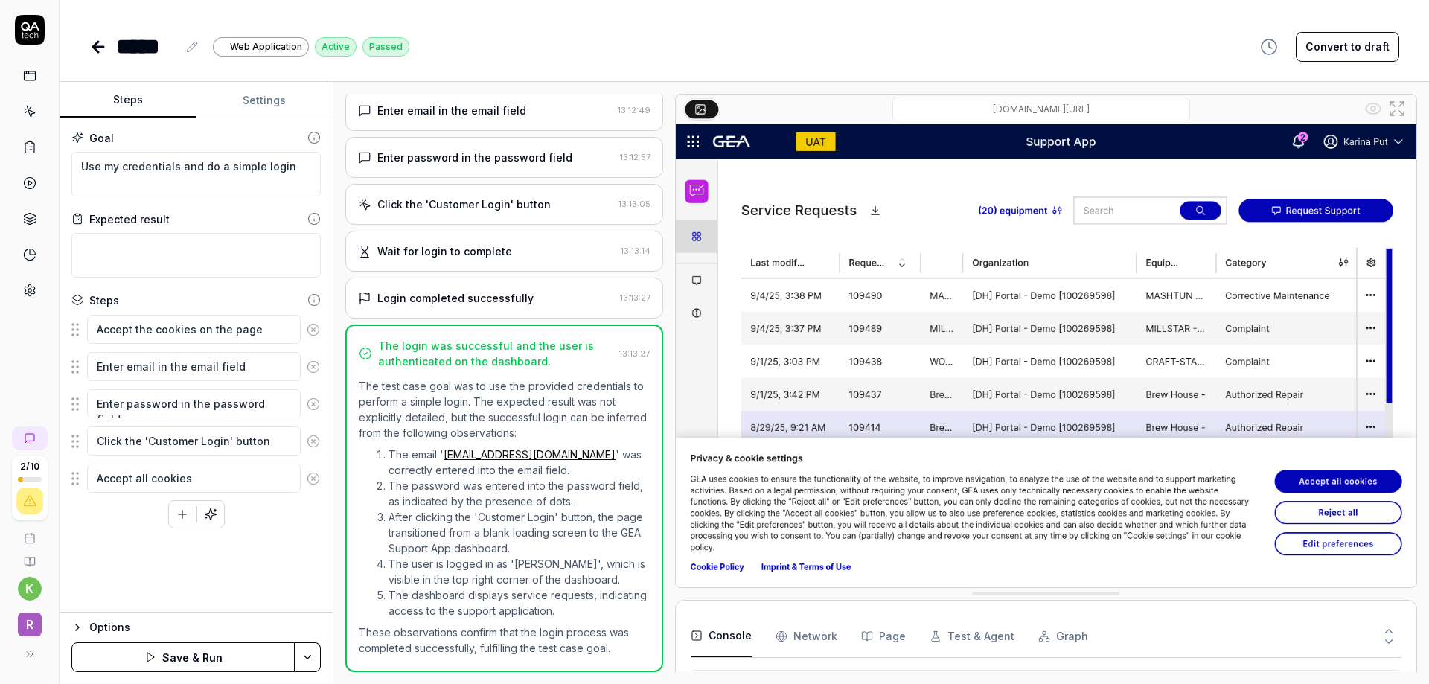
click at [165, 656] on button "Save & Run" at bounding box center [182, 657] width 223 height 30
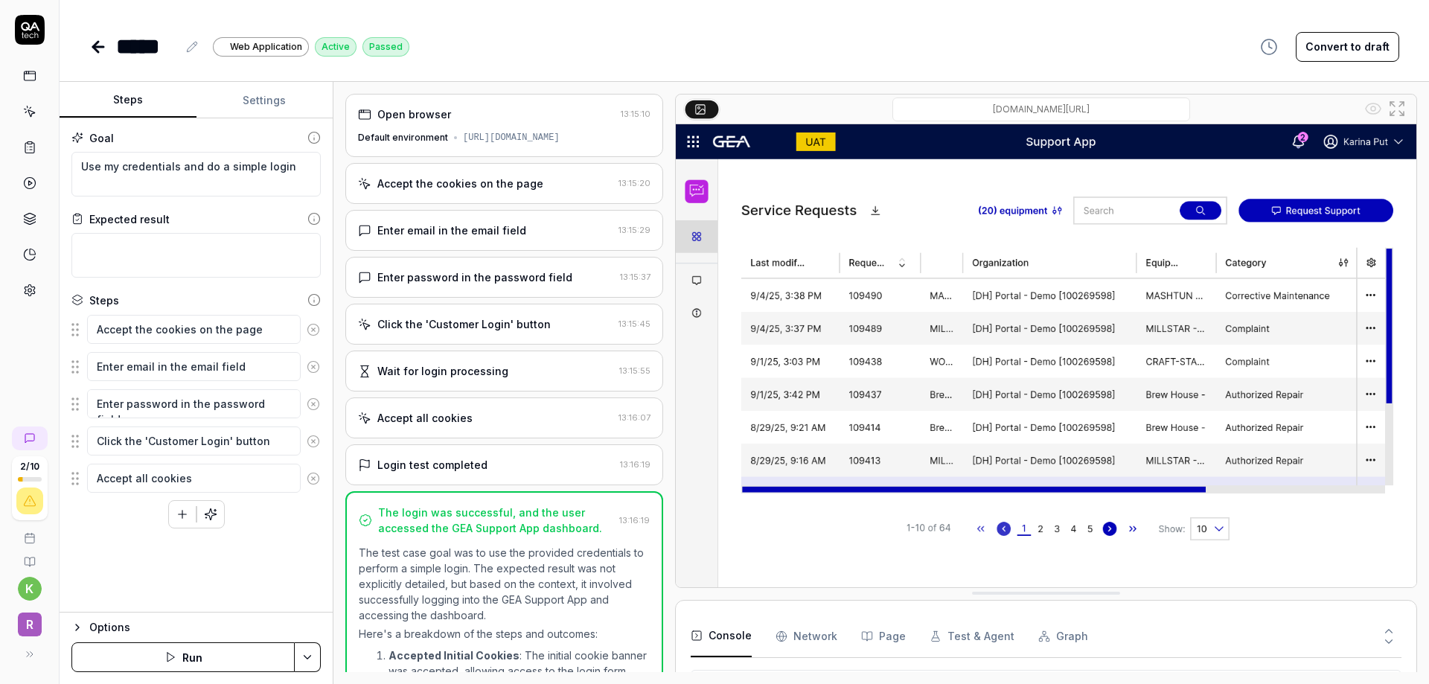
click at [98, 43] on icon at bounding box center [95, 47] width 5 height 10
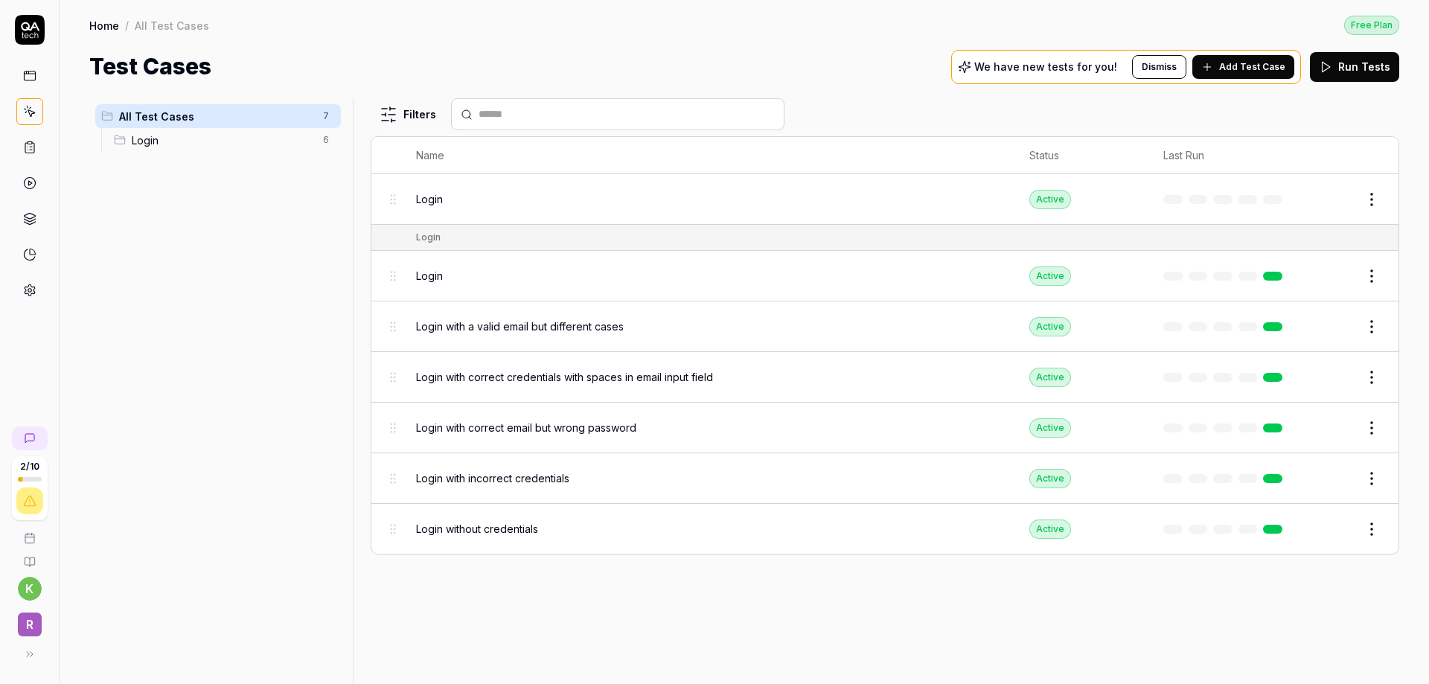
click at [1262, 73] on span "Add Test Case" at bounding box center [1252, 66] width 66 height 13
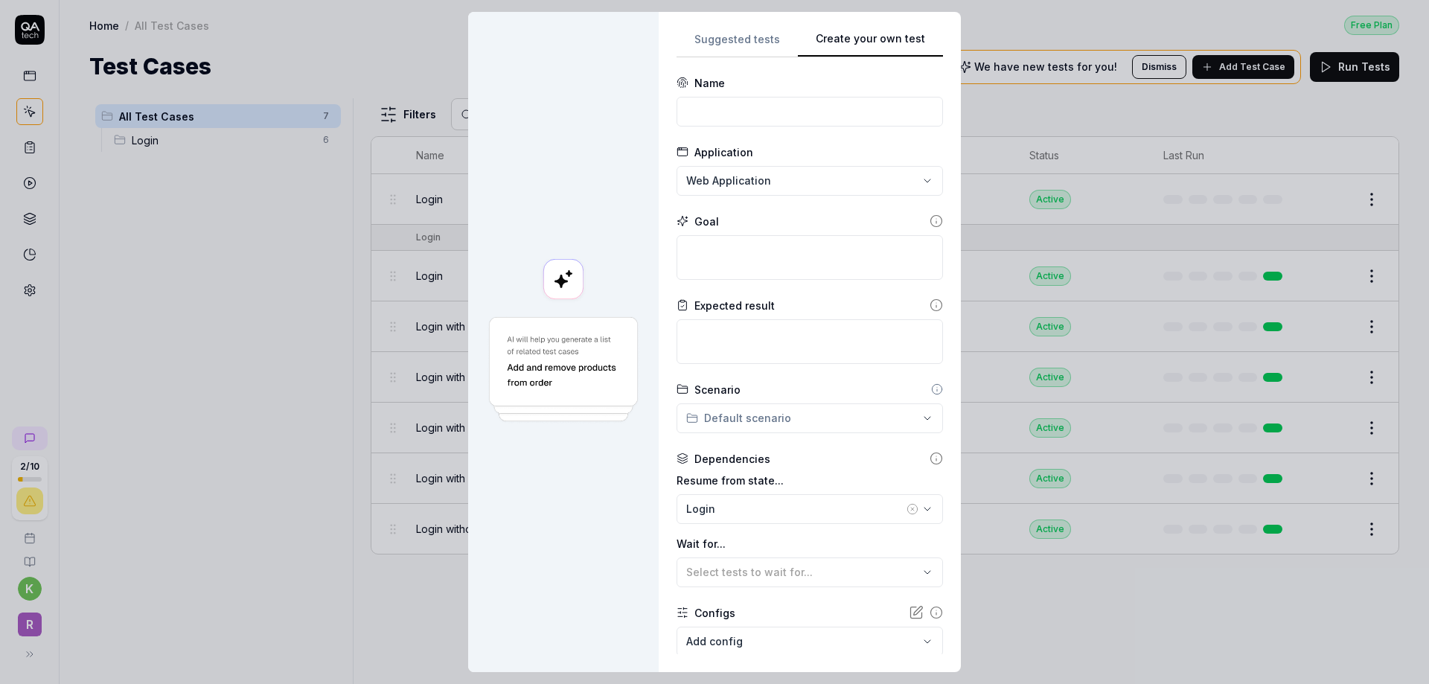
click at [919, 91] on div "**********" at bounding box center [810, 342] width 266 height 624
click at [782, 513] on div "Login" at bounding box center [794, 509] width 217 height 16
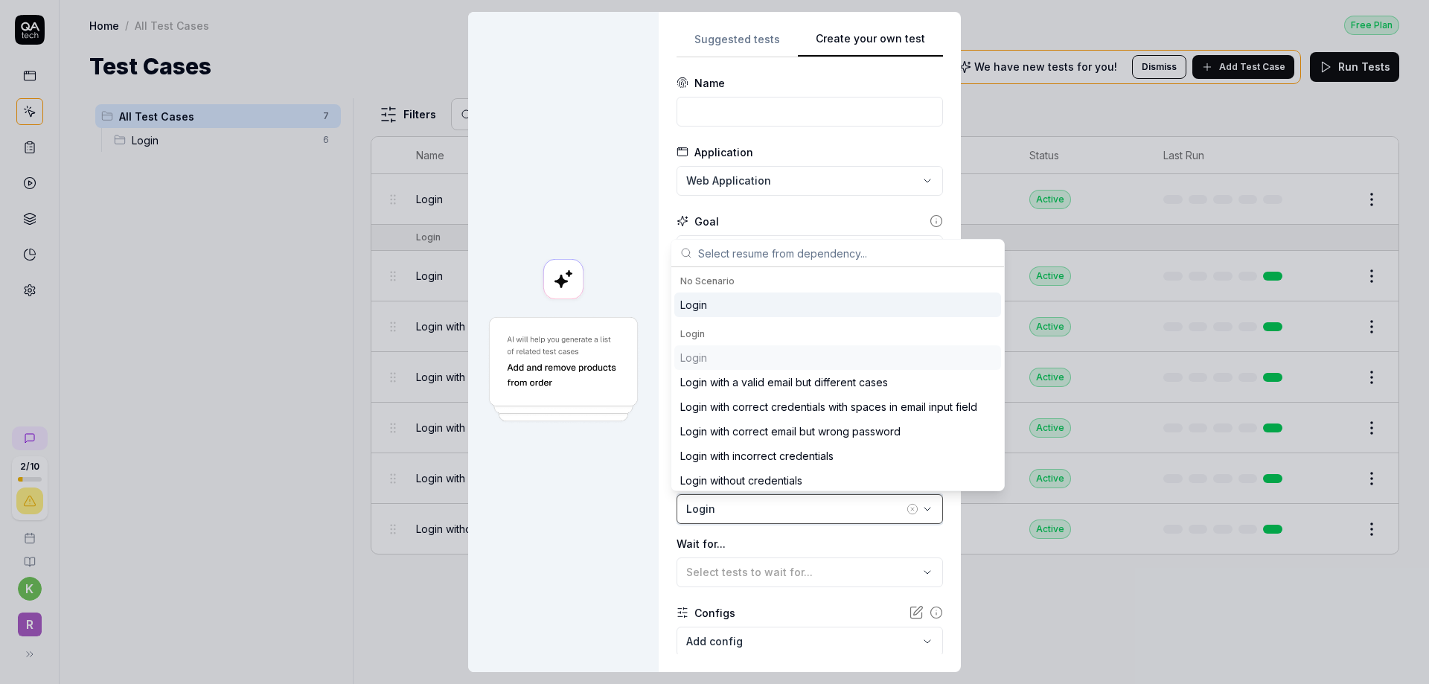
click at [782, 513] on div "Login" at bounding box center [794, 509] width 217 height 16
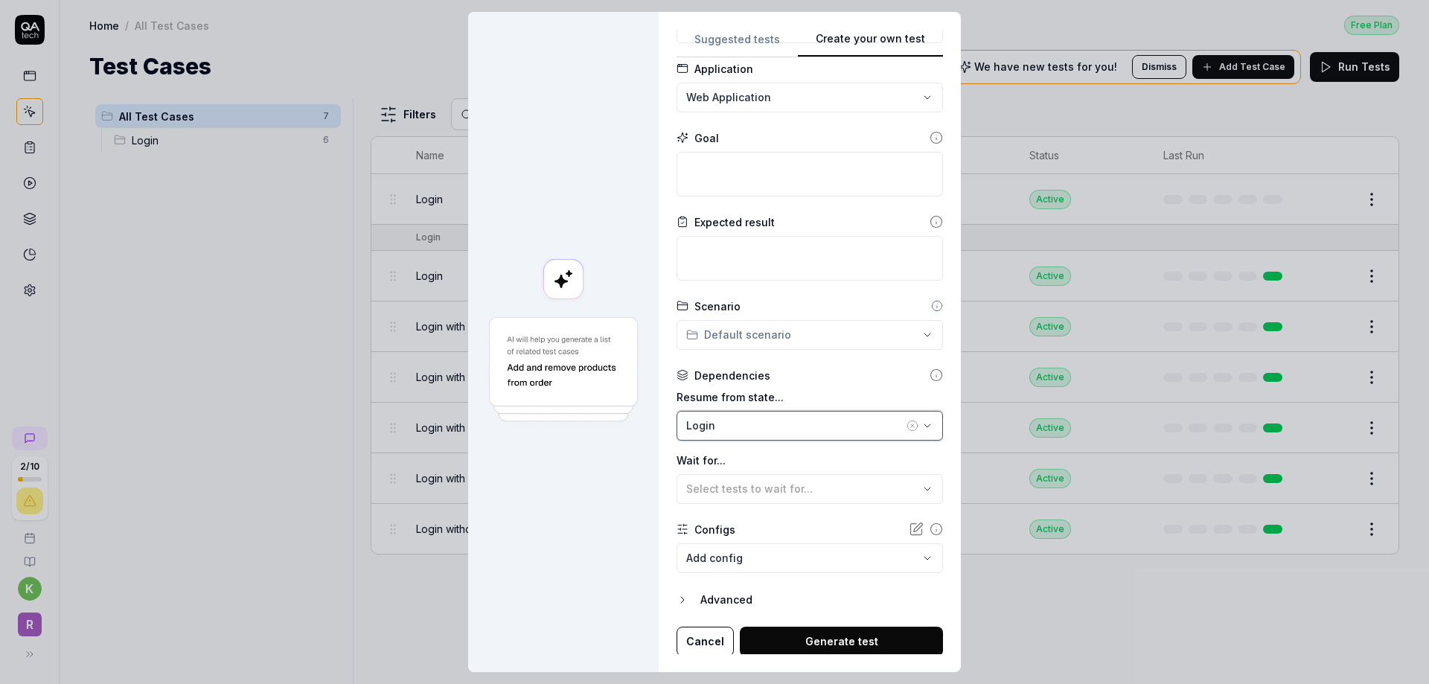
scroll to position [86, 0]
click at [706, 635] on button "Cancel" at bounding box center [705, 639] width 57 height 30
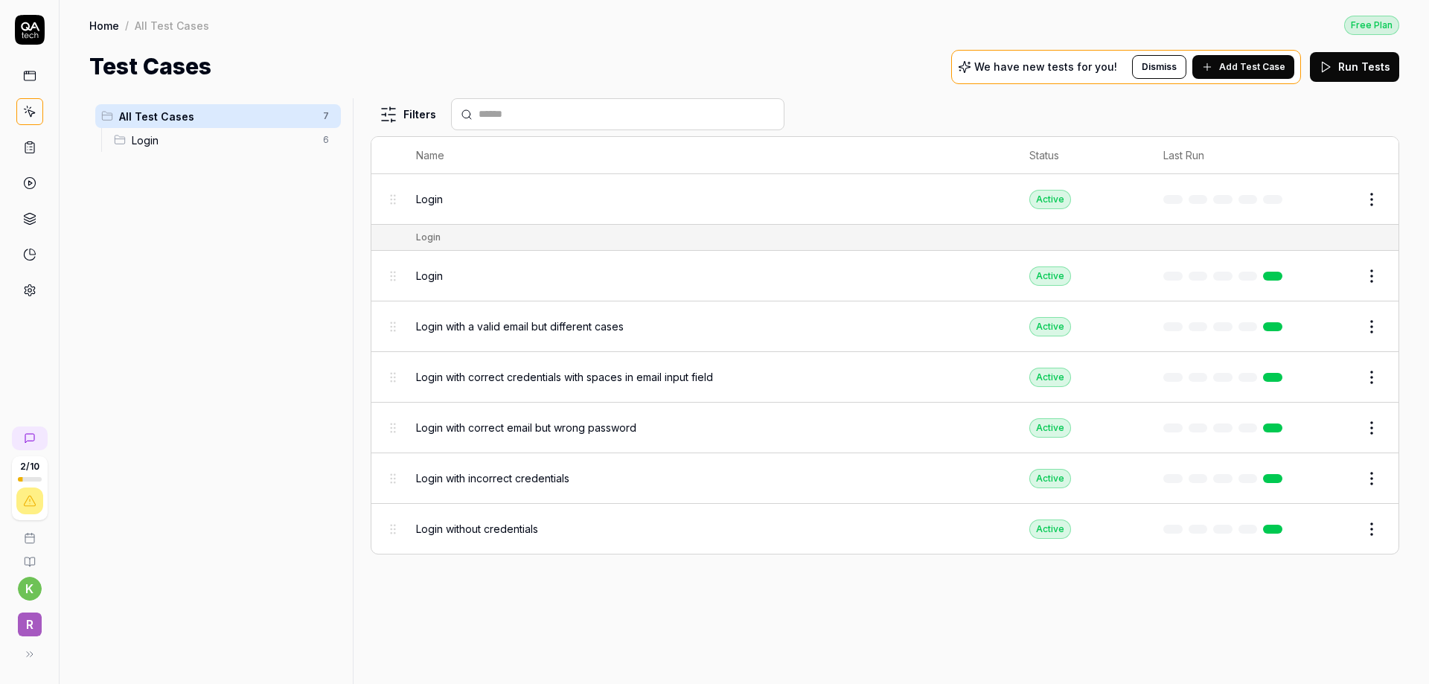
click at [24, 294] on icon at bounding box center [29, 290] width 13 height 13
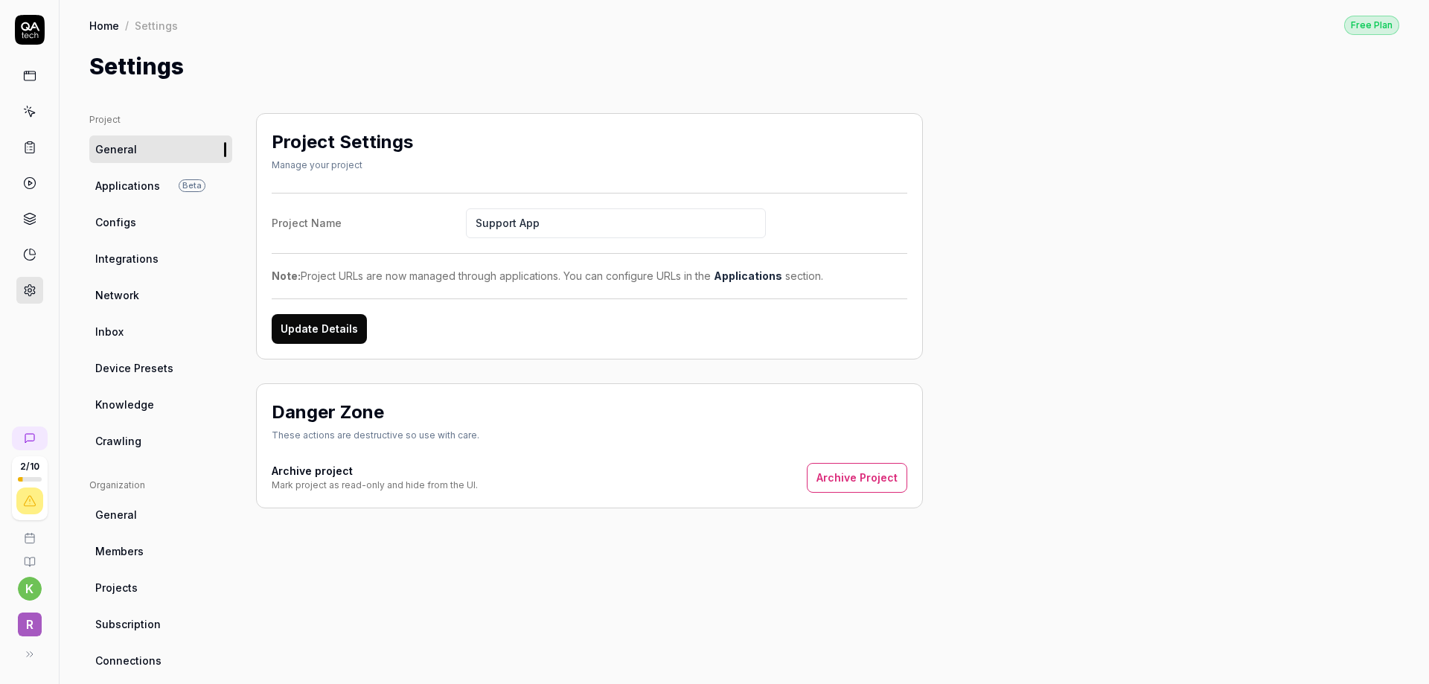
click at [206, 220] on link "Configs" at bounding box center [160, 222] width 143 height 28
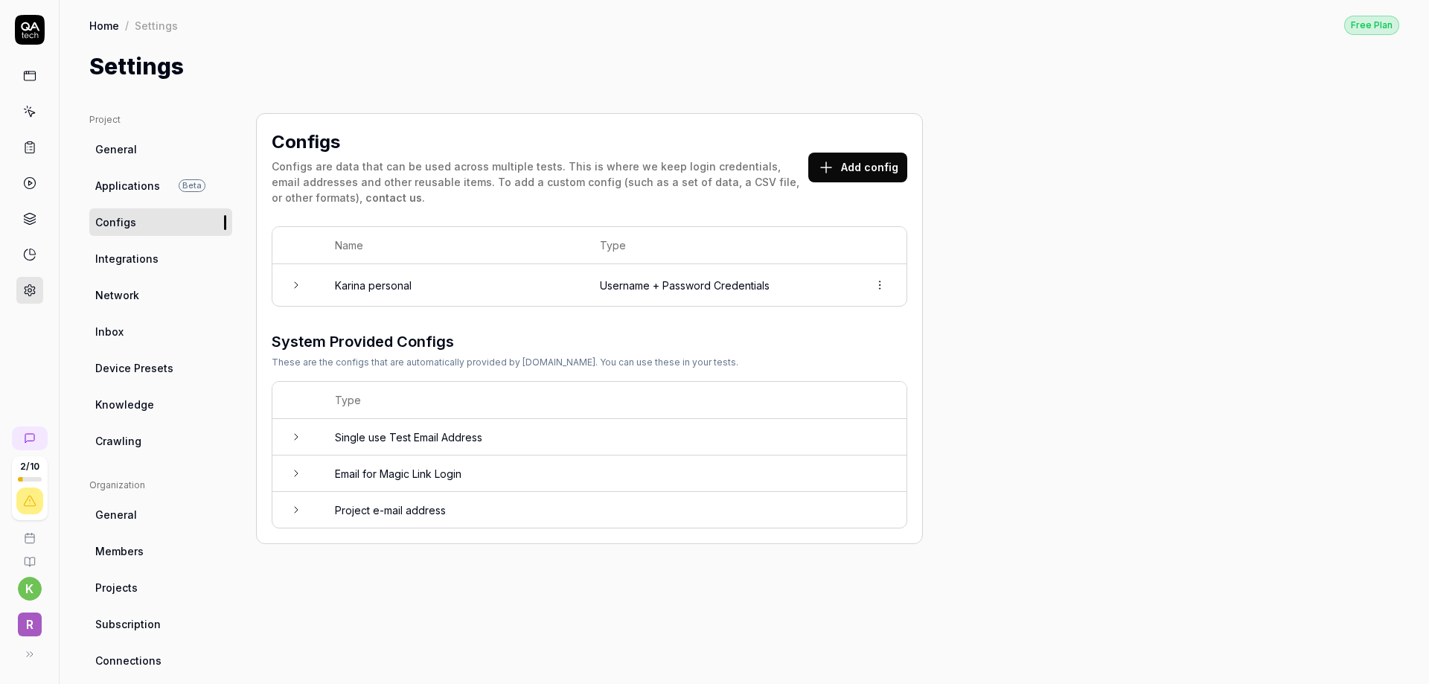
click at [871, 171] on button "Add config" at bounding box center [857, 168] width 99 height 30
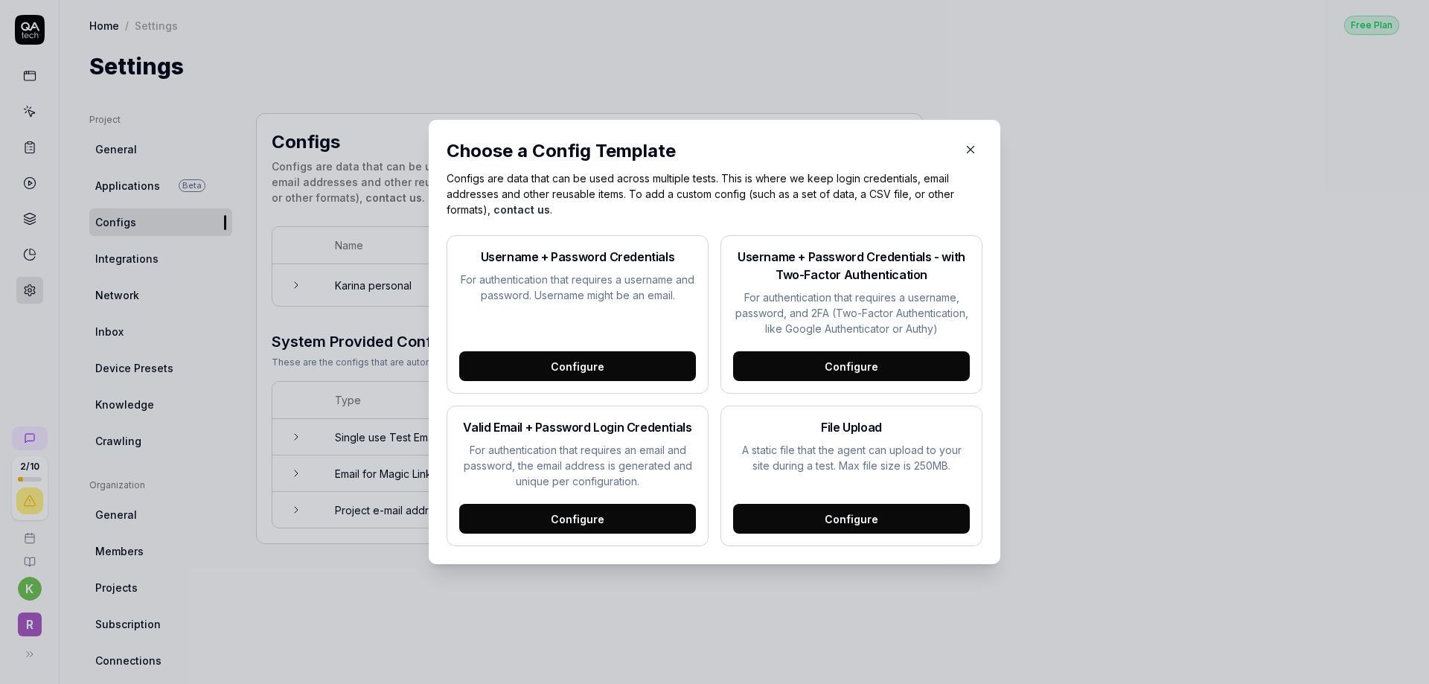
click at [970, 150] on icon "button" at bounding box center [970, 149] width 13 height 13
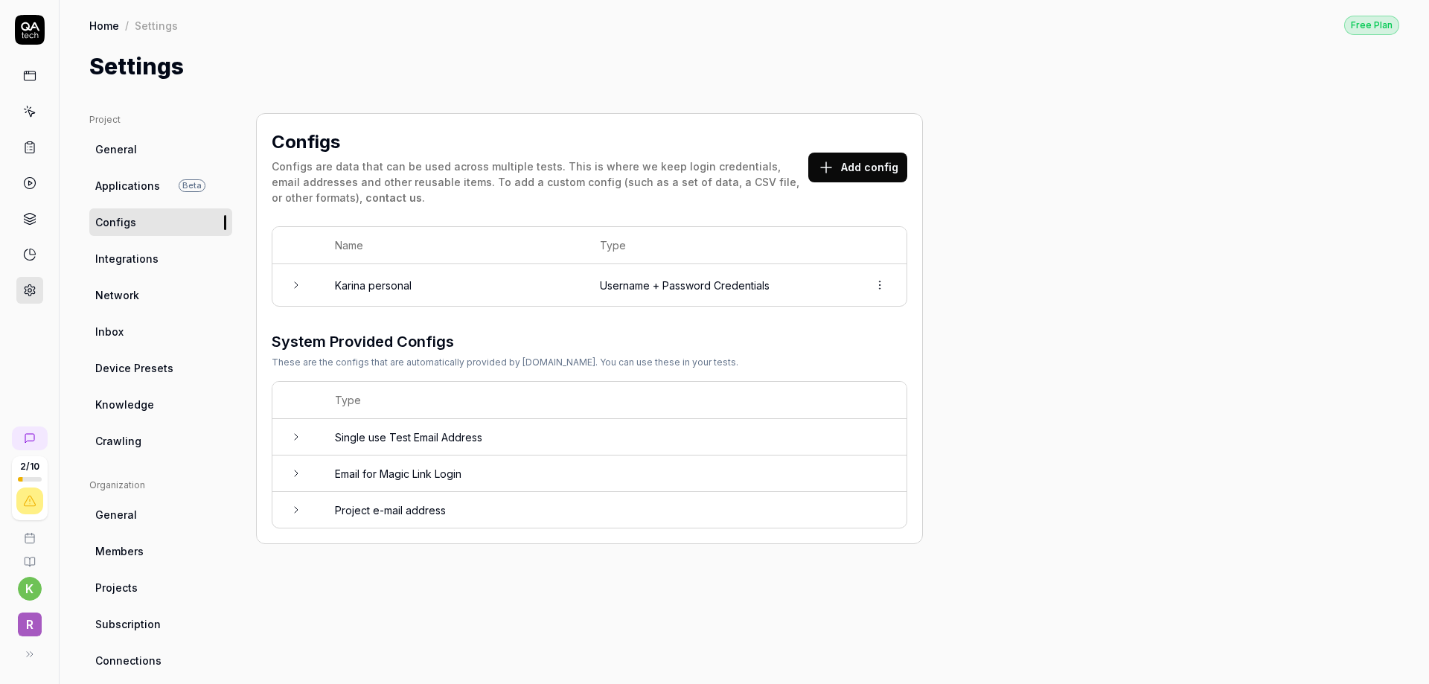
click at [33, 71] on icon at bounding box center [29, 75] width 13 height 13
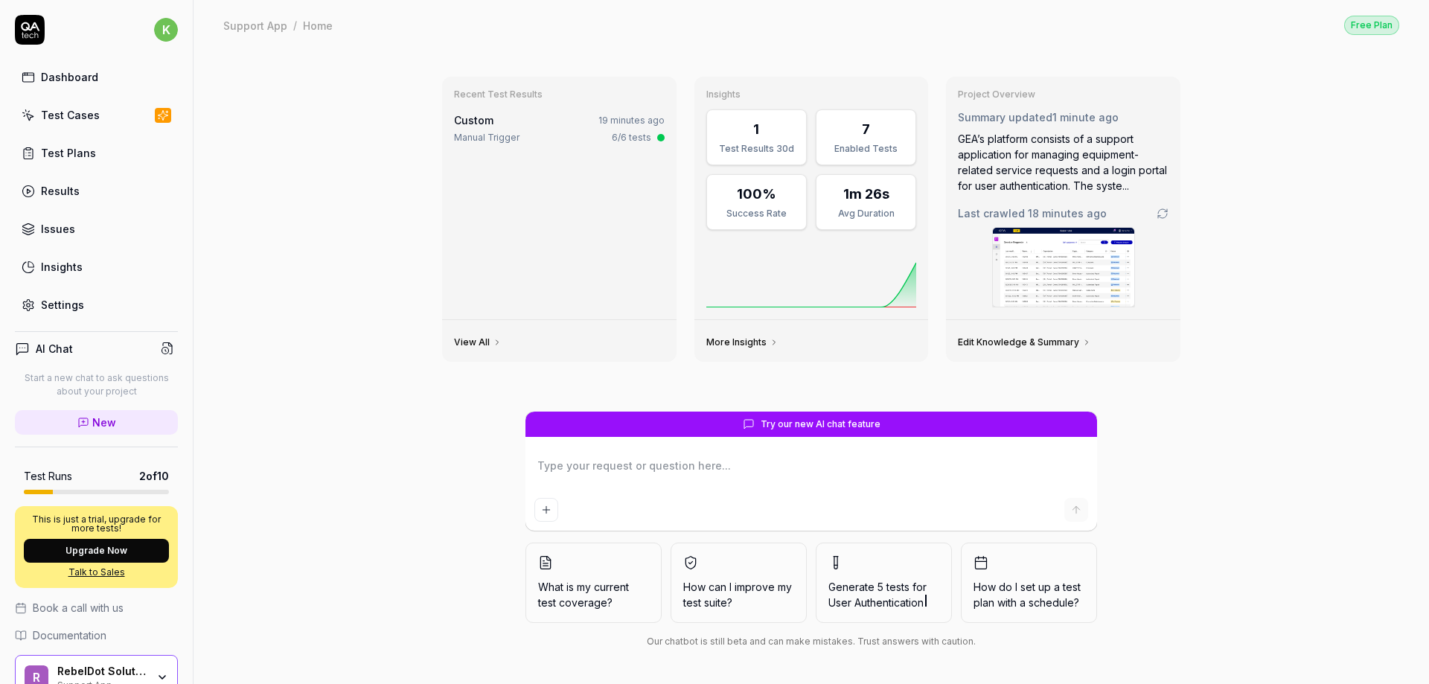
type textarea "*"
click at [49, 115] on div "Test Cases" at bounding box center [70, 115] width 59 height 16
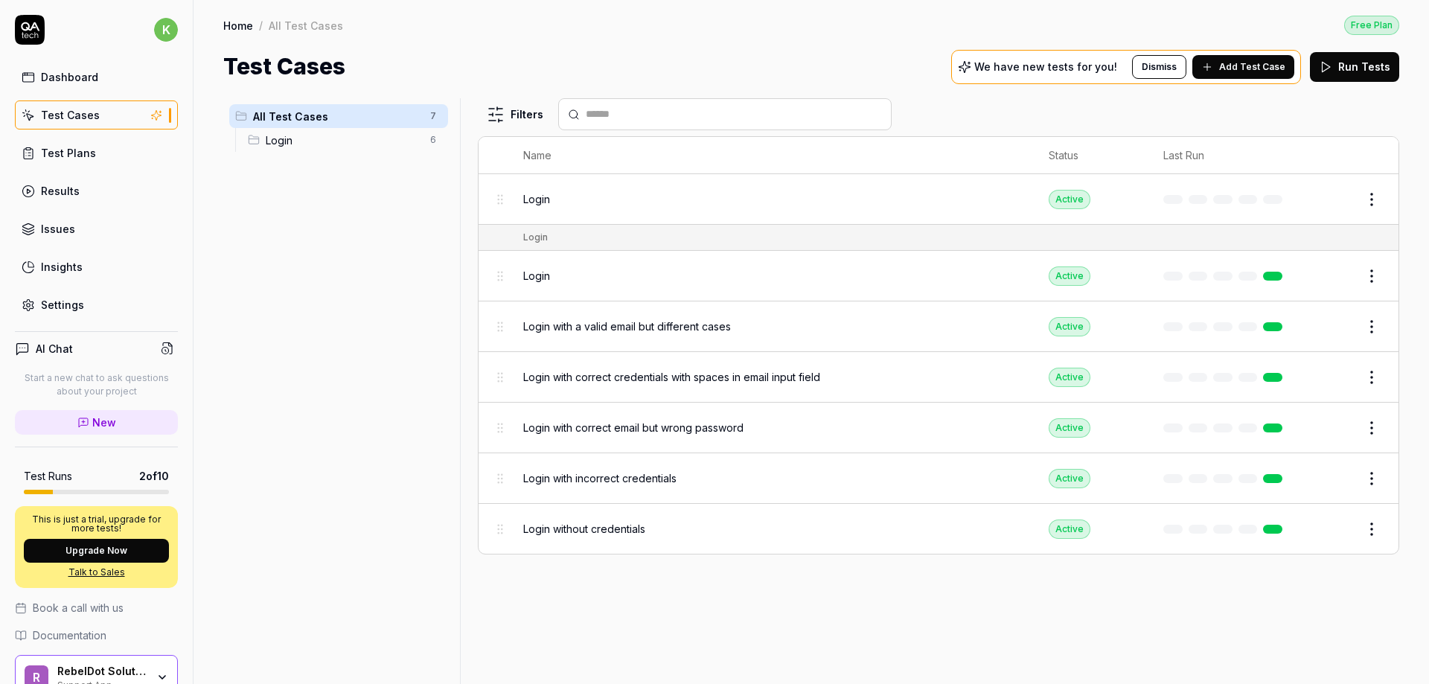
click at [345, 135] on span "Login" at bounding box center [344, 140] width 156 height 16
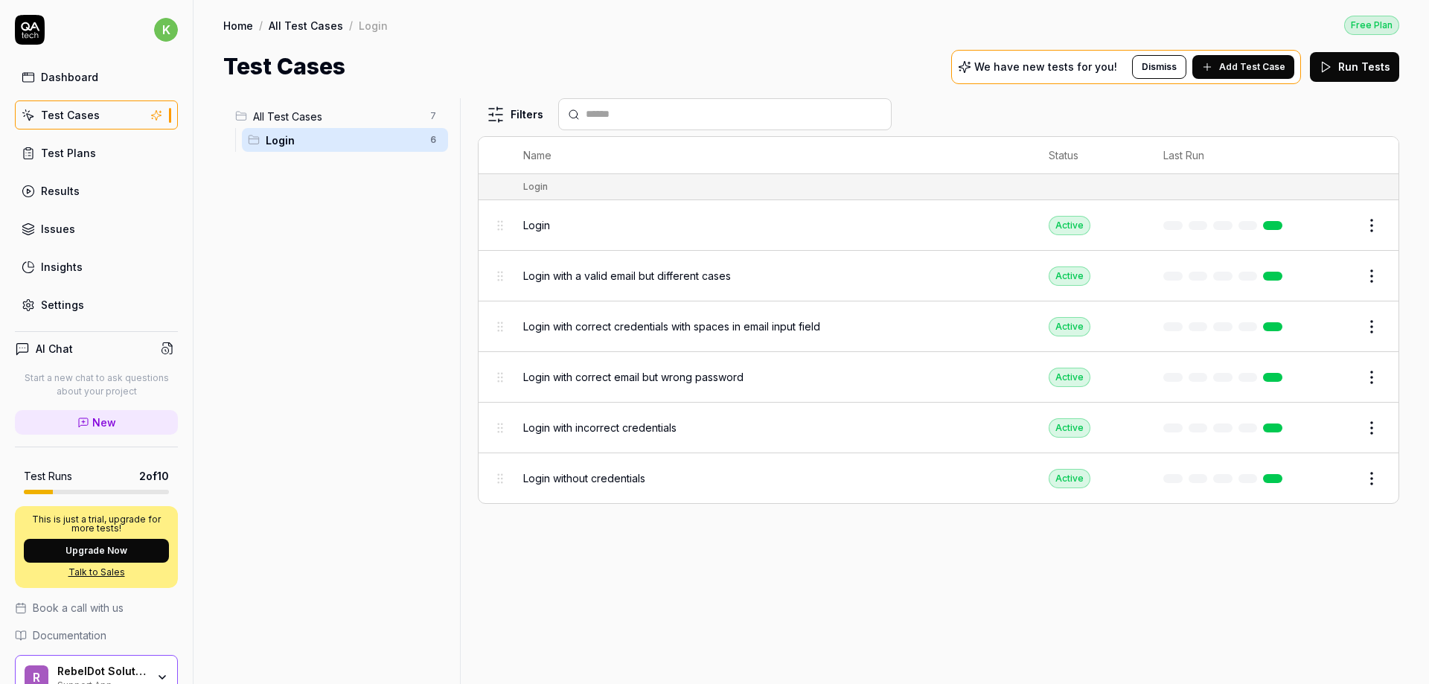
click at [434, 143] on html "k Dashboard Test Cases Test Plans Results Issues Insights Settings AI Chat Star…" at bounding box center [714, 342] width 1429 height 684
click at [421, 355] on html "k Dashboard Test Cases Test Plans Results Issues Insights Settings AI Chat Star…" at bounding box center [714, 342] width 1429 height 684
